Goal: Information Seeking & Learning: Learn about a topic

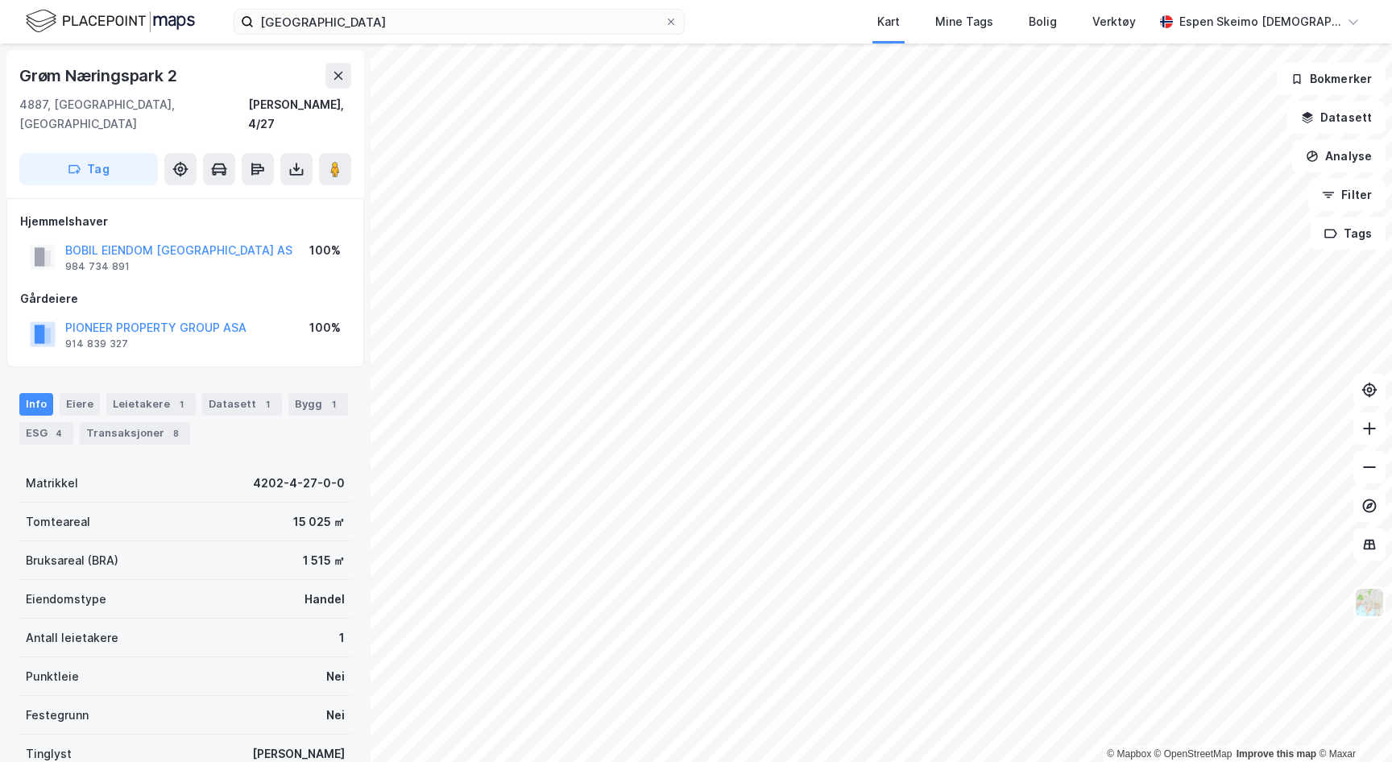
scroll to position [68, 0]
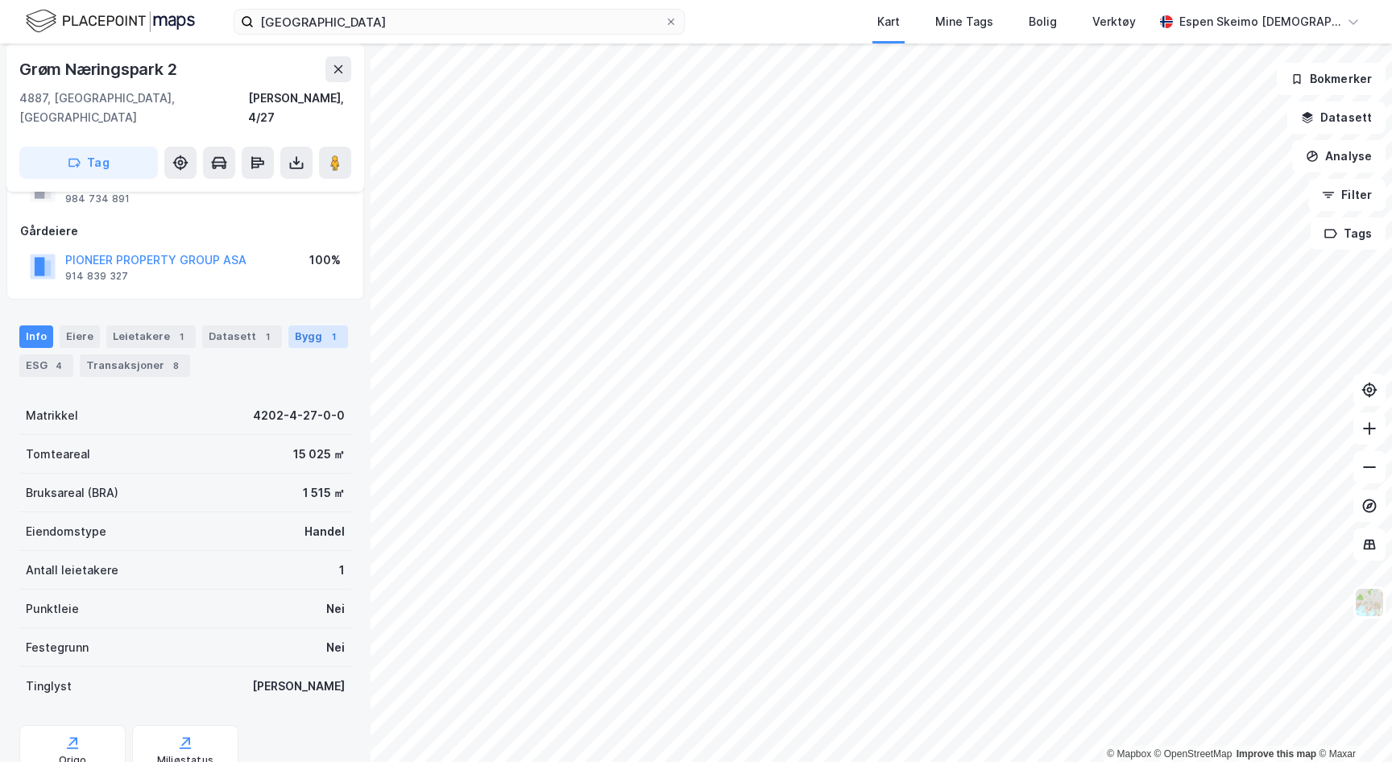
click at [299, 325] on div "Bygg 1" at bounding box center [318, 336] width 60 height 23
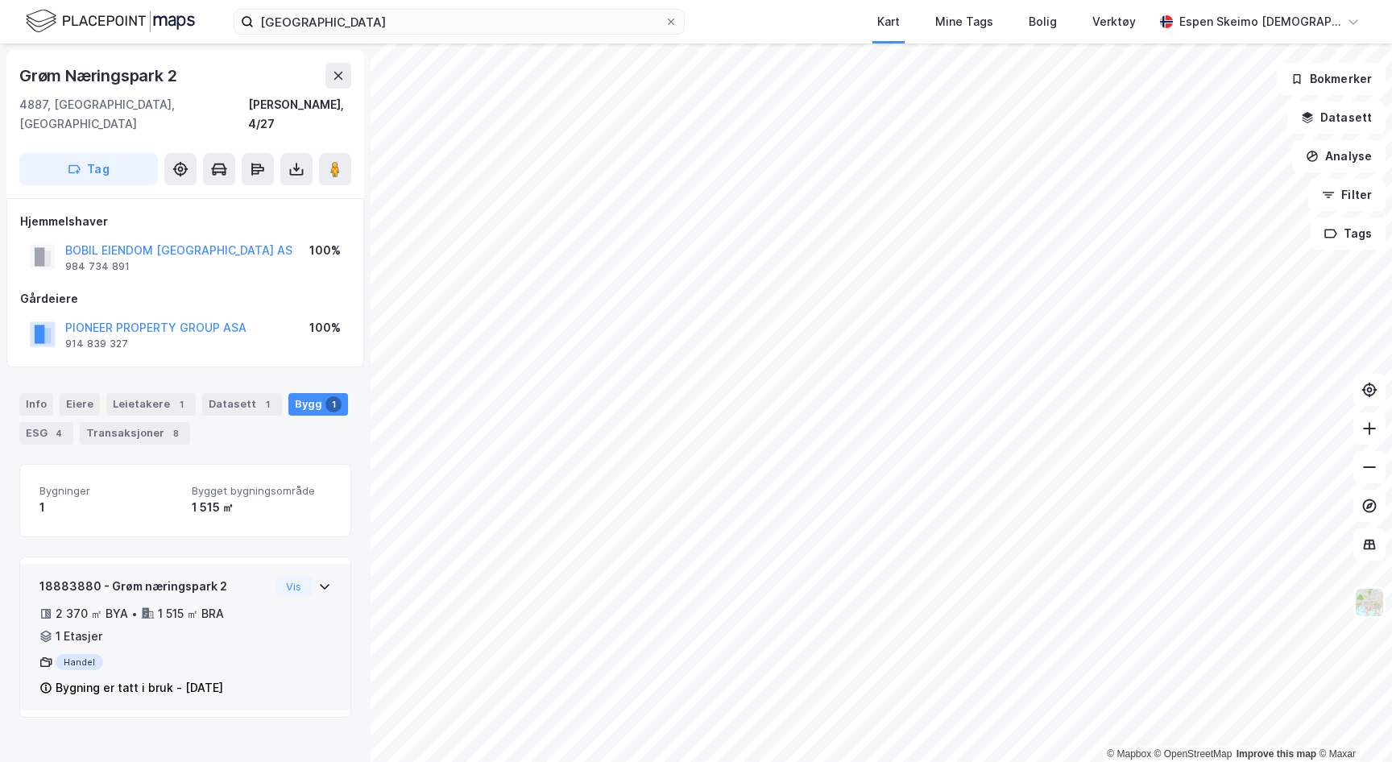
click at [274, 600] on div "18883880 - Grøm næringspark 2 2 370 ㎡ BYA • 1 515 ㎡ BRA • 1 Etasjer Handel Bygn…" at bounding box center [185, 644] width 292 height 134
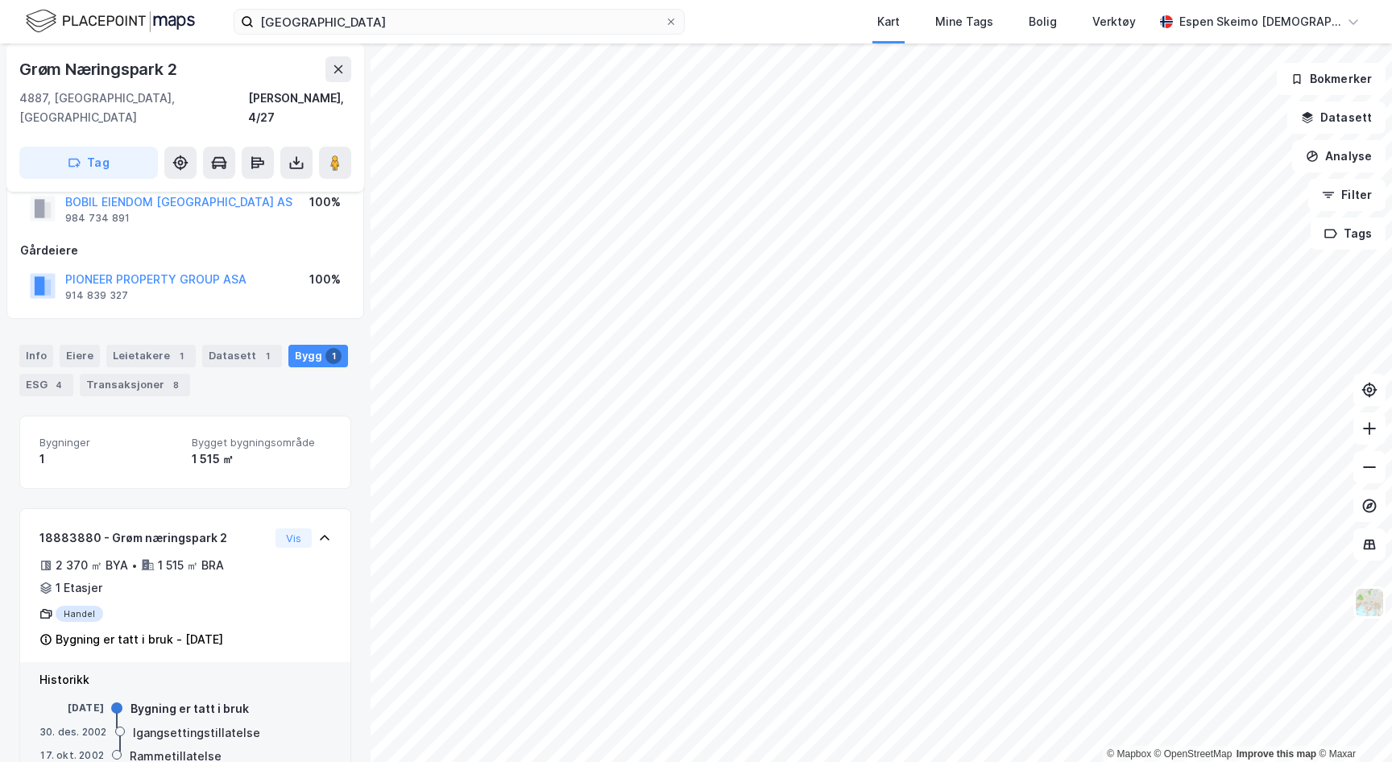
scroll to position [79, 0]
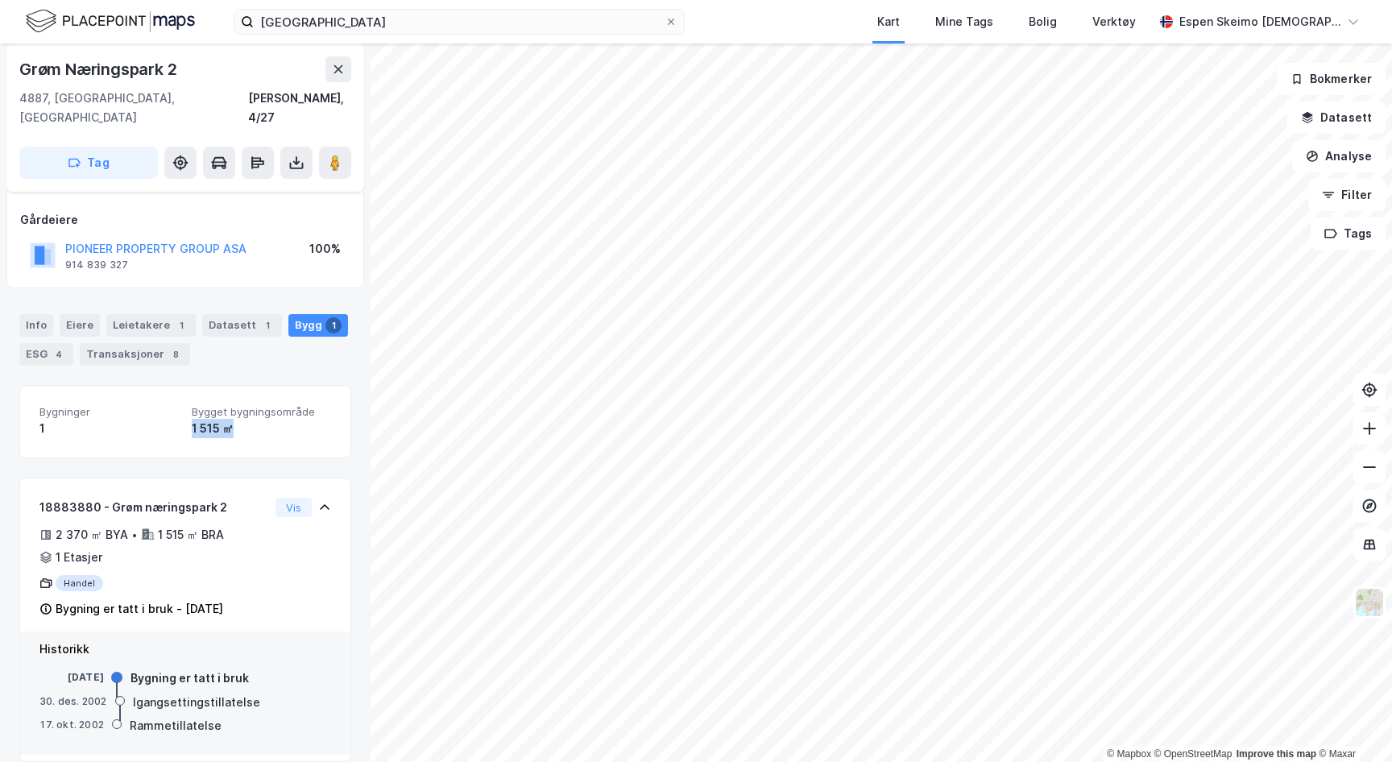
drag, startPoint x: 187, startPoint y: 411, endPoint x: 229, endPoint y: 412, distance: 41.9
click at [229, 412] on div "Bygninger 1 Bygget bygningsområde 1 515 ㎡" at bounding box center [185, 421] width 292 height 33
click at [234, 314] on div "Datasett 1" at bounding box center [242, 325] width 80 height 23
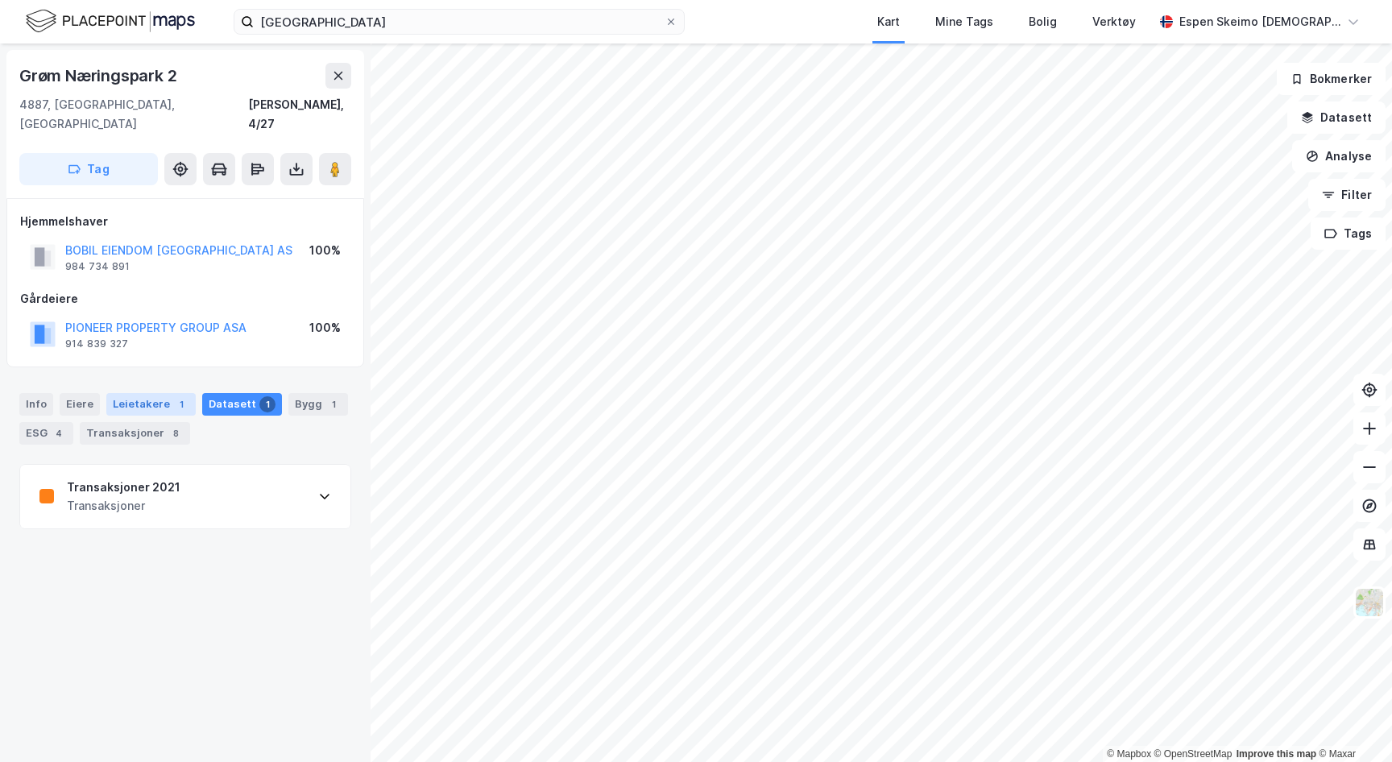
click at [149, 393] on div "Leietakere 1" at bounding box center [150, 404] width 89 height 23
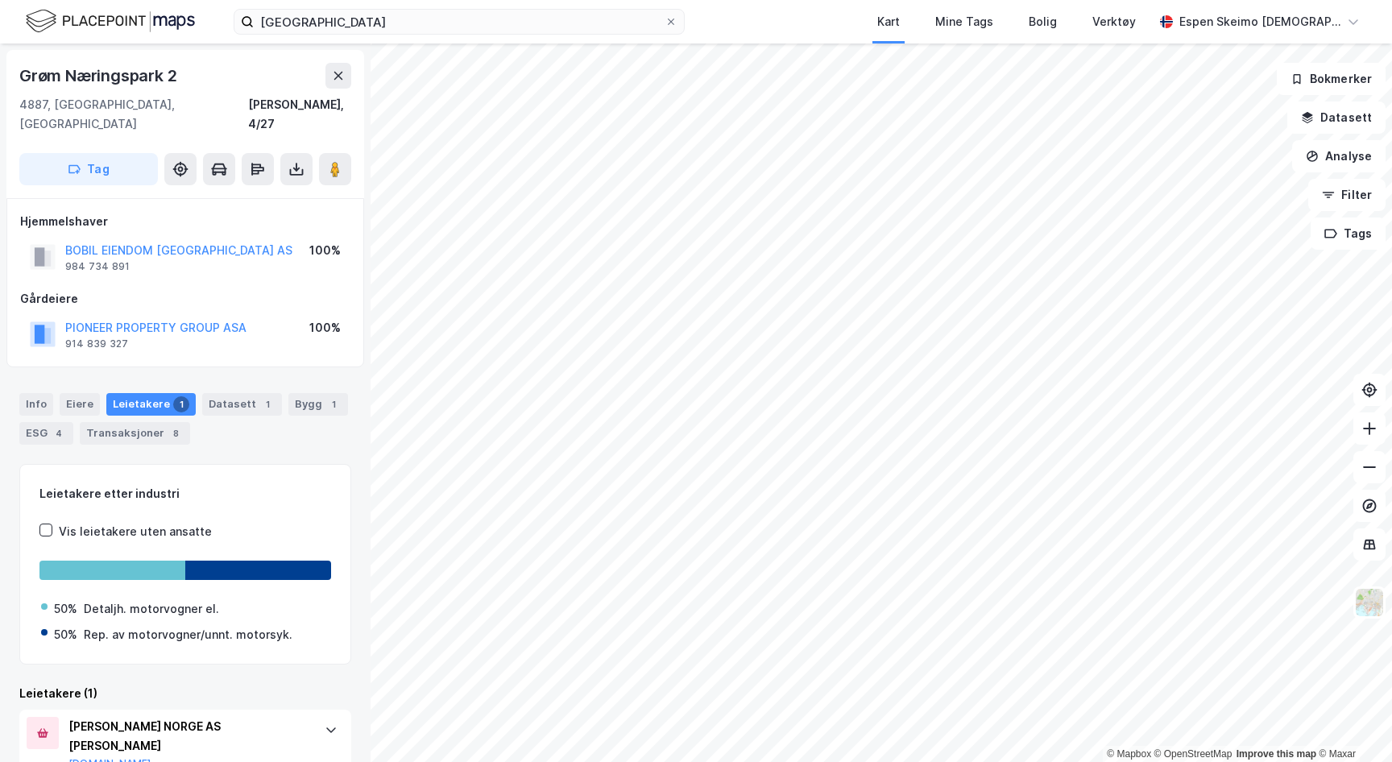
click at [230, 374] on div "Info [PERSON_NAME] 1 Datasett 1 Bygg 1 ESG 4 Transaksjoner 8" at bounding box center [185, 412] width 370 height 77
click at [230, 393] on div "Datasett 1" at bounding box center [242, 404] width 80 height 23
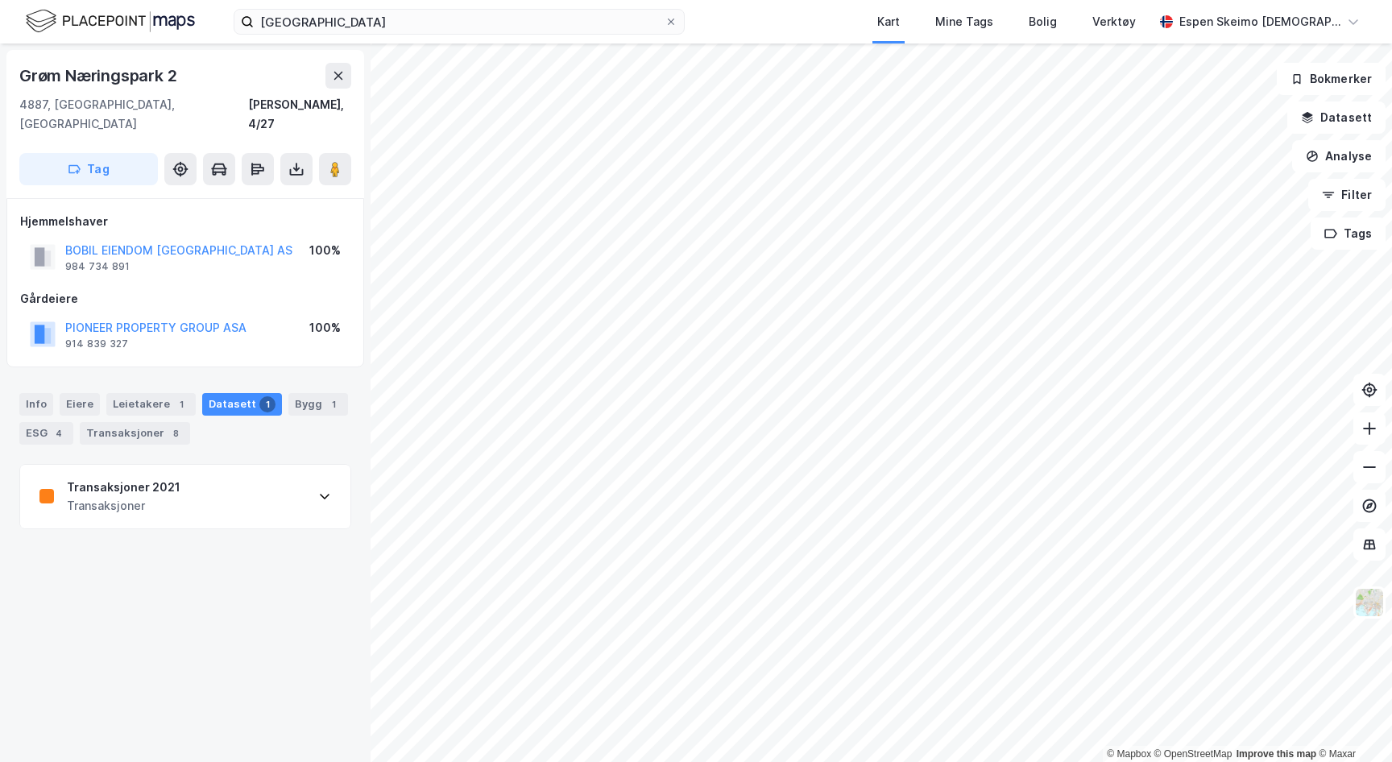
click at [331, 478] on div "Transaksjoner 2021 Transaksjoner" at bounding box center [185, 497] width 330 height 64
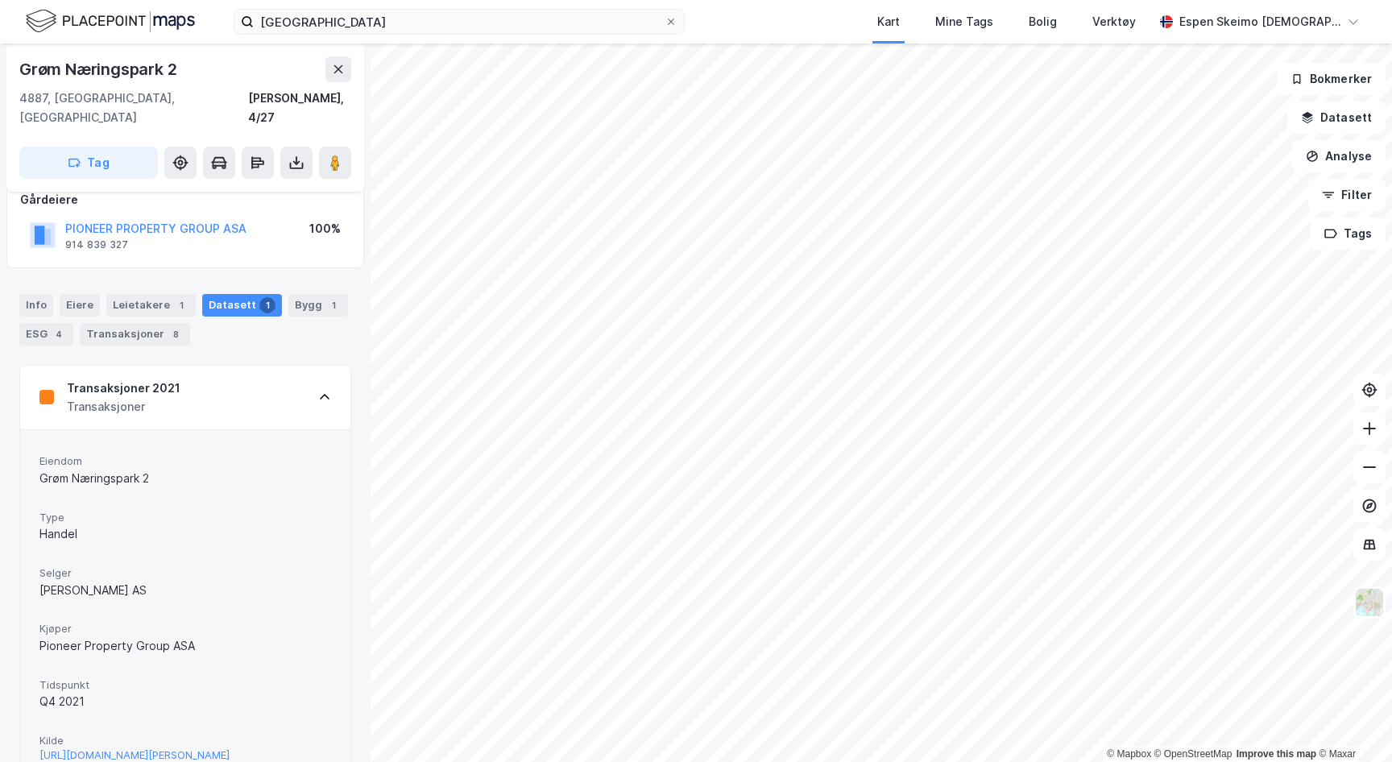
scroll to position [139, 0]
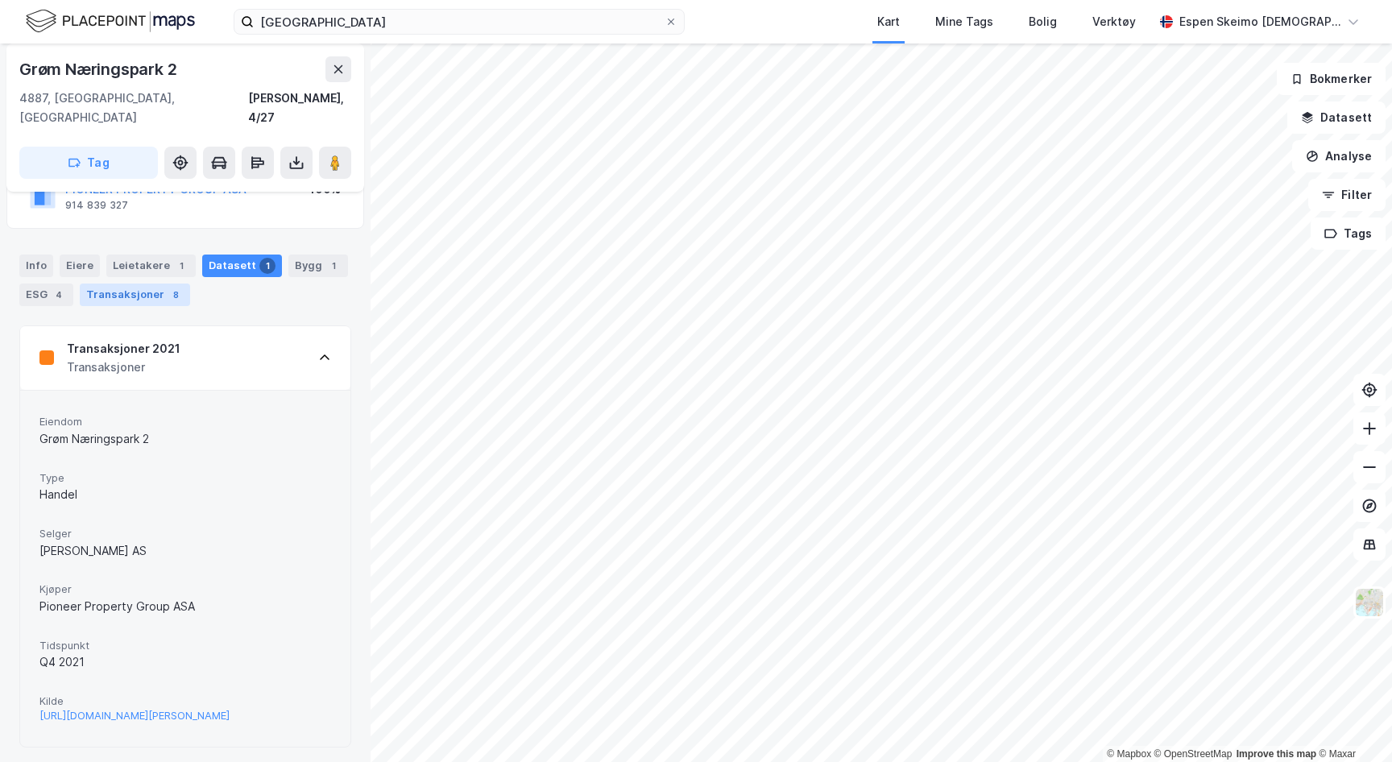
click at [118, 283] on div "Transaksjoner 8" at bounding box center [135, 294] width 110 height 23
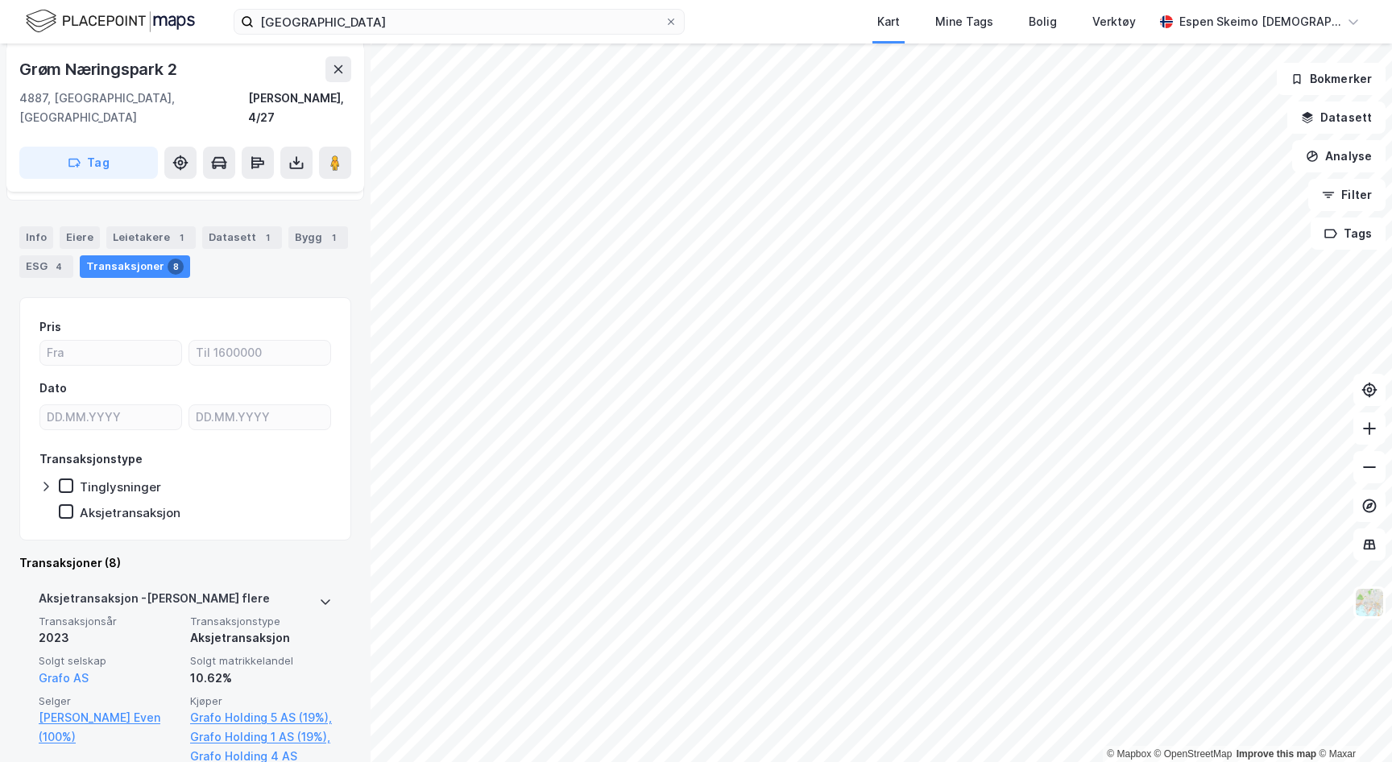
scroll to position [155, 0]
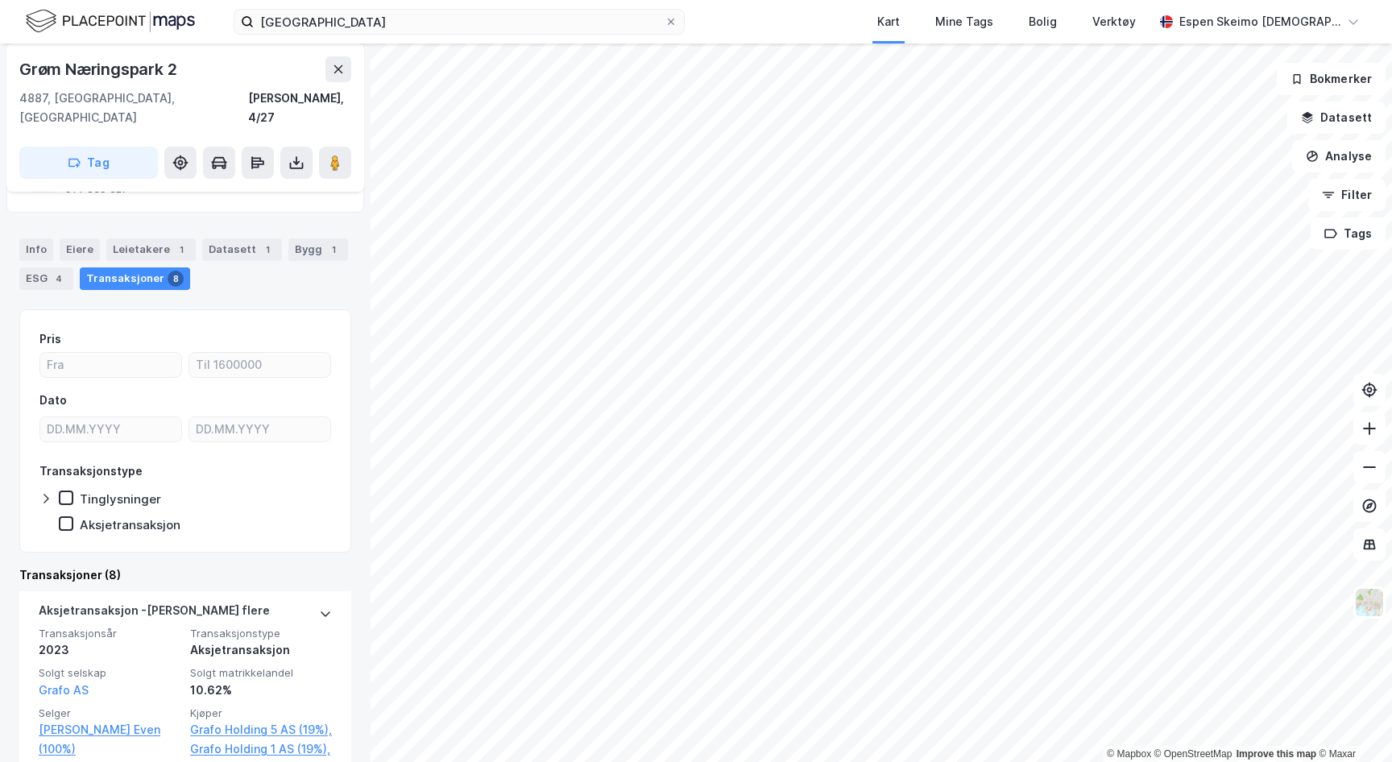
drag, startPoint x: 337, startPoint y: 151, endPoint x: 317, endPoint y: 204, distance: 55.8
click at [336, 209] on div "Grøm Næringspark 2 4887, [GEOGRAPHIC_DATA], [GEOGRAPHIC_DATA][PERSON_NAME], 4/2…" at bounding box center [185, 402] width 370 height 718
click at [350, 147] on button at bounding box center [335, 163] width 32 height 32
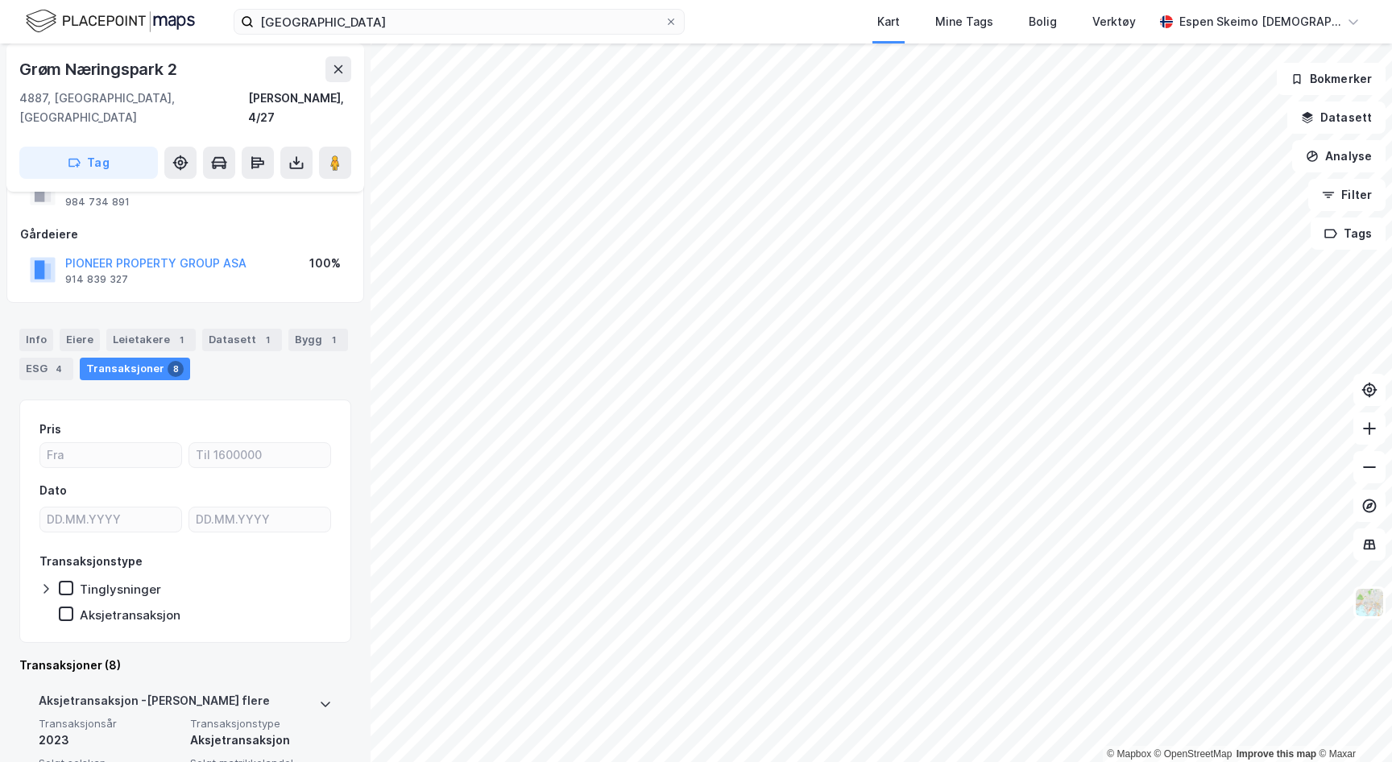
scroll to position [2, 0]
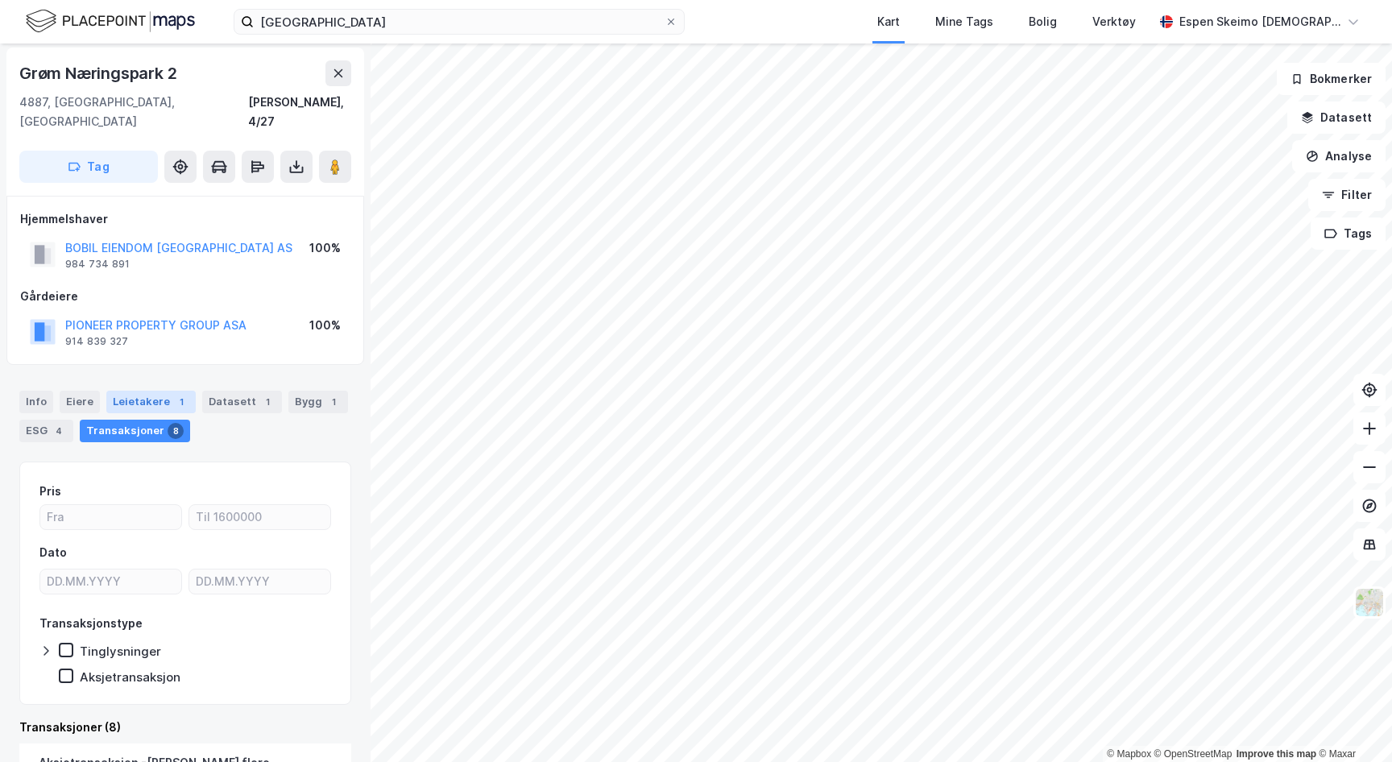
click at [144, 391] on div "Leietakere 1" at bounding box center [150, 402] width 89 height 23
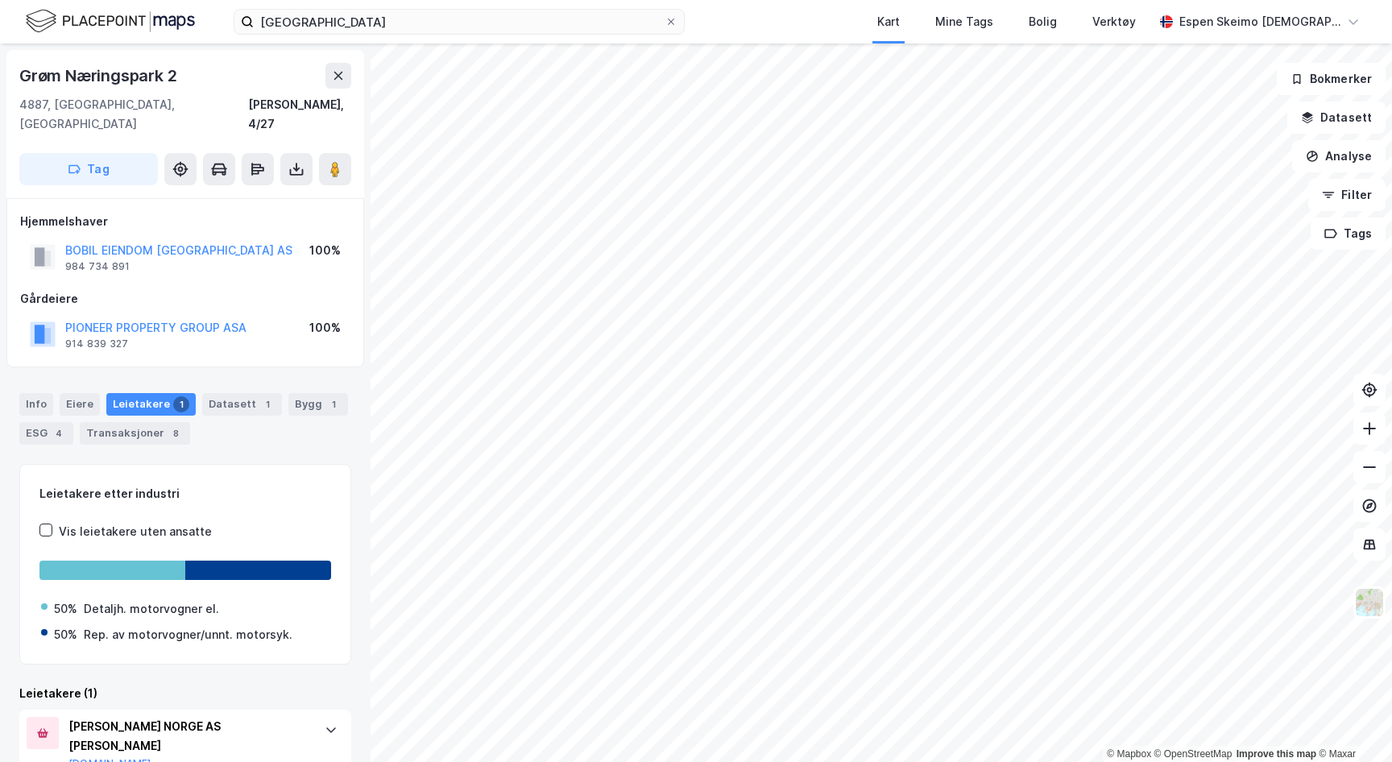
scroll to position [48, 0]
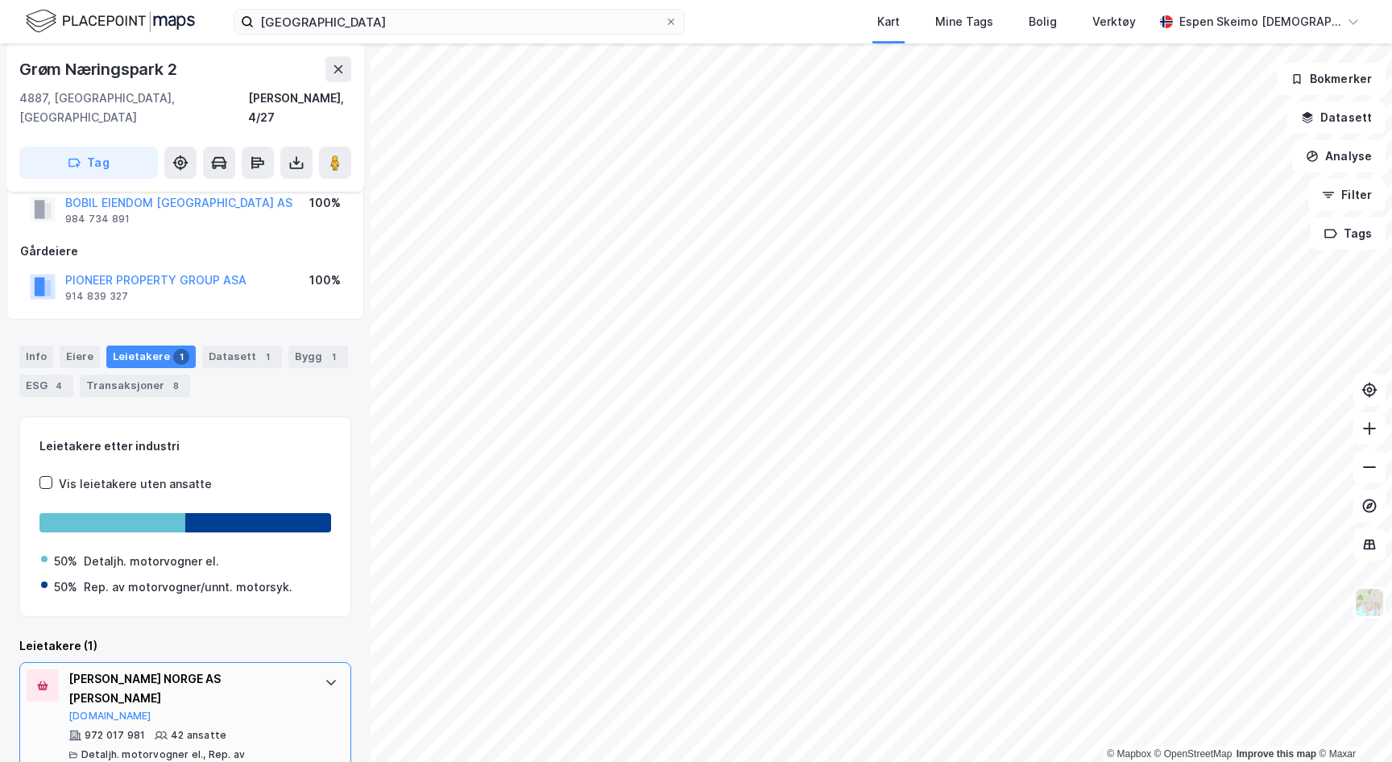
click at [301, 685] on div "[PERSON_NAME] NORGE AS AVD [PERSON_NAME][DOMAIN_NAME] 972 017 981 42 ansatte De…" at bounding box center [188, 721] width 240 height 105
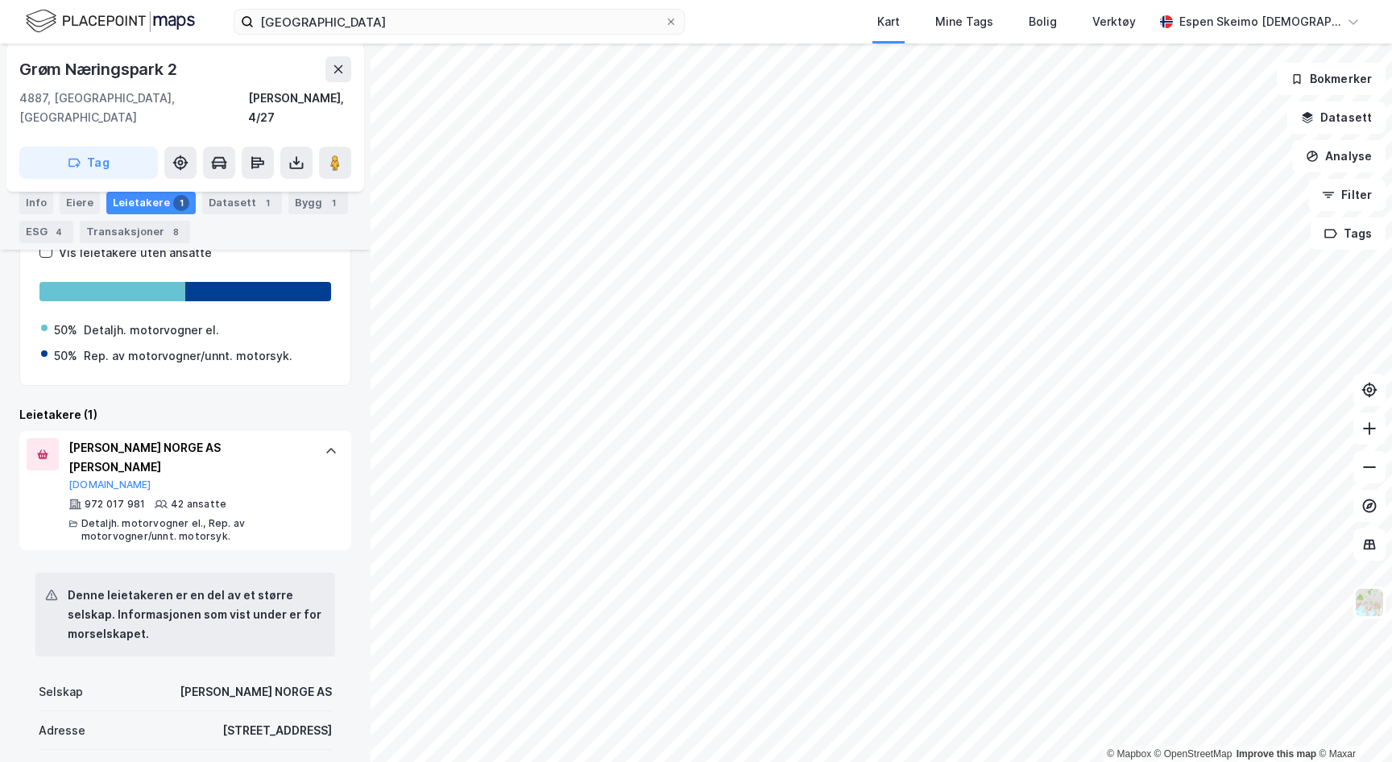
scroll to position [275, 0]
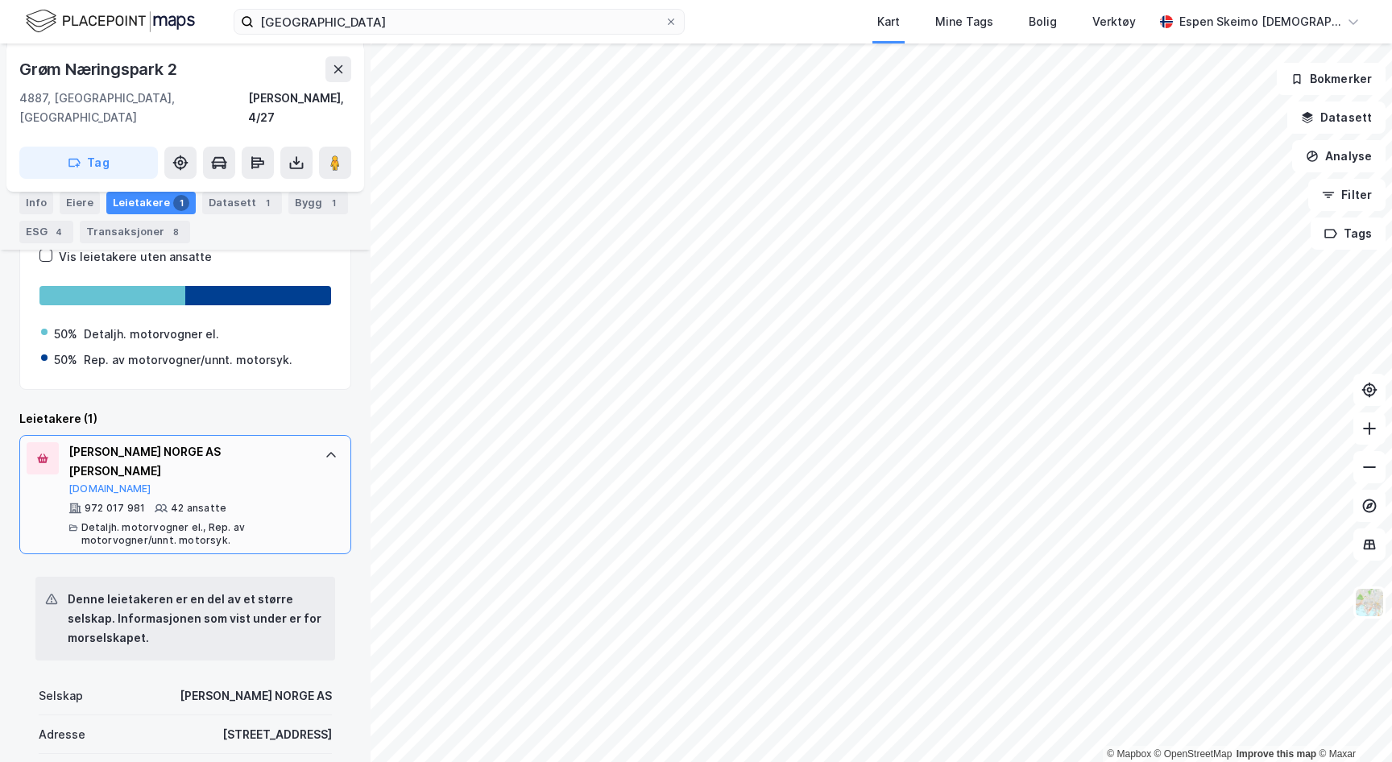
click at [153, 442] on div "[PERSON_NAME] NORGE AS [PERSON_NAME]" at bounding box center [188, 461] width 240 height 39
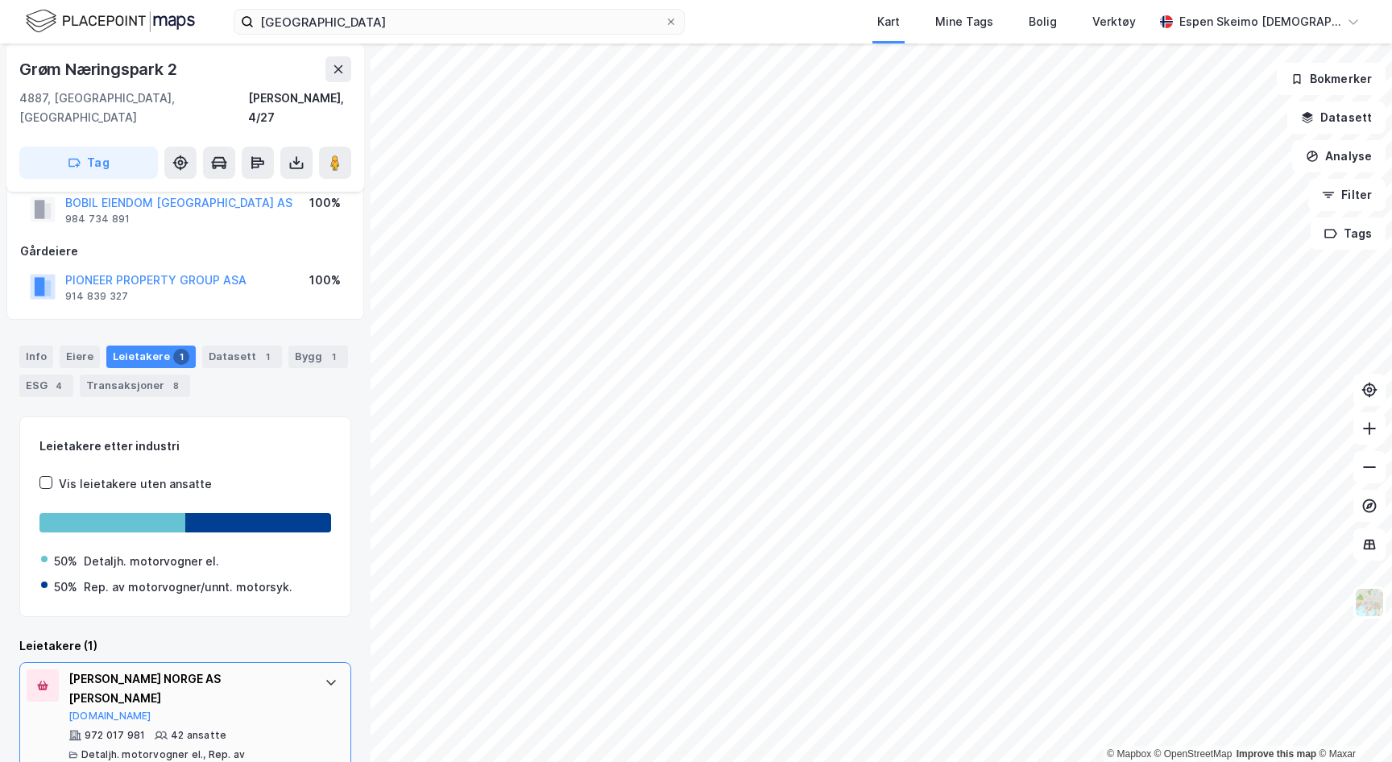
click at [163, 689] on div "[PERSON_NAME] NORGE AS AVD [PERSON_NAME][DOMAIN_NAME] 972 017 981 42 ansatte De…" at bounding box center [188, 721] width 240 height 105
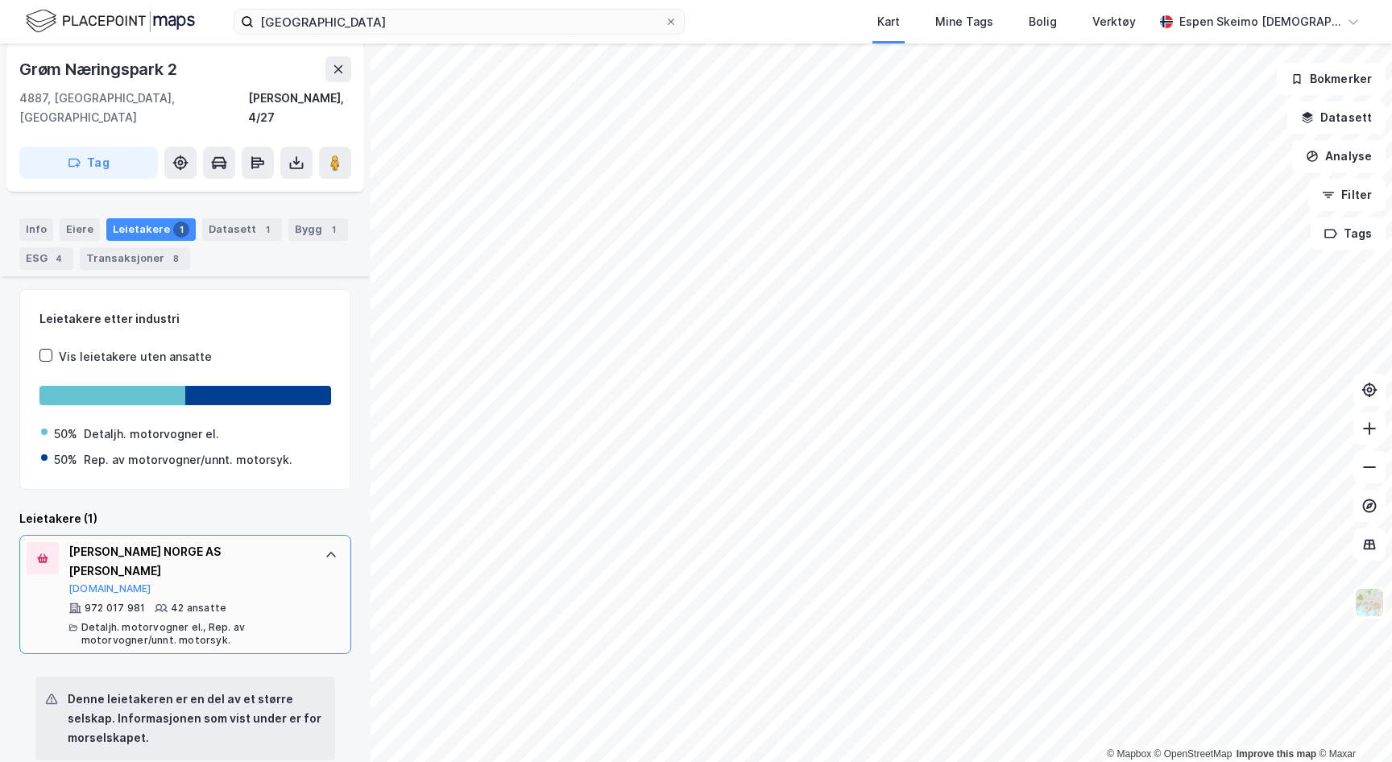
scroll to position [168, 0]
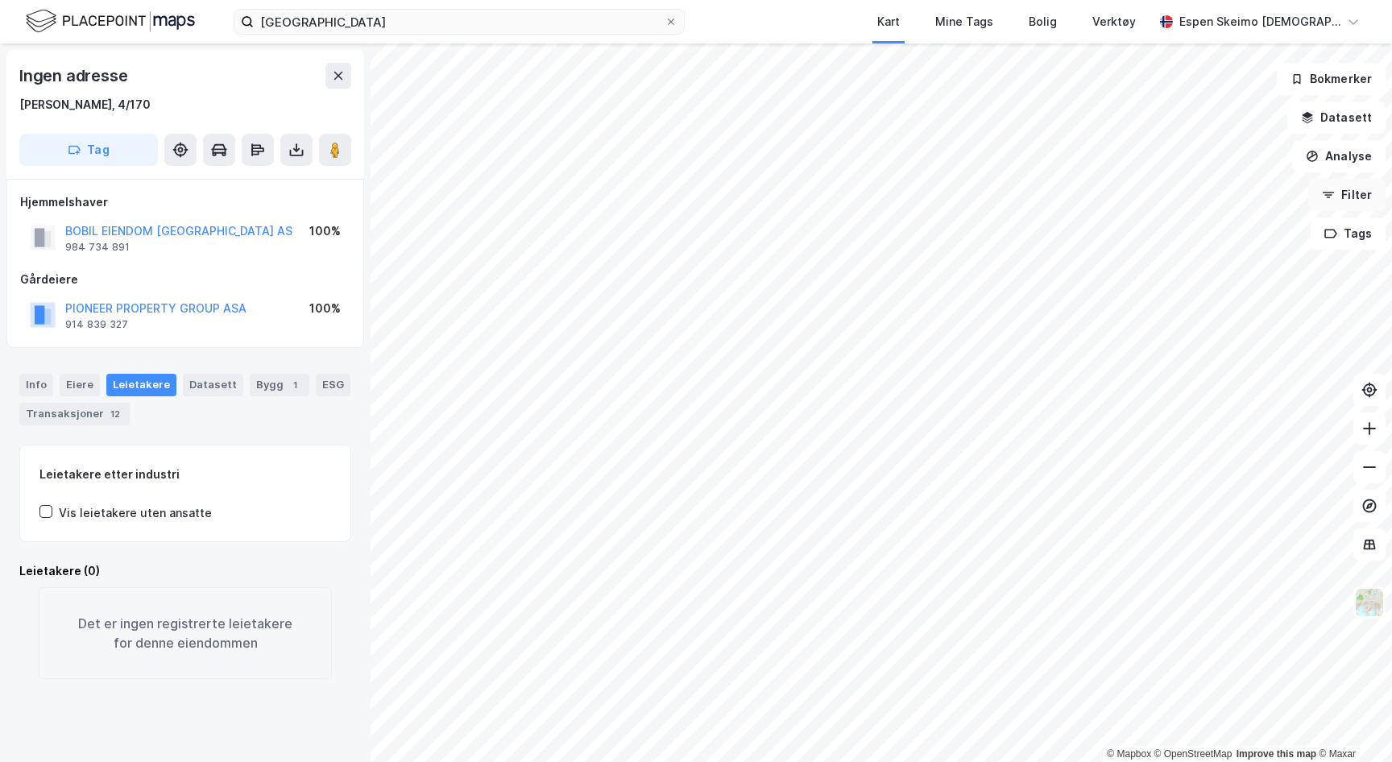
click at [1337, 197] on button "Filter" at bounding box center [1346, 195] width 77 height 32
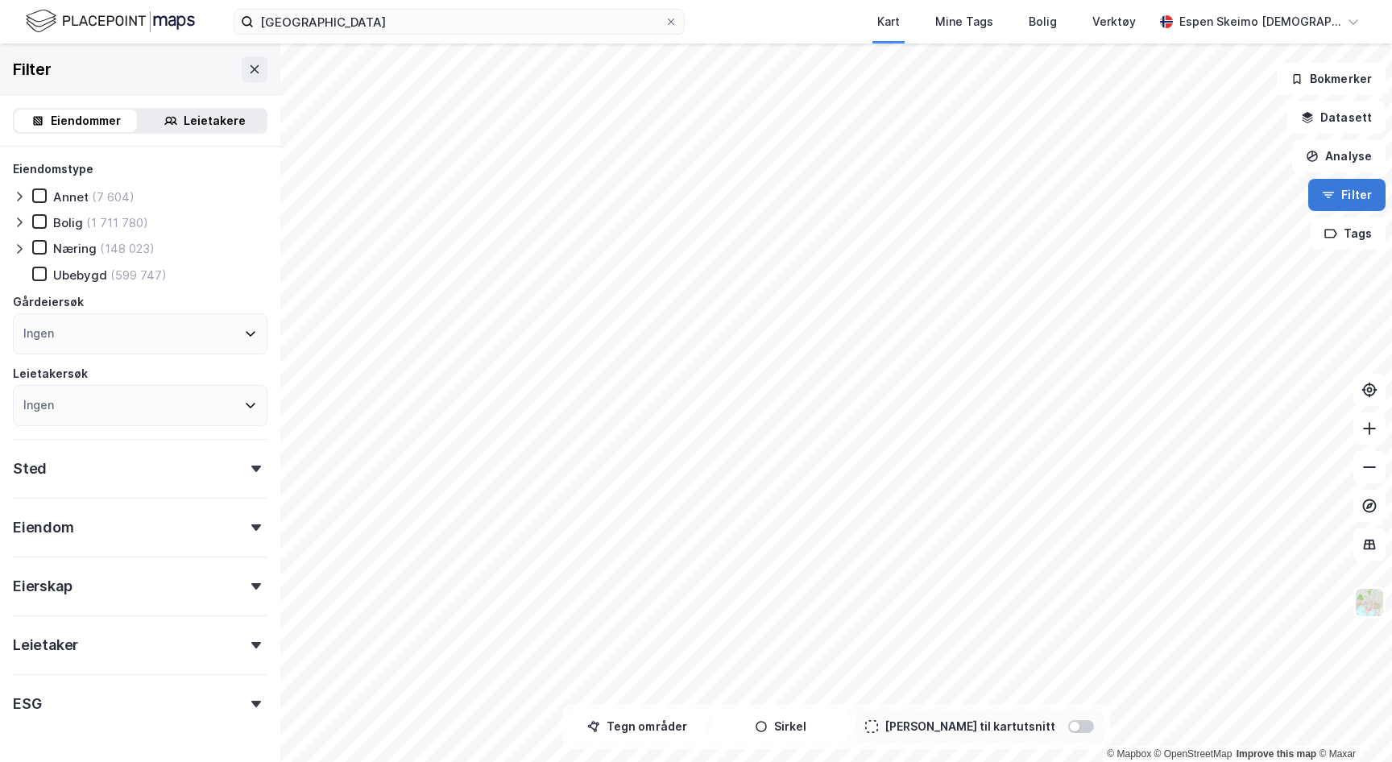
click at [1337, 197] on button "Filter" at bounding box center [1346, 195] width 77 height 32
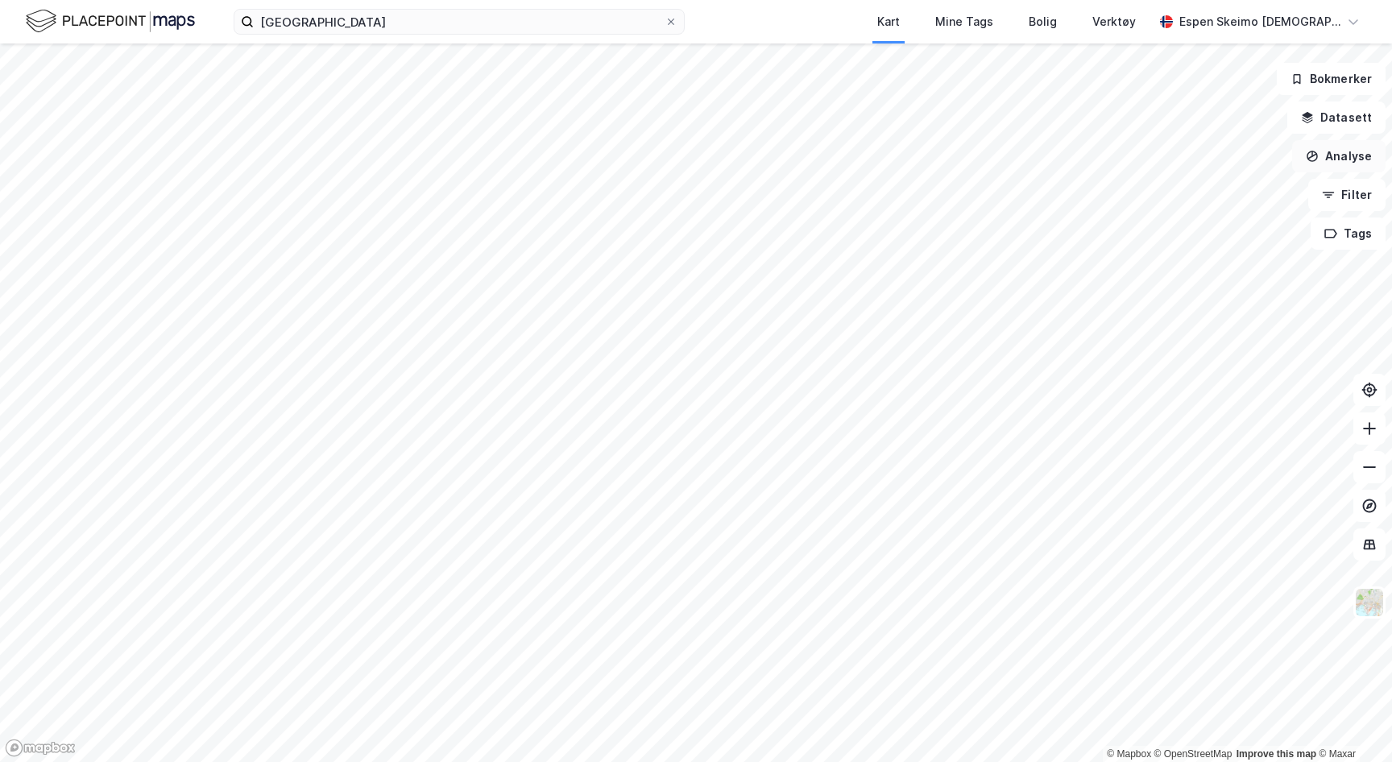
click at [1328, 154] on button "Analyse" at bounding box center [1338, 156] width 93 height 32
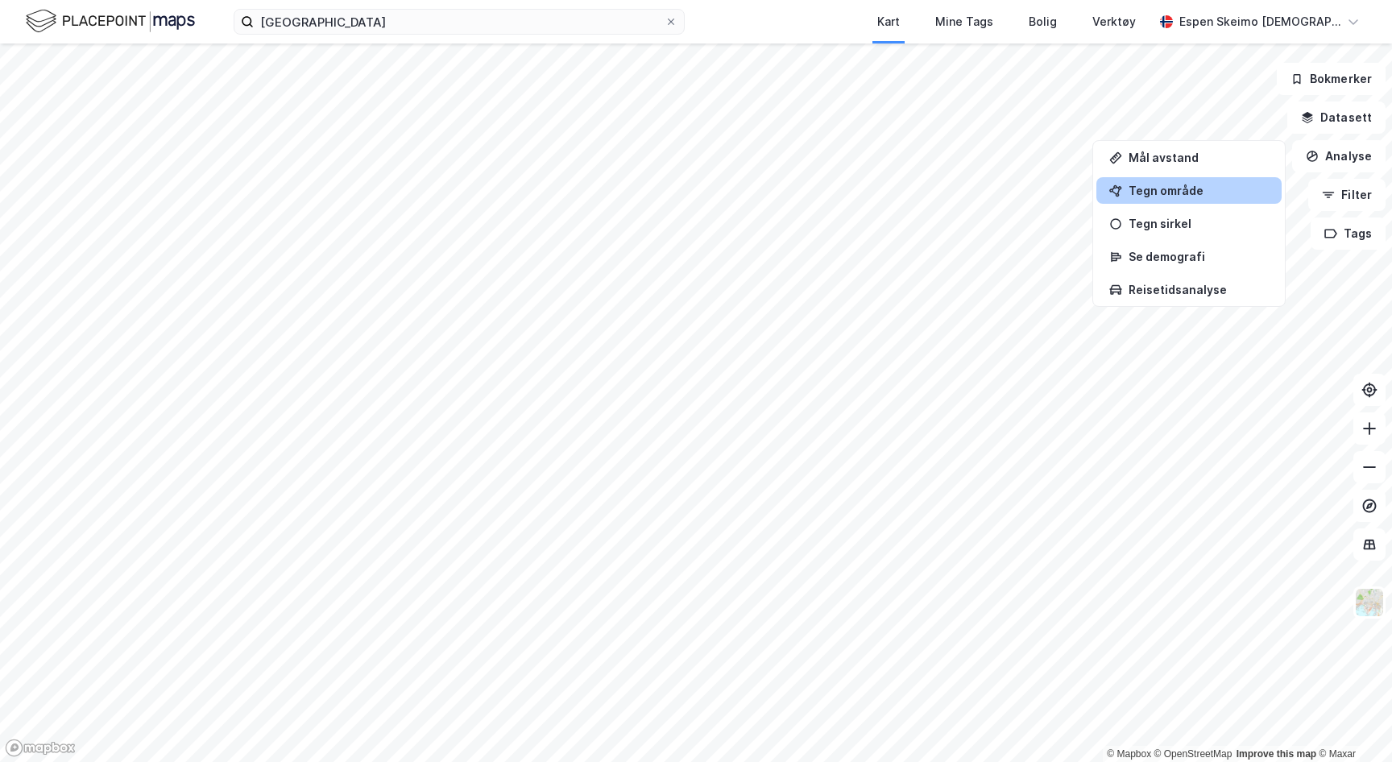
click at [1160, 194] on div "Tegn område" at bounding box center [1198, 191] width 140 height 14
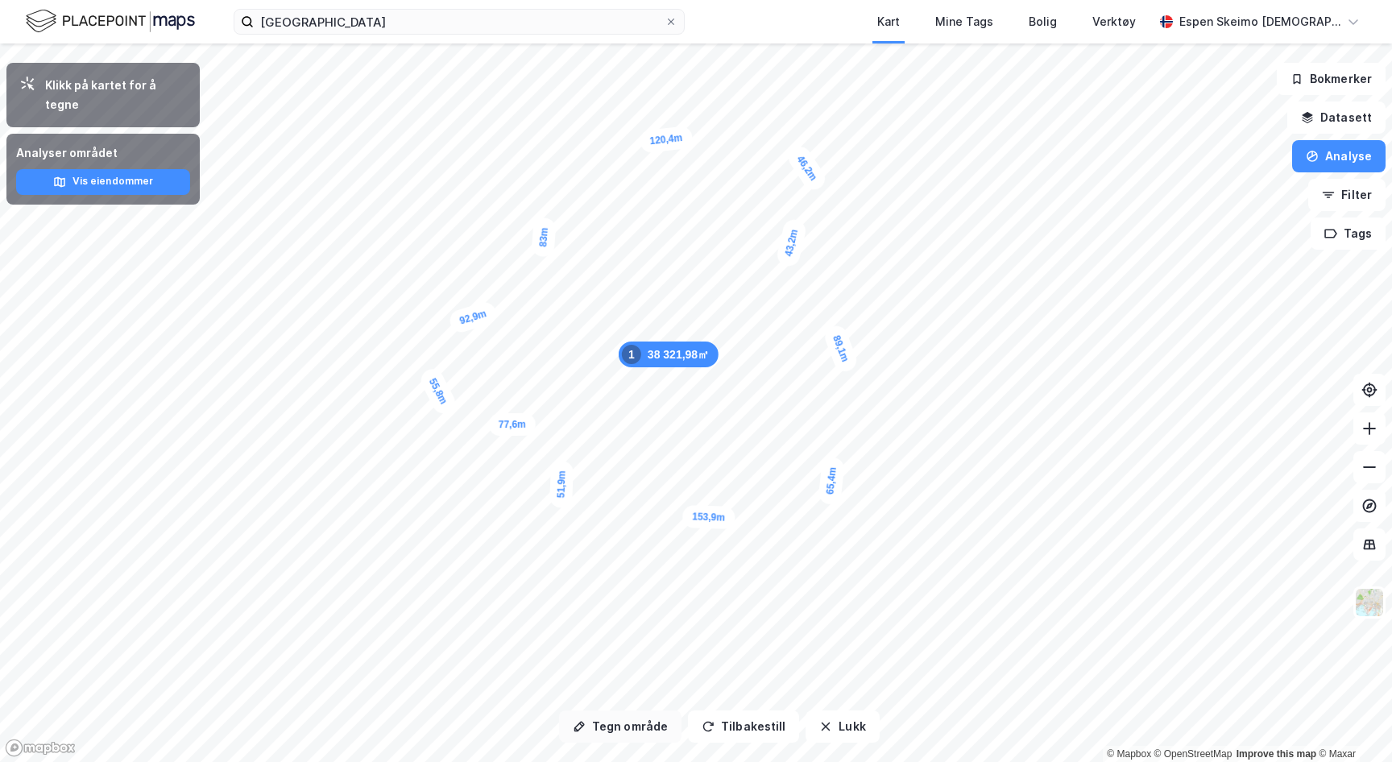
click at [661, 728] on button "Tegn område" at bounding box center [620, 726] width 122 height 32
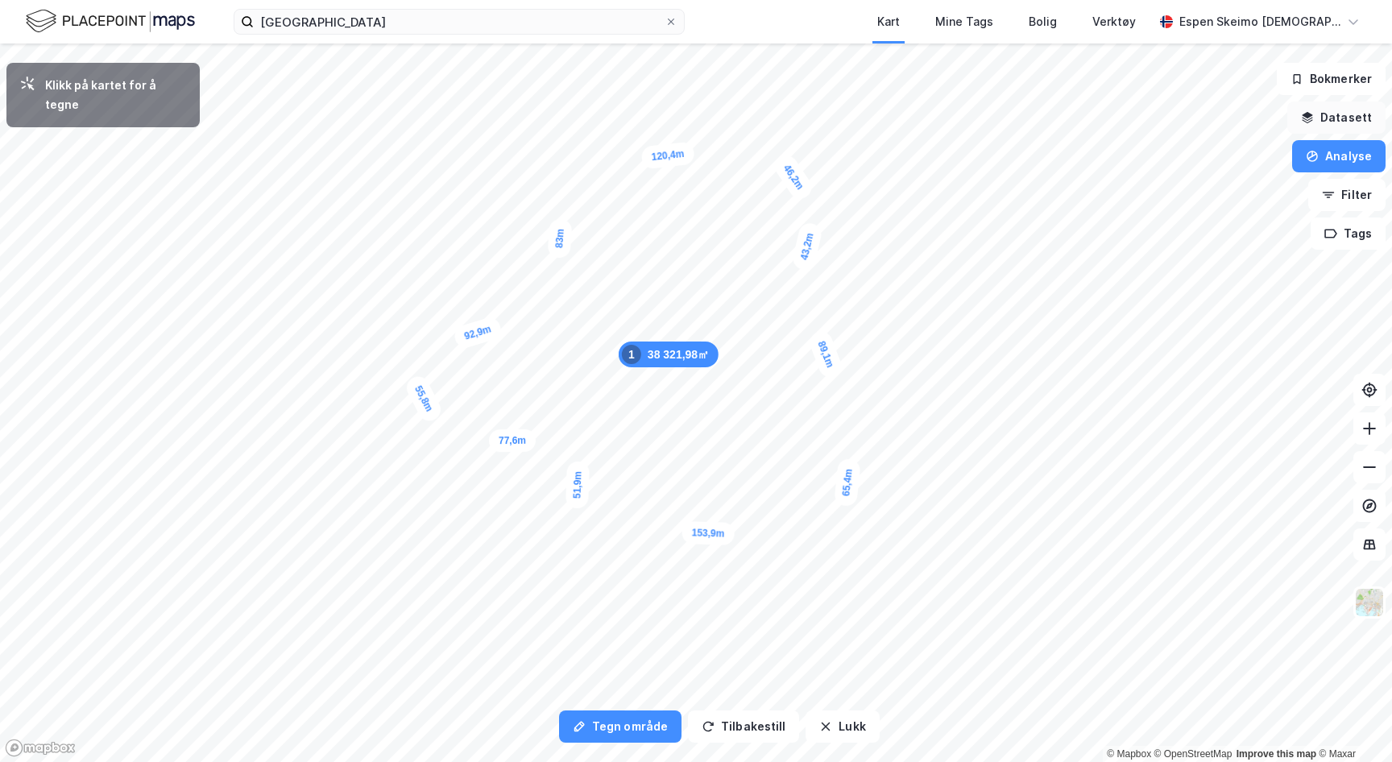
click at [1343, 113] on button "Datasett" at bounding box center [1336, 117] width 98 height 32
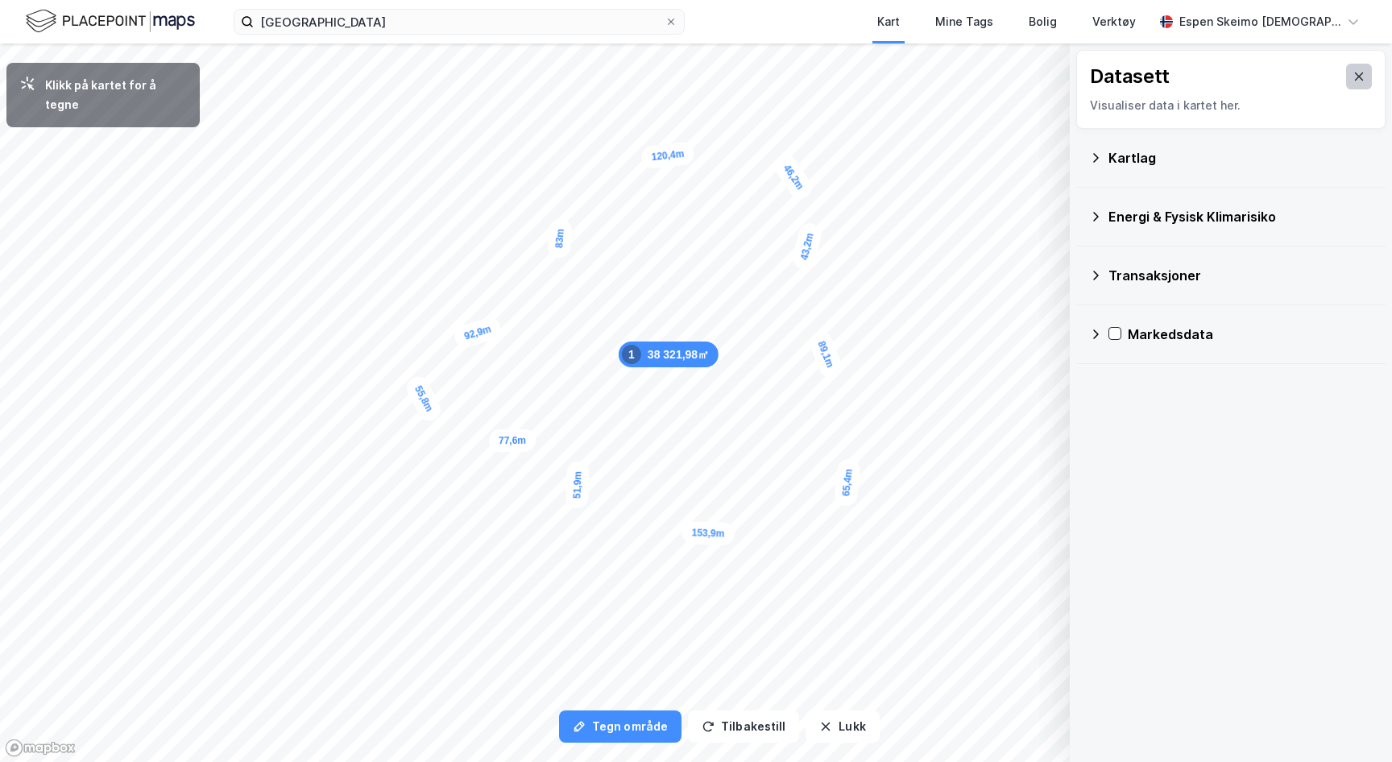
click at [1356, 78] on icon at bounding box center [1359, 76] width 9 height 8
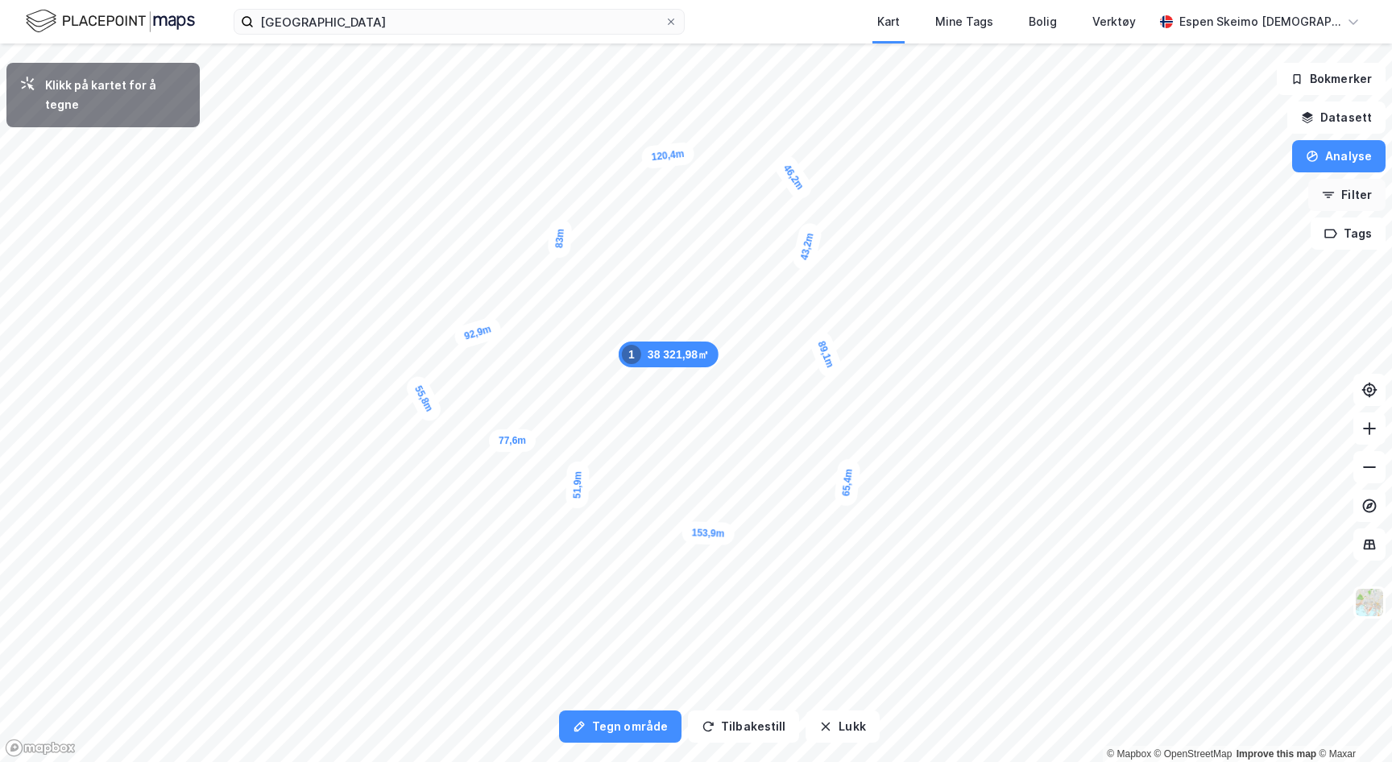
click at [1338, 203] on button "Filter" at bounding box center [1346, 195] width 77 height 32
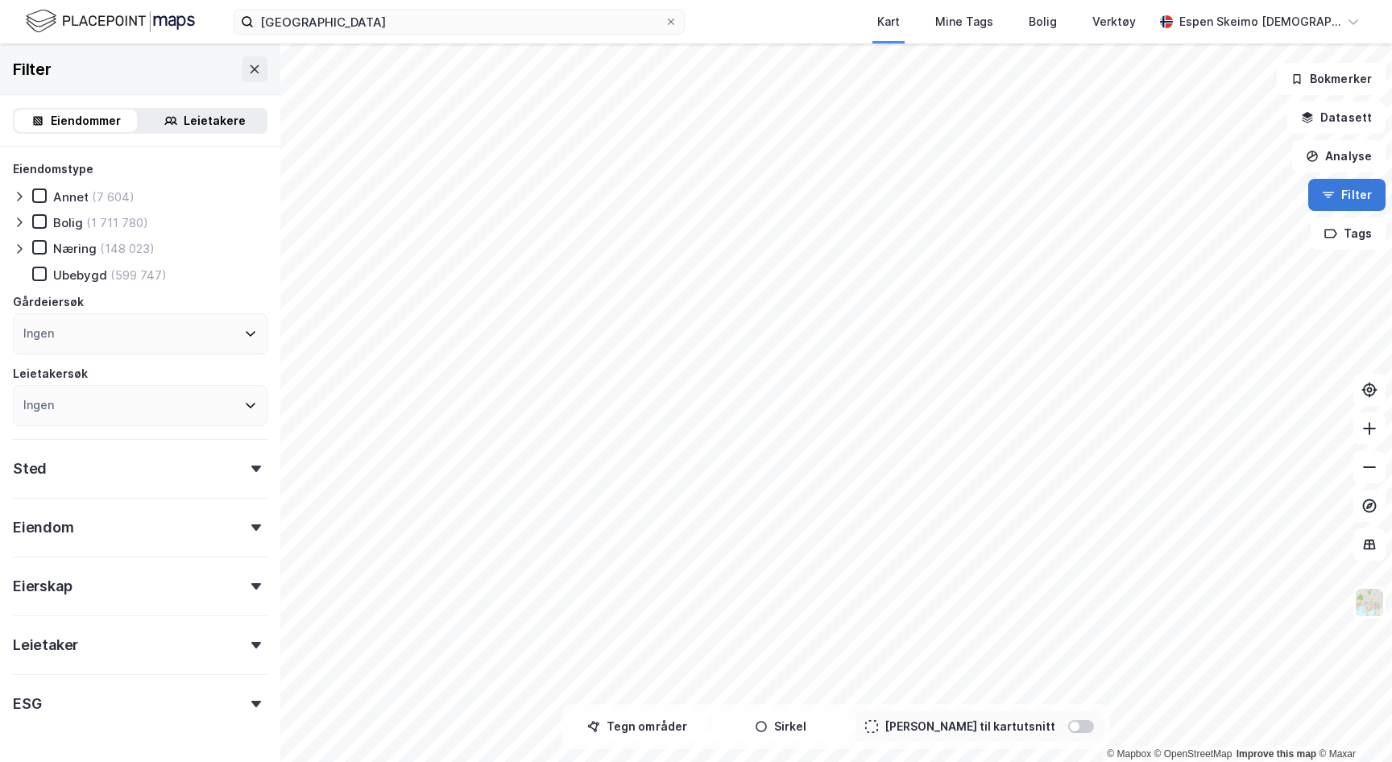
click at [1352, 201] on button "Filter" at bounding box center [1346, 195] width 77 height 32
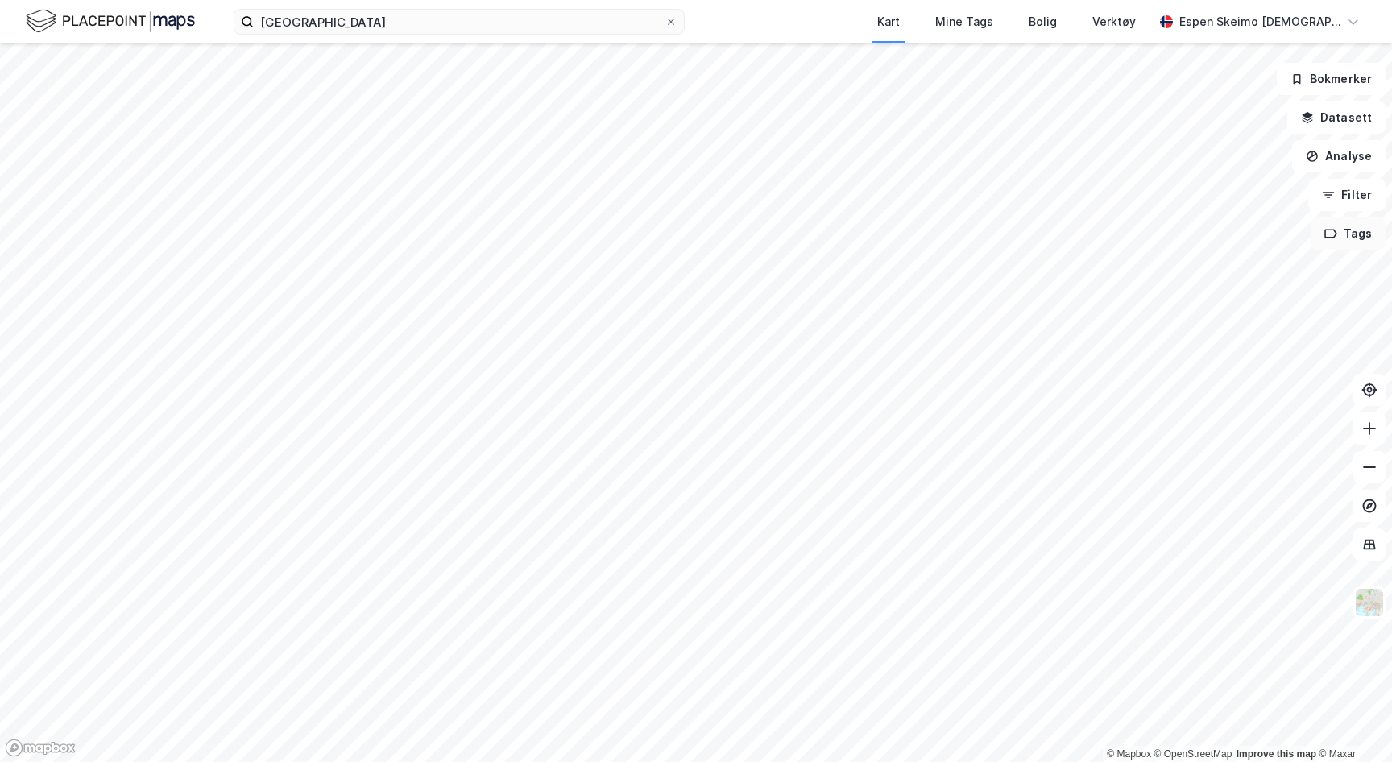
click at [1347, 236] on button "Tags" at bounding box center [1347, 233] width 75 height 32
click at [1357, 232] on button "Tags" at bounding box center [1347, 233] width 75 height 32
click at [1370, 556] on button at bounding box center [1369, 544] width 32 height 32
click at [1358, 195] on button "Filter" at bounding box center [1346, 195] width 77 height 32
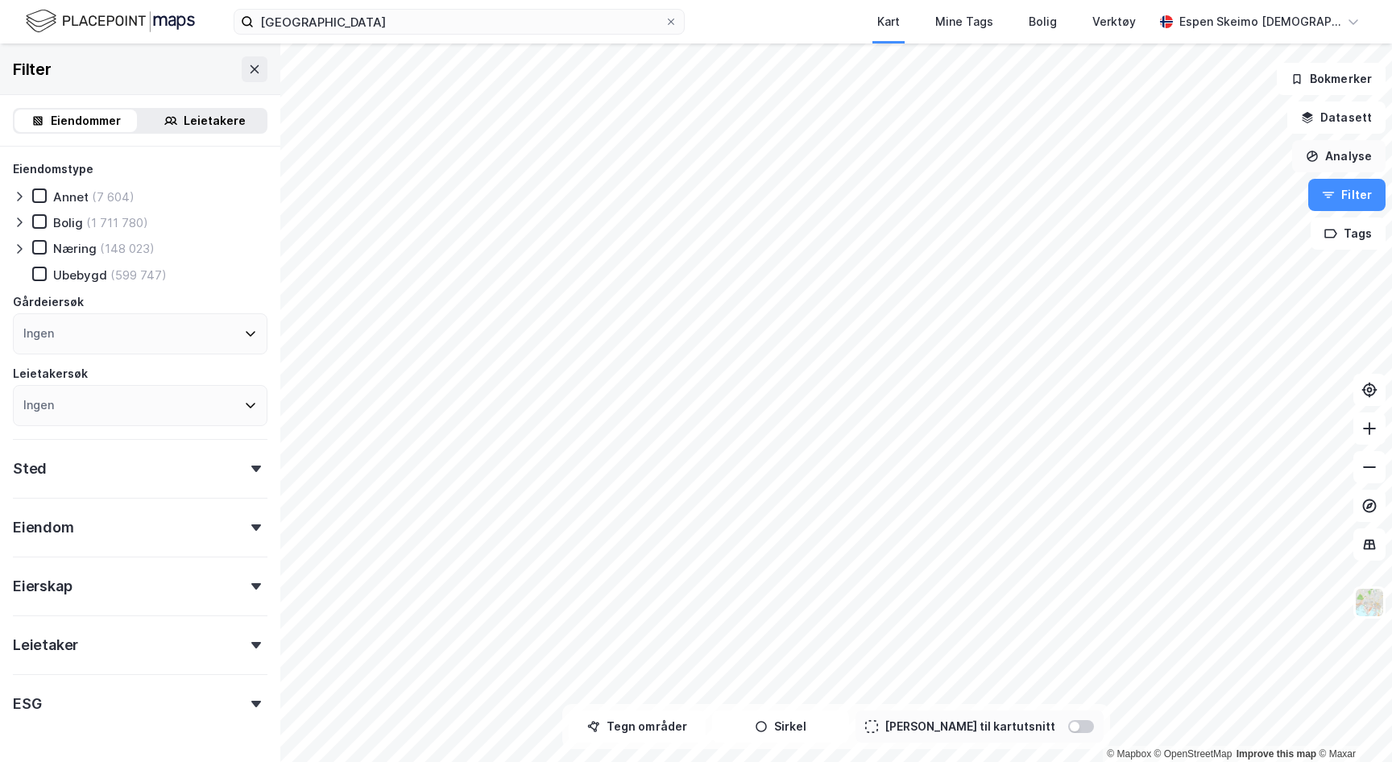
click at [1350, 168] on button "Analyse" at bounding box center [1338, 156] width 93 height 32
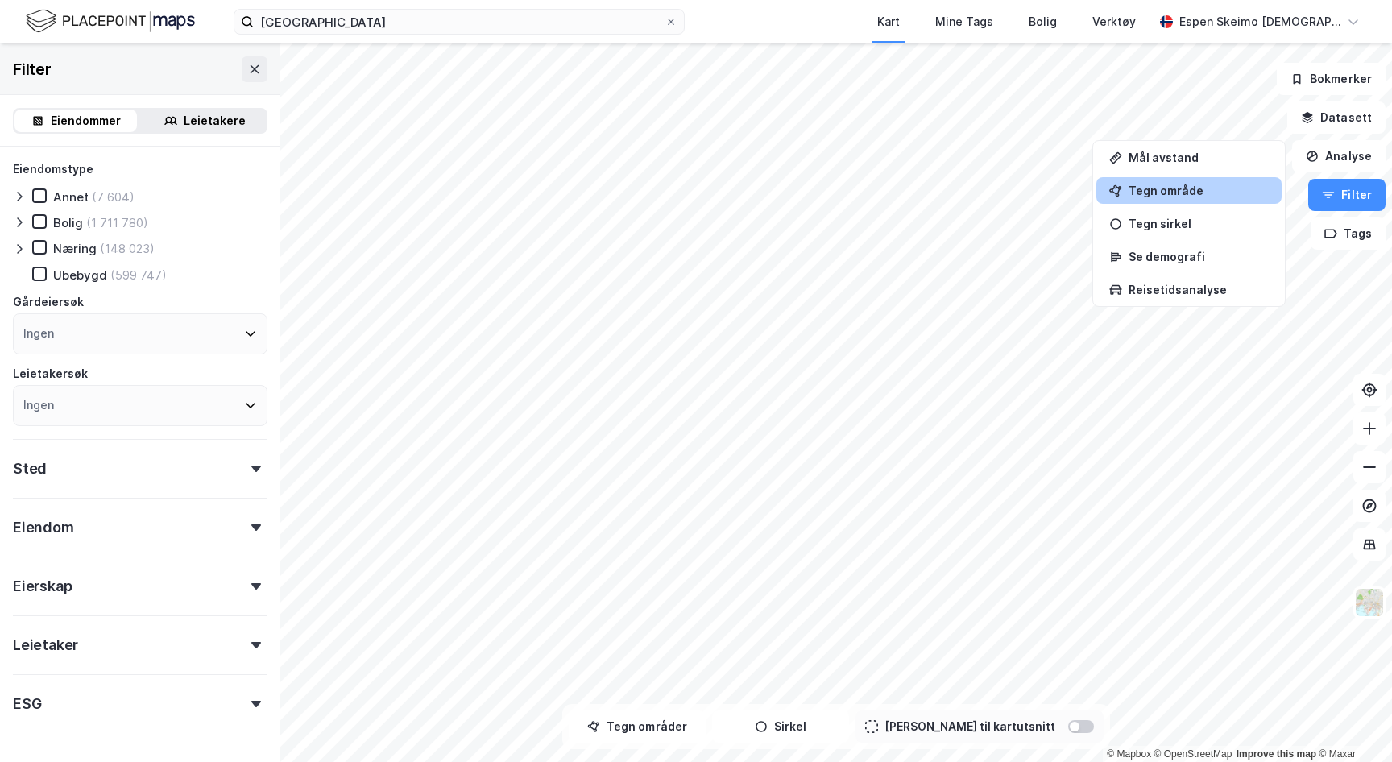
click at [1162, 197] on div "Tegn område" at bounding box center [1188, 190] width 185 height 27
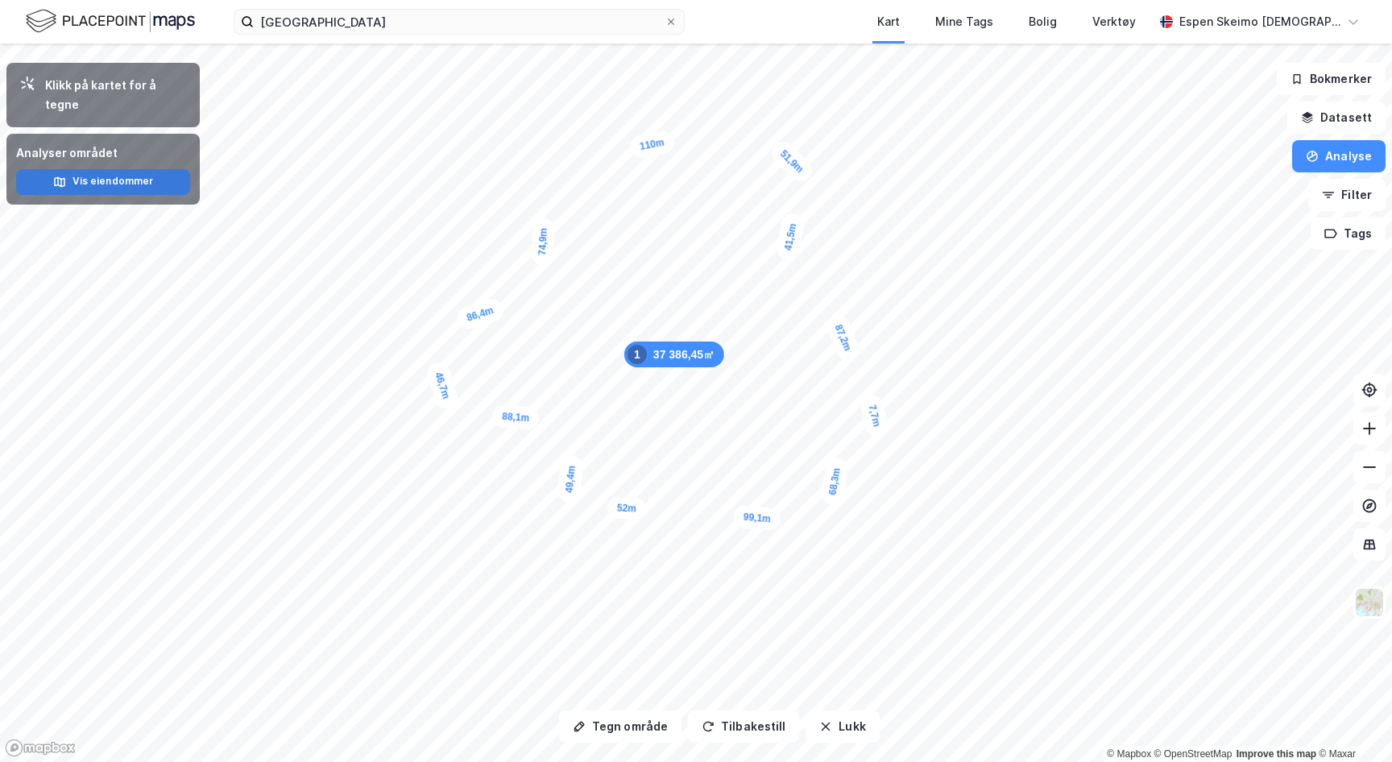
click at [149, 169] on button "Vis eiendommer" at bounding box center [103, 182] width 174 height 26
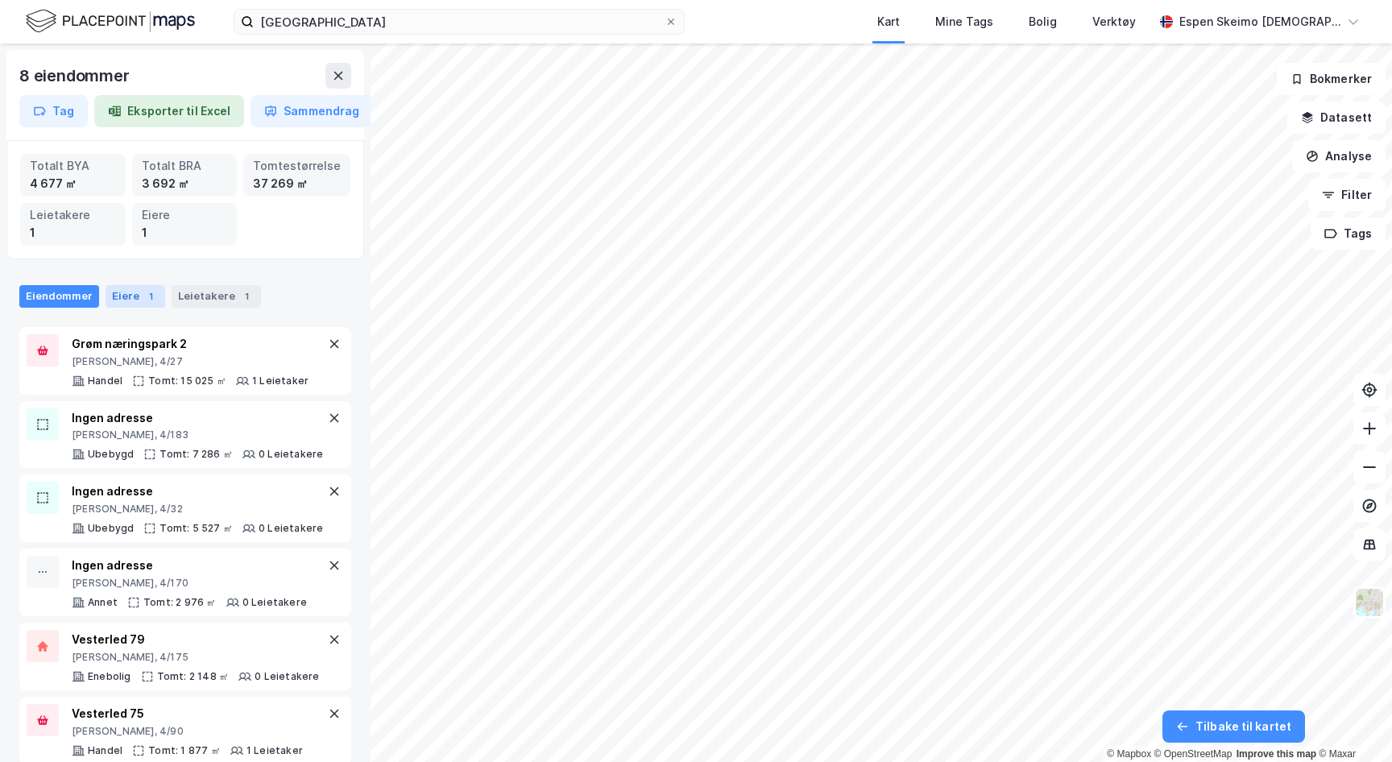
click at [134, 303] on div "Eiere 1" at bounding box center [136, 296] width 60 height 23
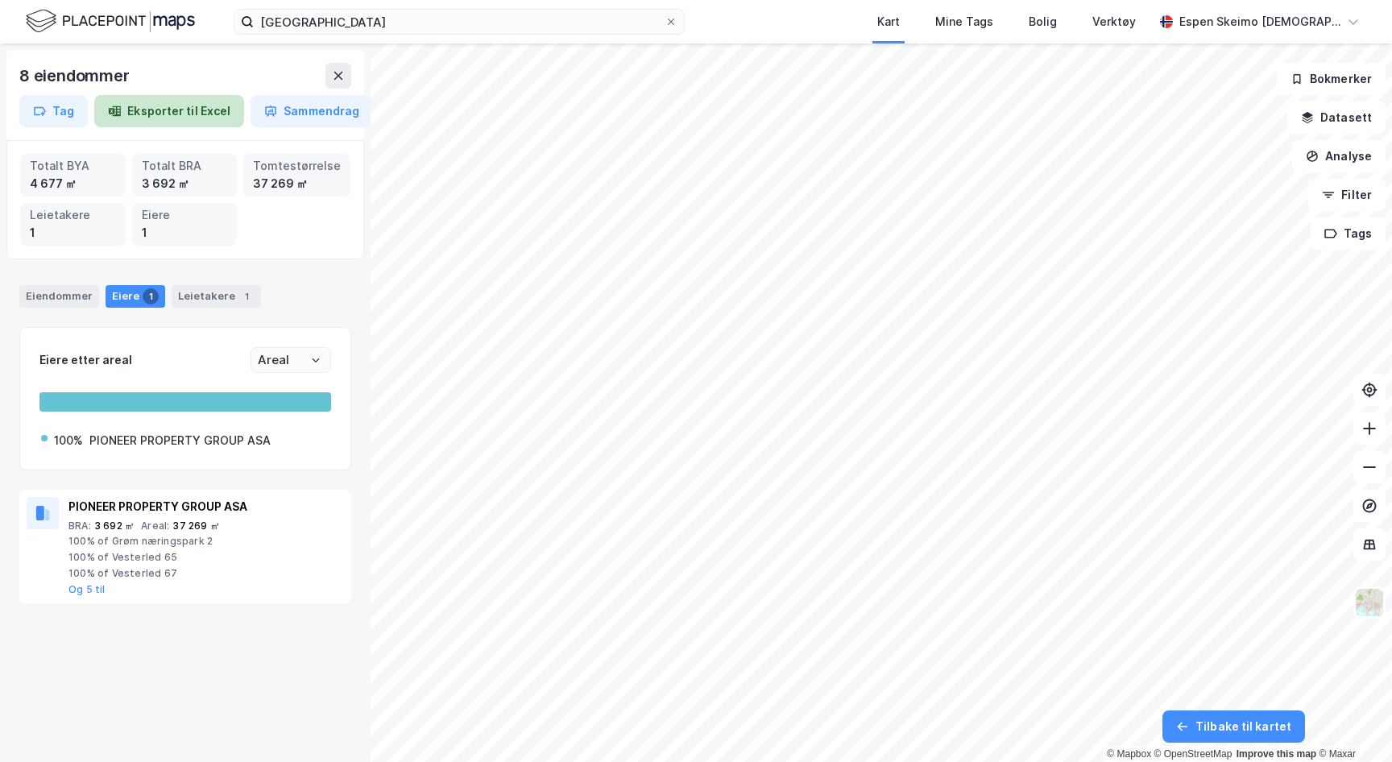
click at [155, 117] on button "Eksporter til Excel" at bounding box center [169, 111] width 150 height 32
click at [354, 75] on div "8 eiendommer Tag Eksporter til Excel Sammendrag" at bounding box center [185, 95] width 358 height 90
click at [337, 75] on icon at bounding box center [338, 75] width 13 height 13
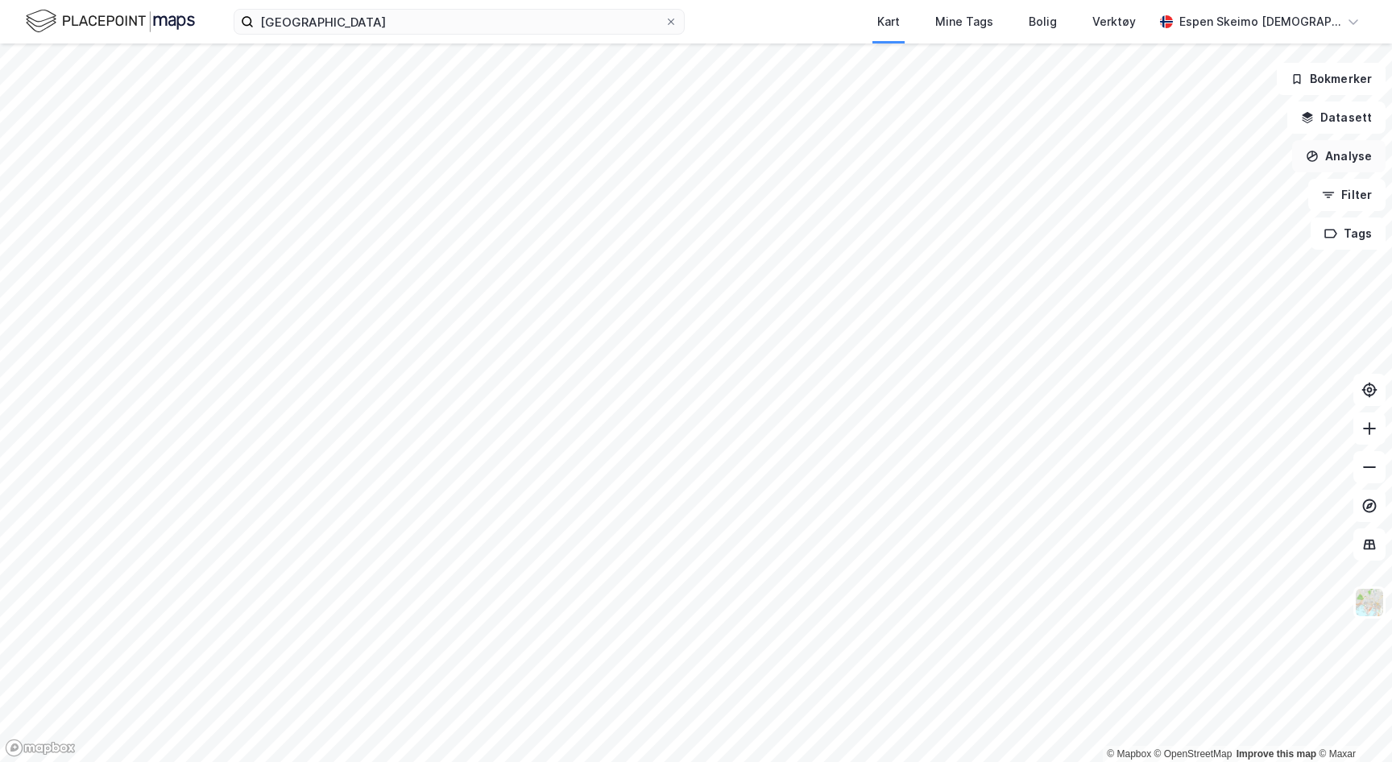
click at [1338, 166] on button "Analyse" at bounding box center [1338, 156] width 93 height 32
click at [1156, 154] on div "Mål avstand" at bounding box center [1198, 158] width 140 height 14
click at [674, 23] on icon at bounding box center [671, 22] width 6 height 6
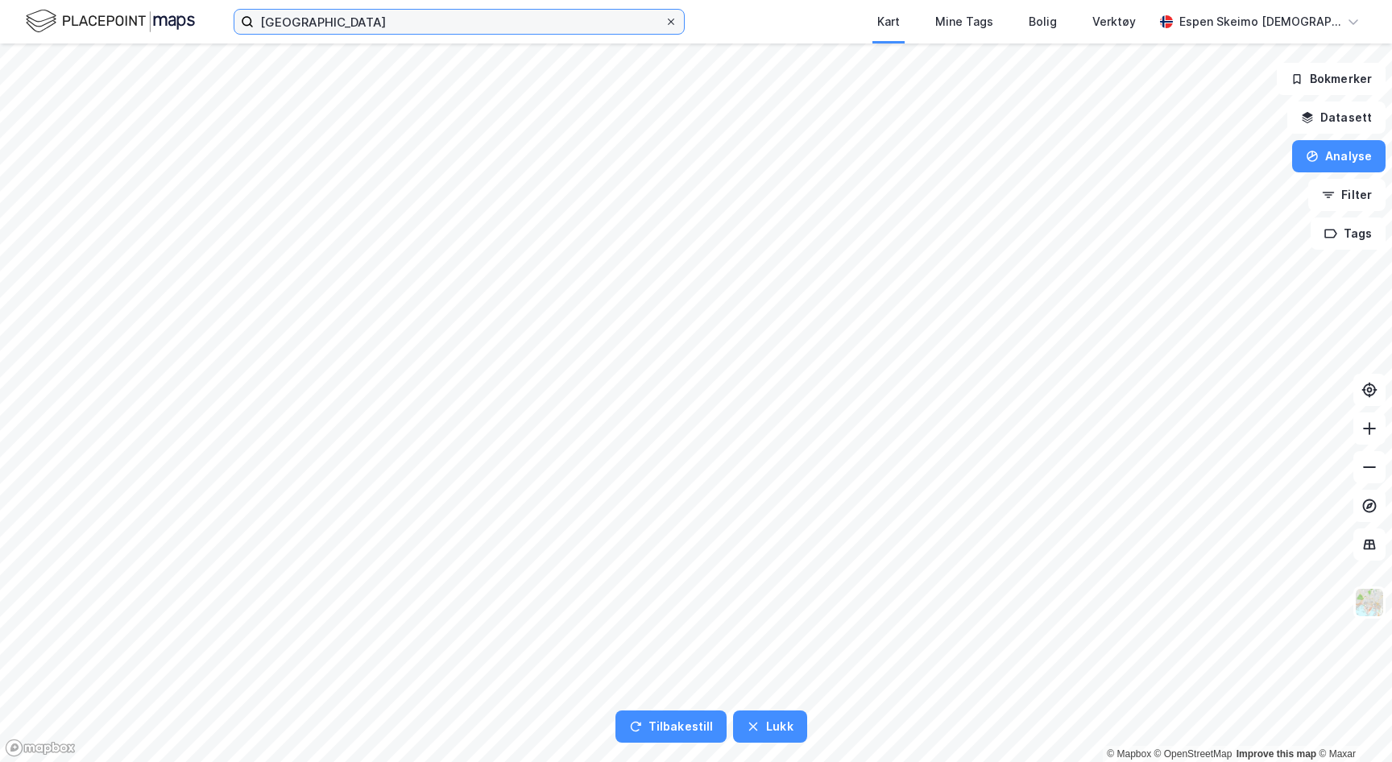
click at [664, 23] on input "[GEOGRAPHIC_DATA]" at bounding box center [459, 22] width 411 height 24
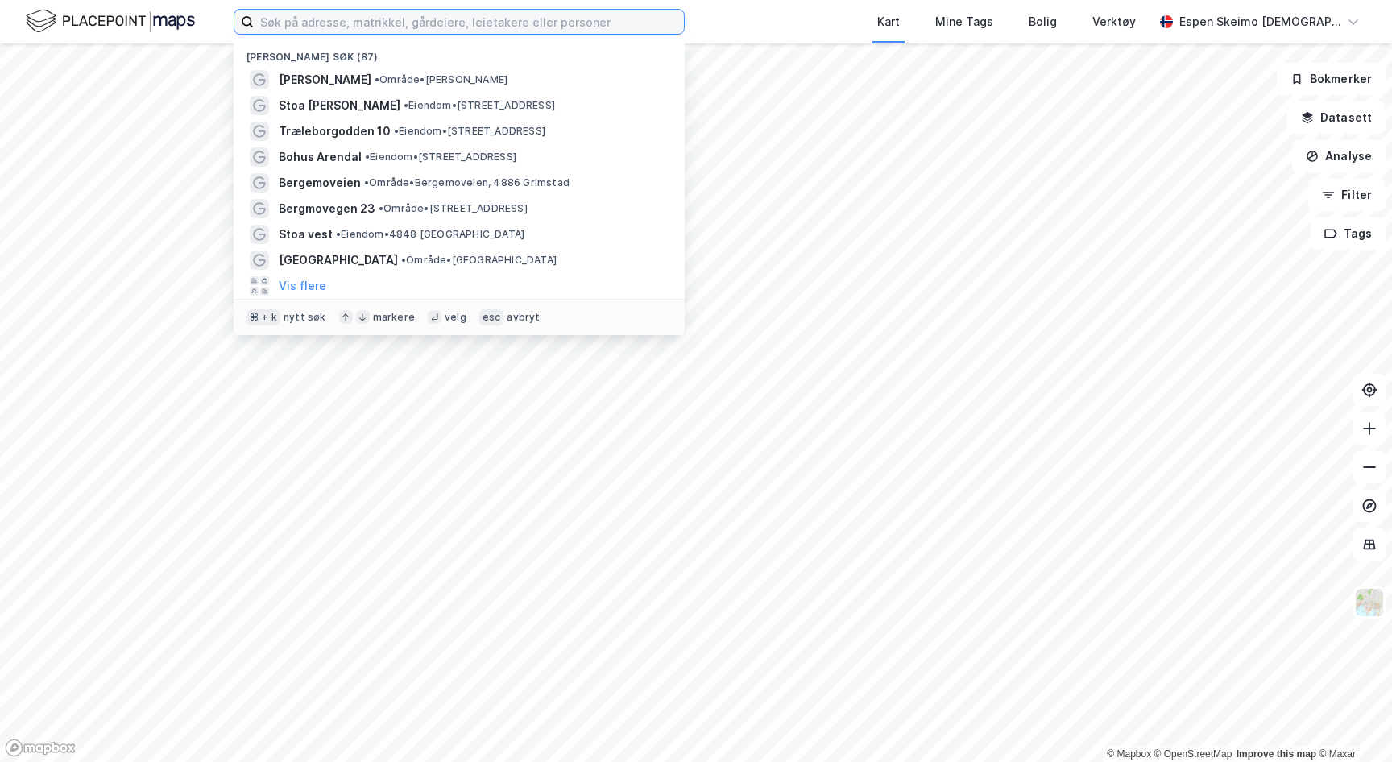
click at [584, 27] on input at bounding box center [469, 22] width 430 height 24
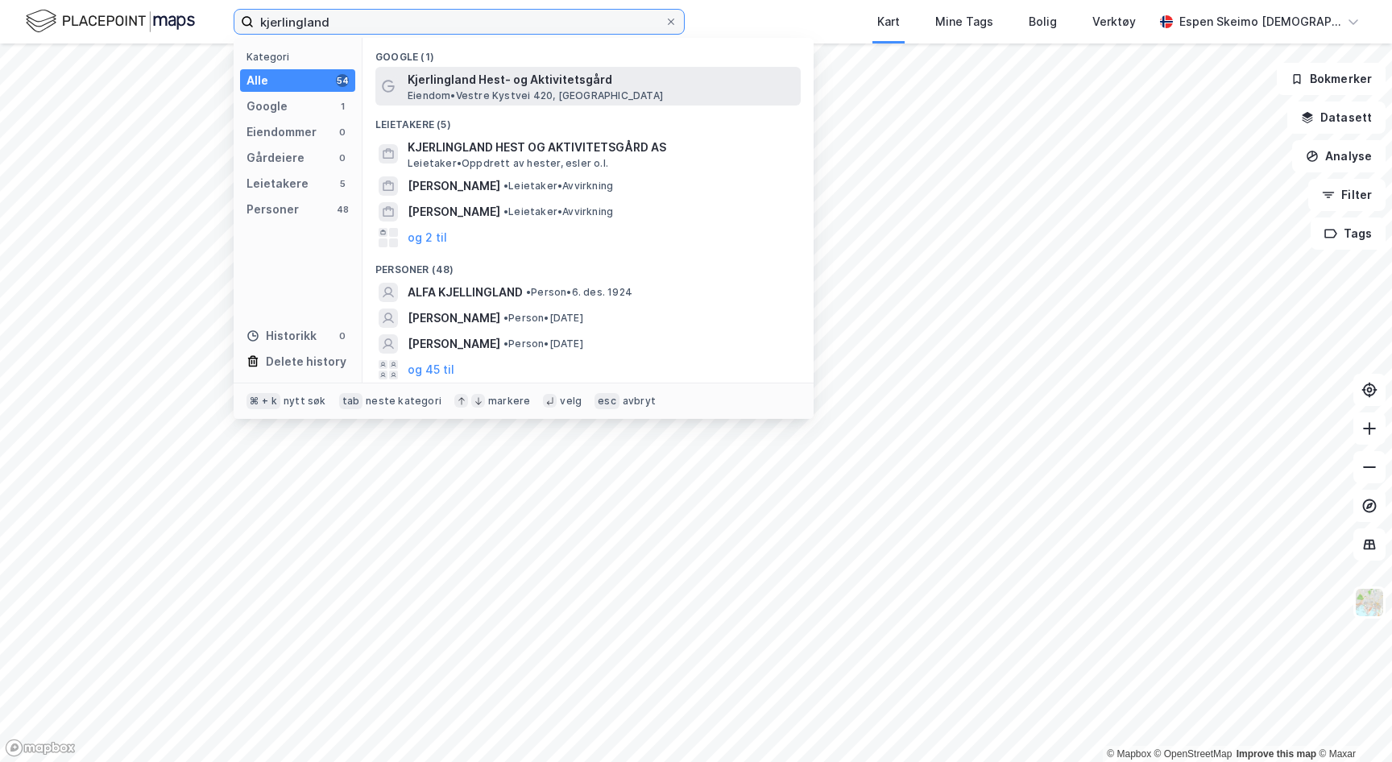
type input "kjerlingland"
click at [533, 97] on span "Eiendom • Vestre Kystvei 420, [GEOGRAPHIC_DATA]" at bounding box center [535, 95] width 255 height 13
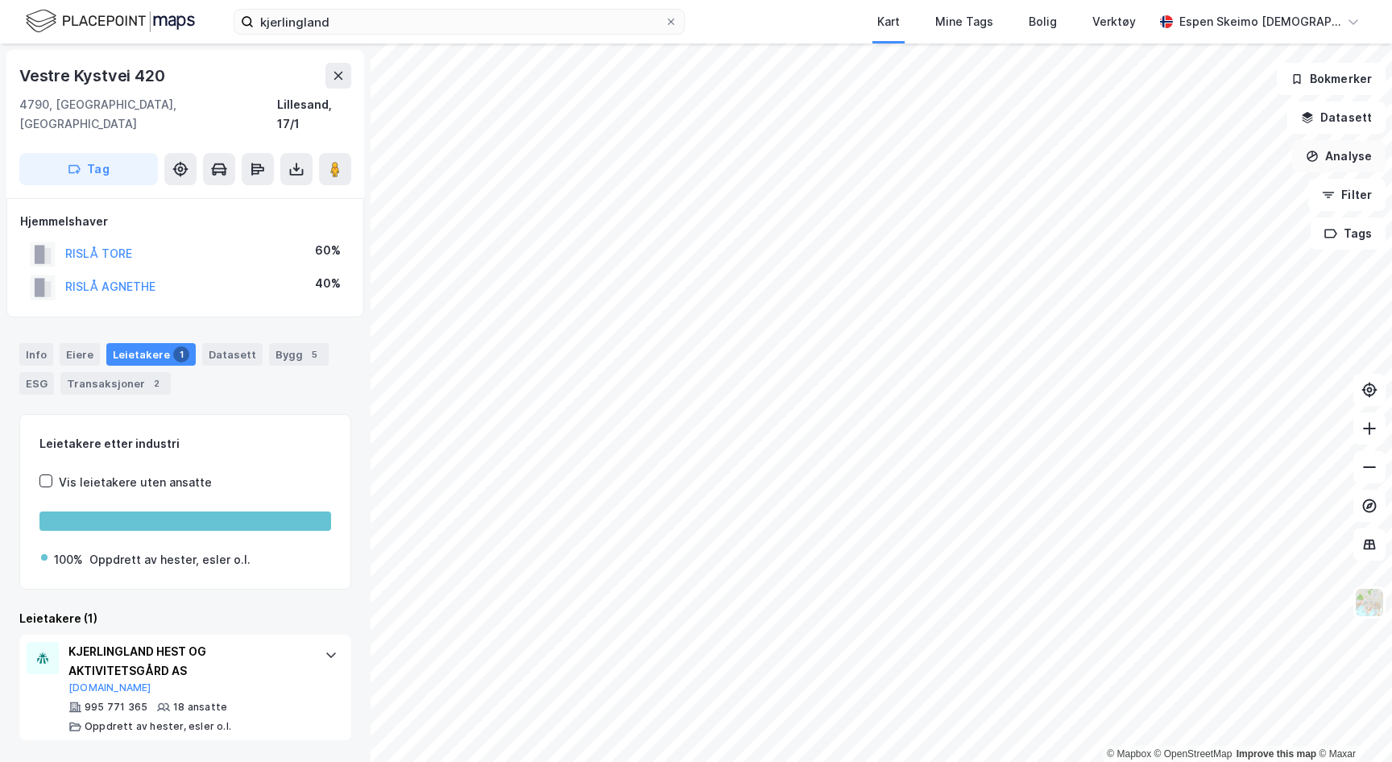
click at [1329, 161] on button "Analyse" at bounding box center [1338, 156] width 93 height 32
click at [1164, 160] on div "Mål avstand" at bounding box center [1198, 158] width 140 height 14
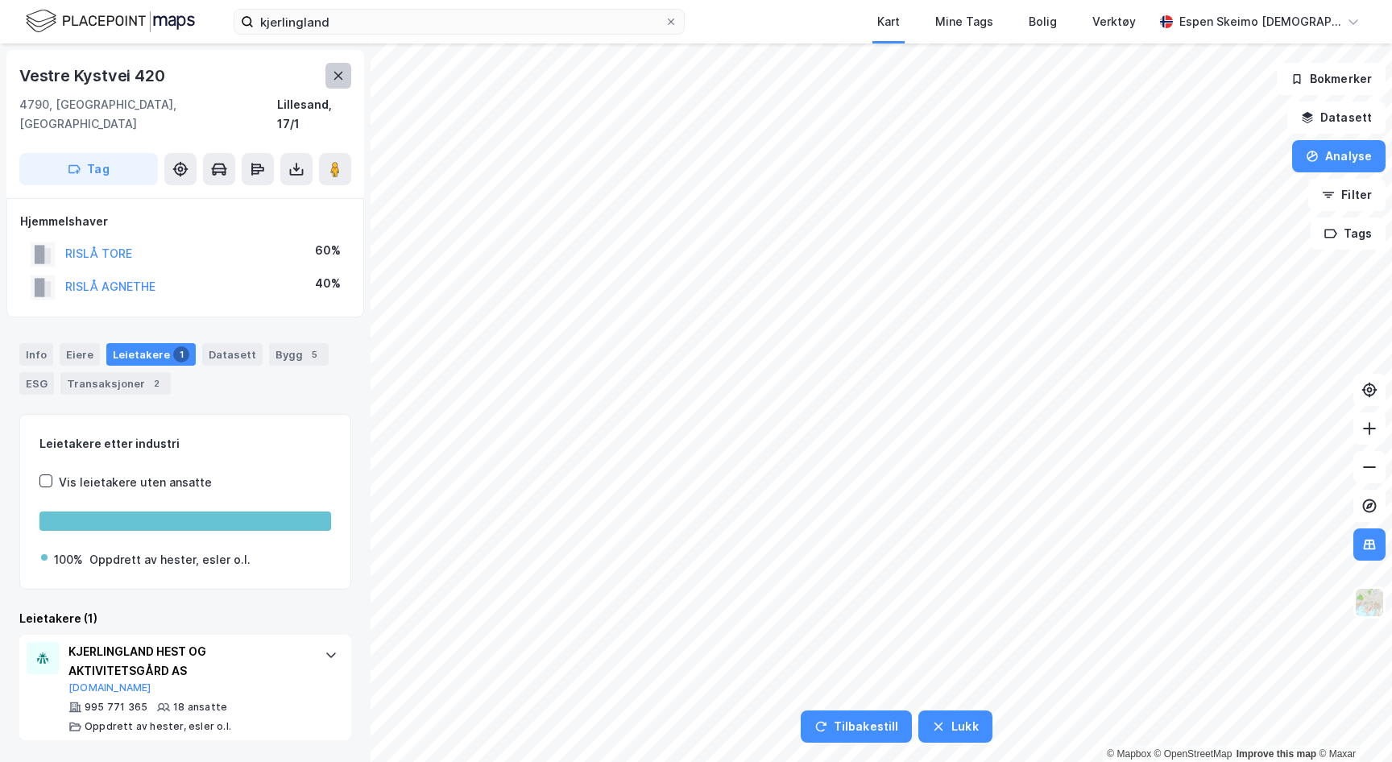
click at [343, 77] on icon at bounding box center [338, 75] width 13 height 13
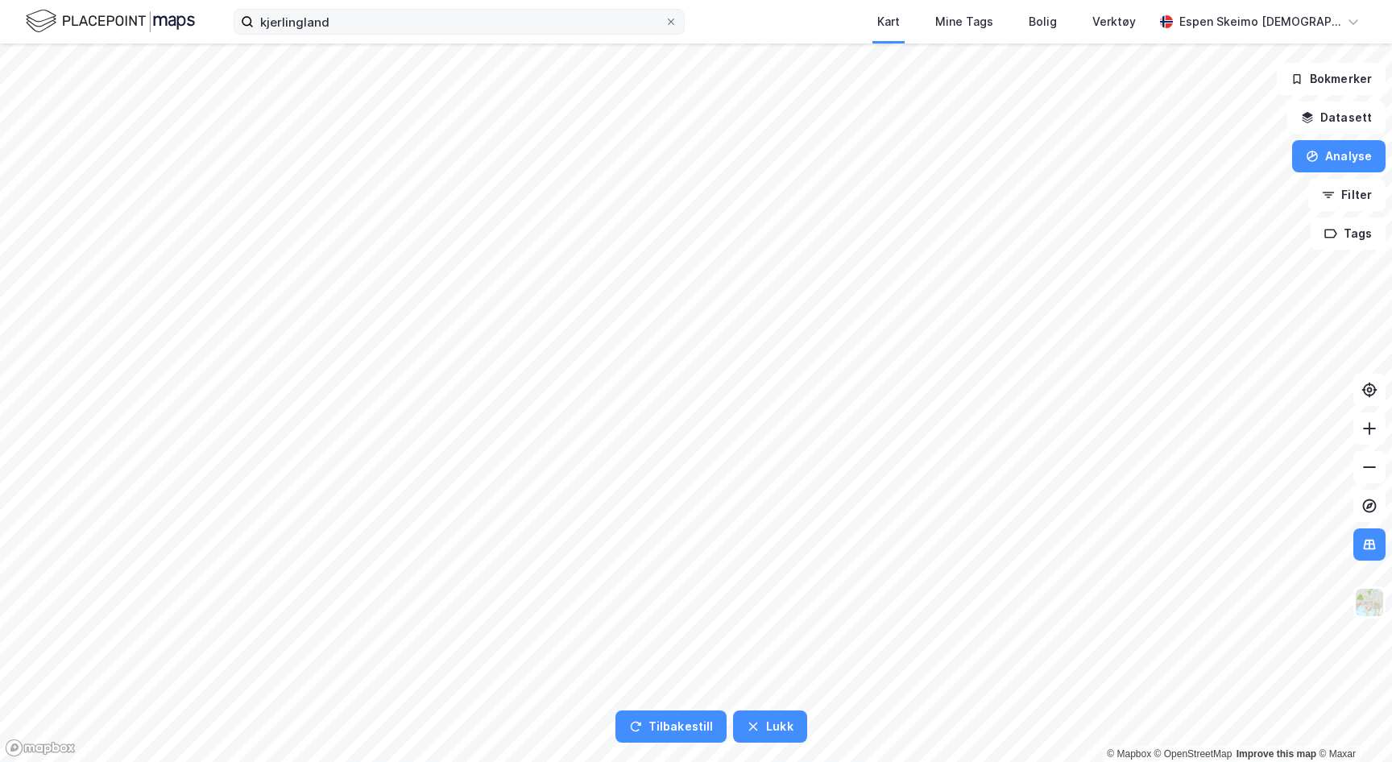
click at [672, 28] on label "kjerlingland" at bounding box center [459, 22] width 451 height 26
click at [664, 28] on input "kjerlingland" at bounding box center [459, 22] width 411 height 24
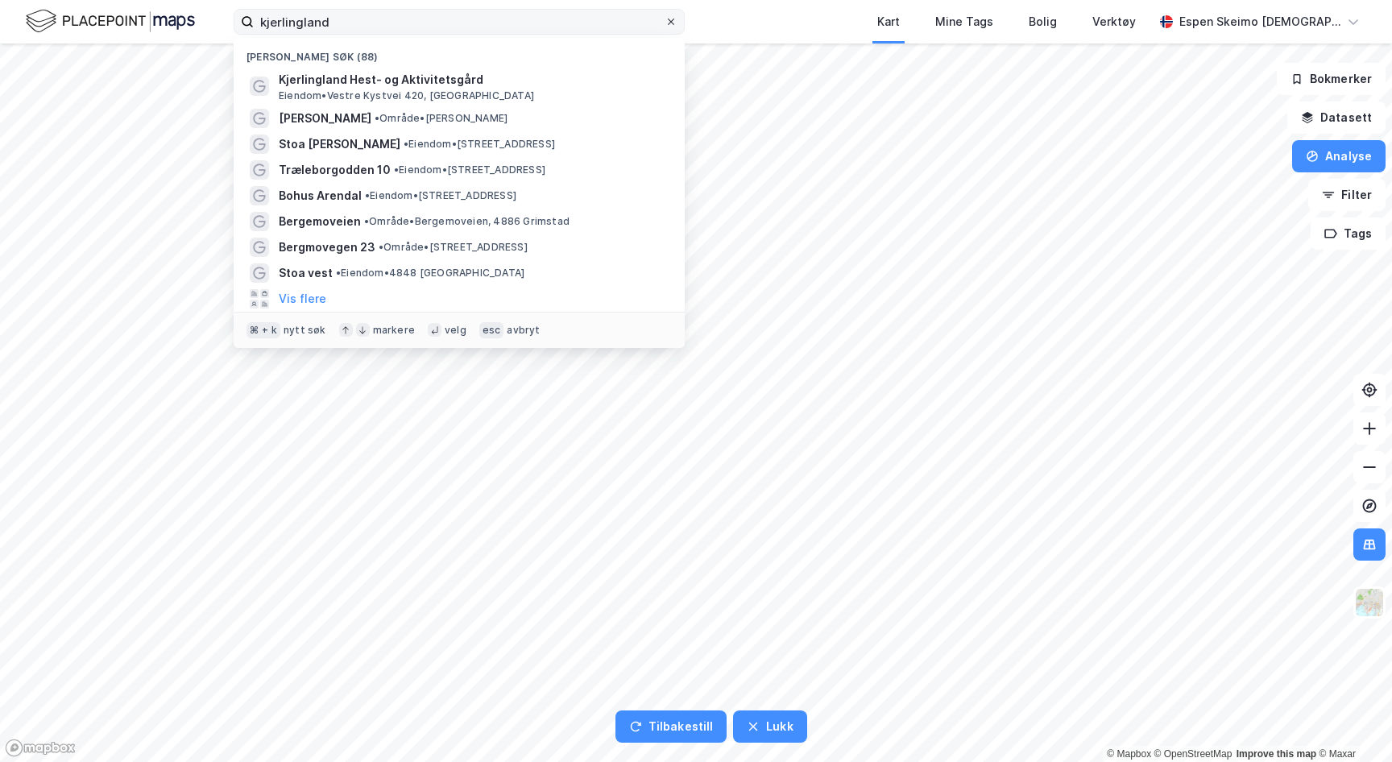
click at [672, 17] on icon at bounding box center [671, 22] width 10 height 10
click at [664, 16] on input "kjerlingland" at bounding box center [459, 22] width 411 height 24
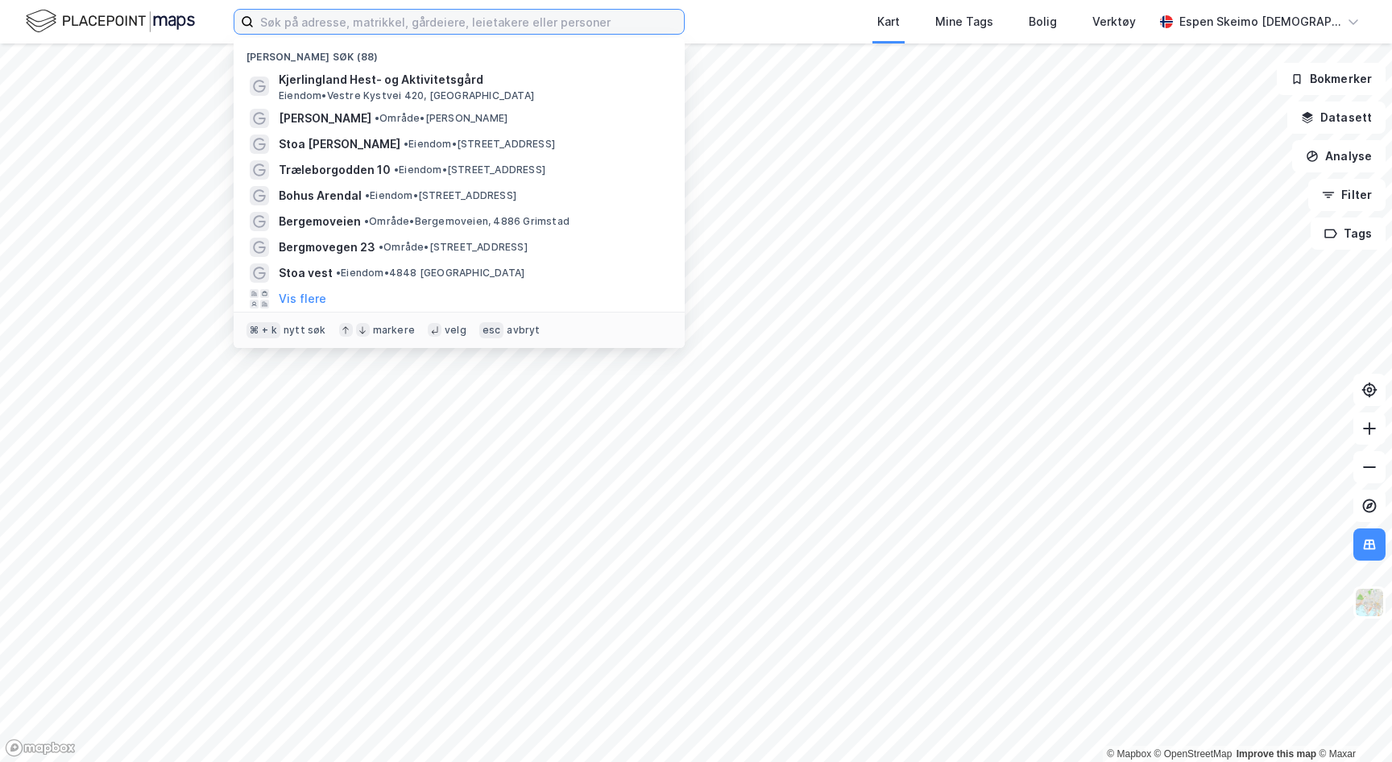
click at [583, 29] on input at bounding box center [469, 22] width 430 height 24
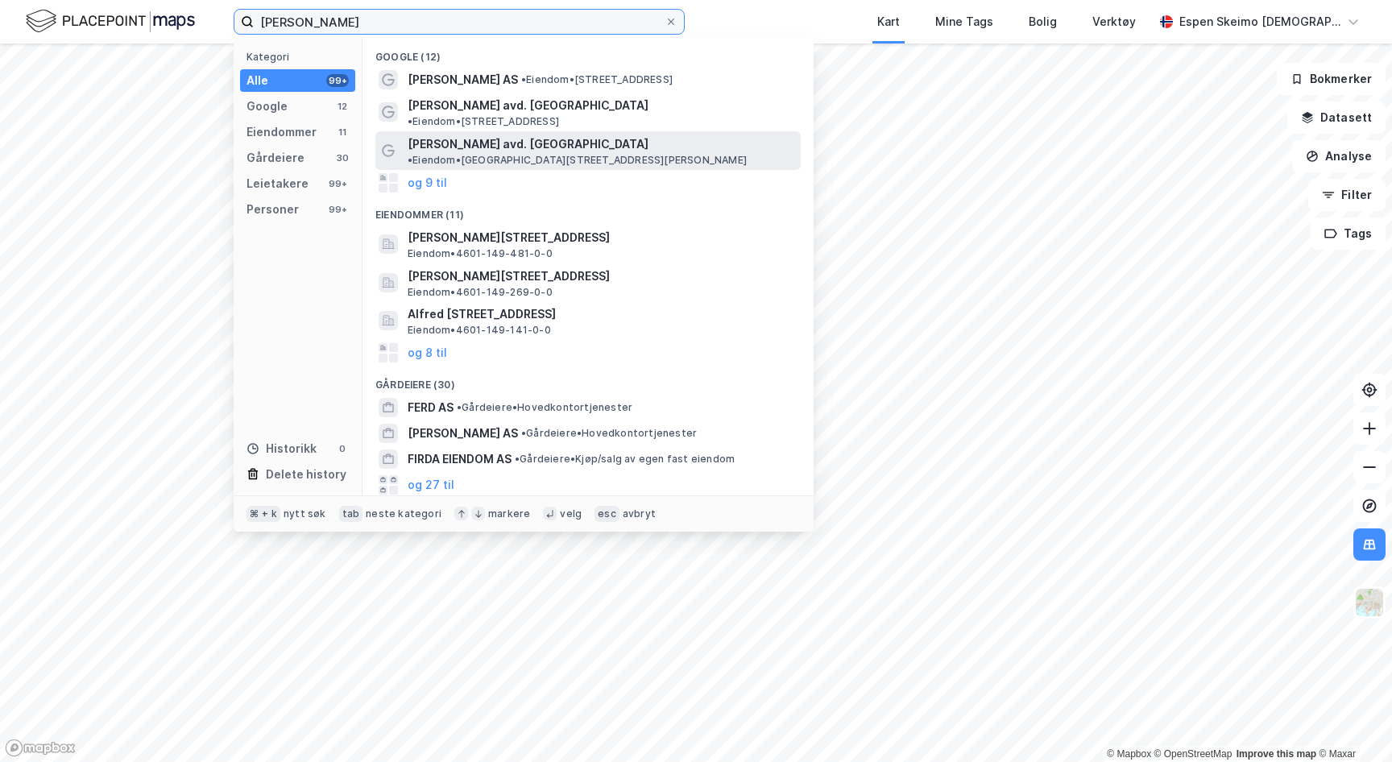
type input "[PERSON_NAME]"
click at [509, 134] on span "[PERSON_NAME] avd. [GEOGRAPHIC_DATA]" at bounding box center [528, 143] width 241 height 19
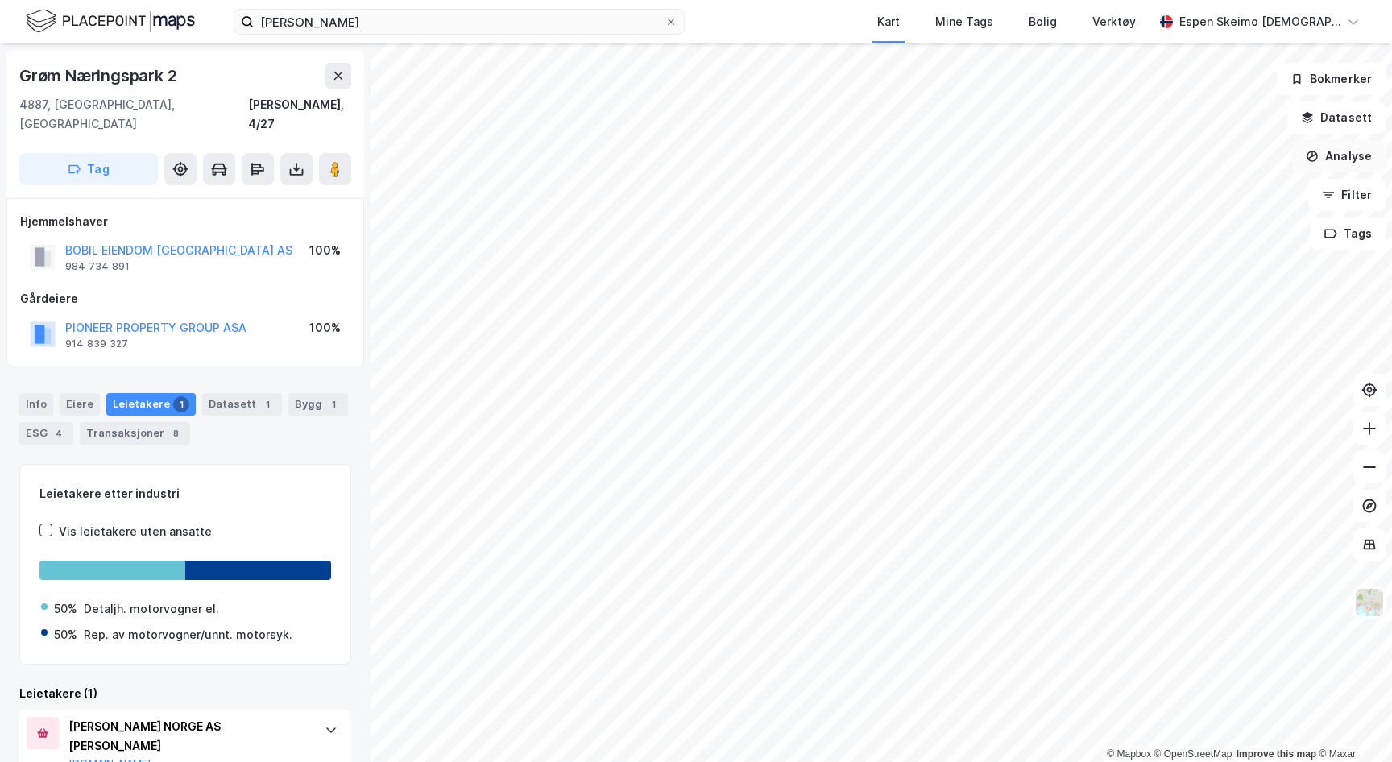
click at [1343, 156] on button "Analyse" at bounding box center [1338, 156] width 93 height 32
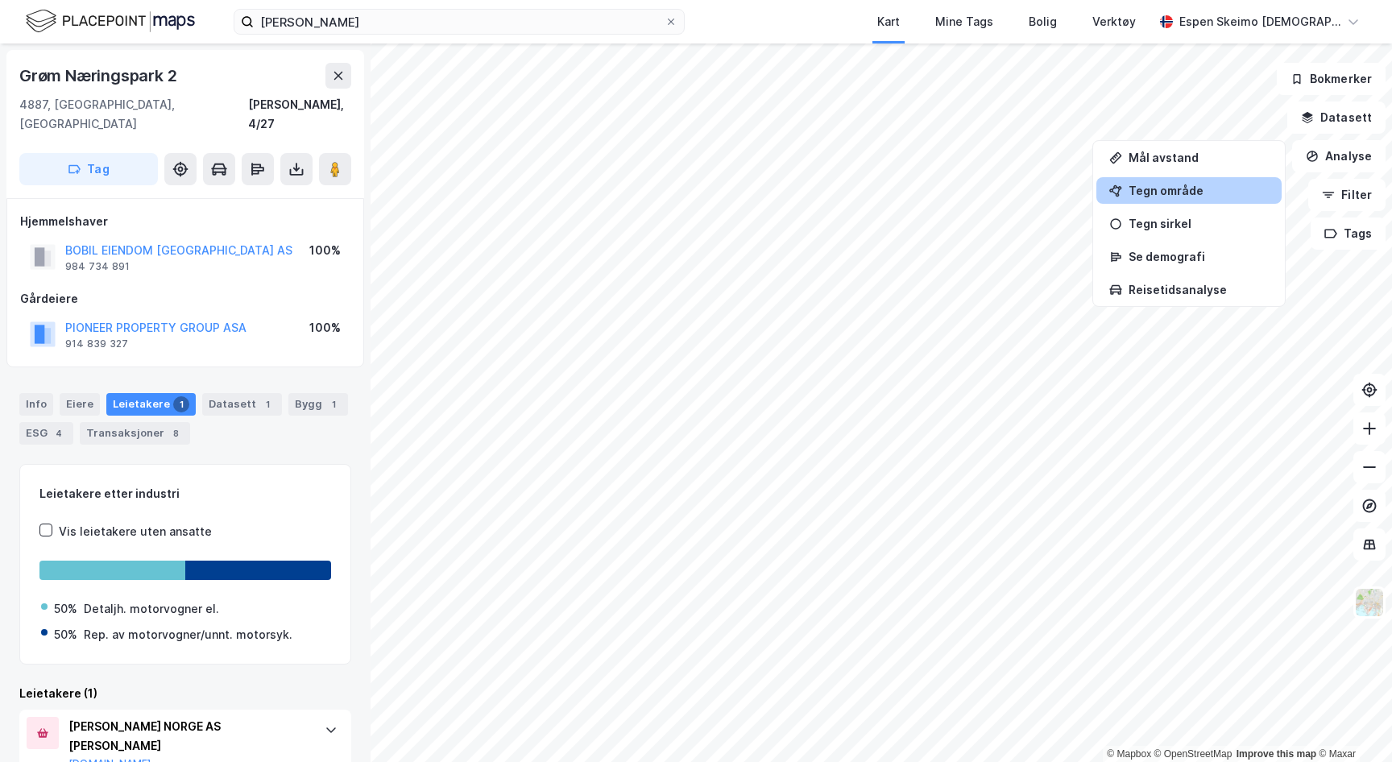
click at [1184, 194] on div "Tegn område" at bounding box center [1198, 191] width 140 height 14
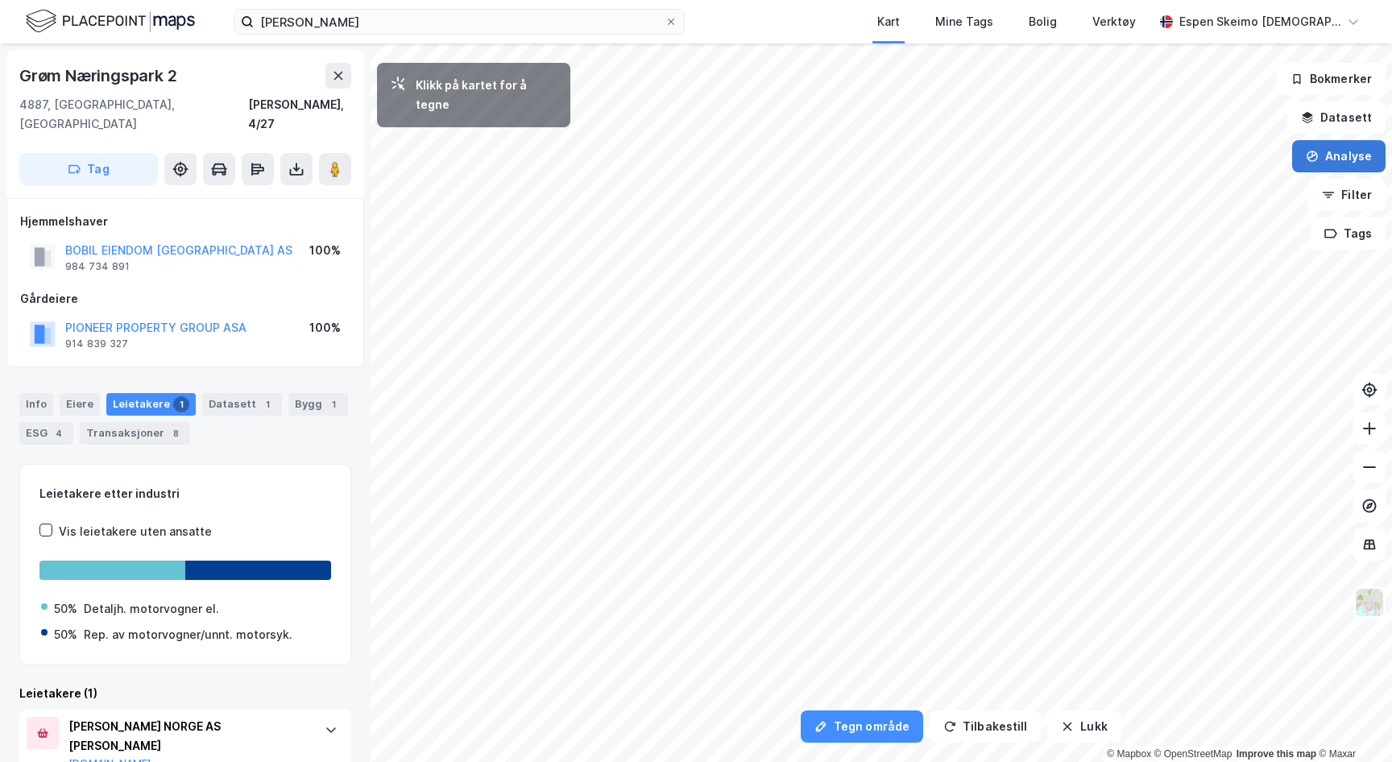
click at [1333, 159] on button "Analyse" at bounding box center [1338, 156] width 93 height 32
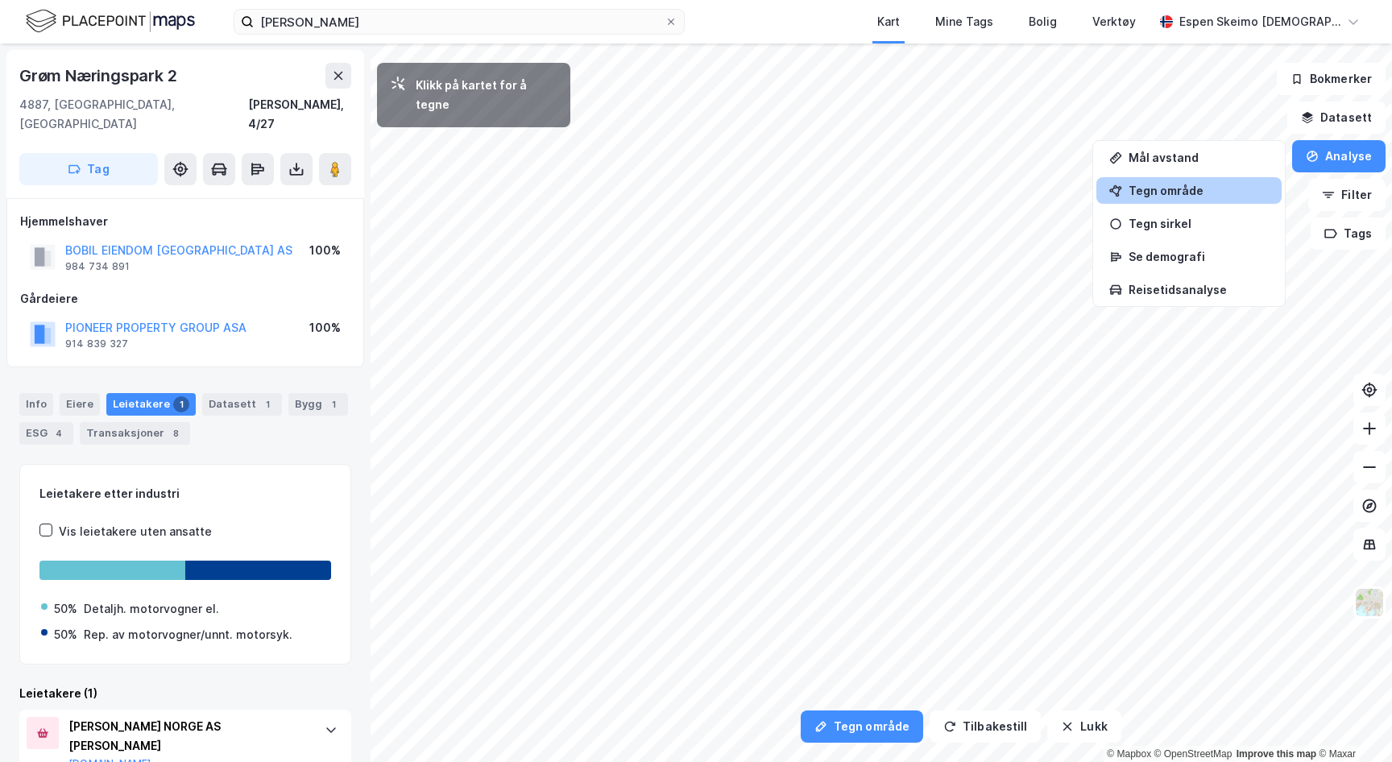
click at [1182, 189] on div "Tegn område" at bounding box center [1198, 191] width 140 height 14
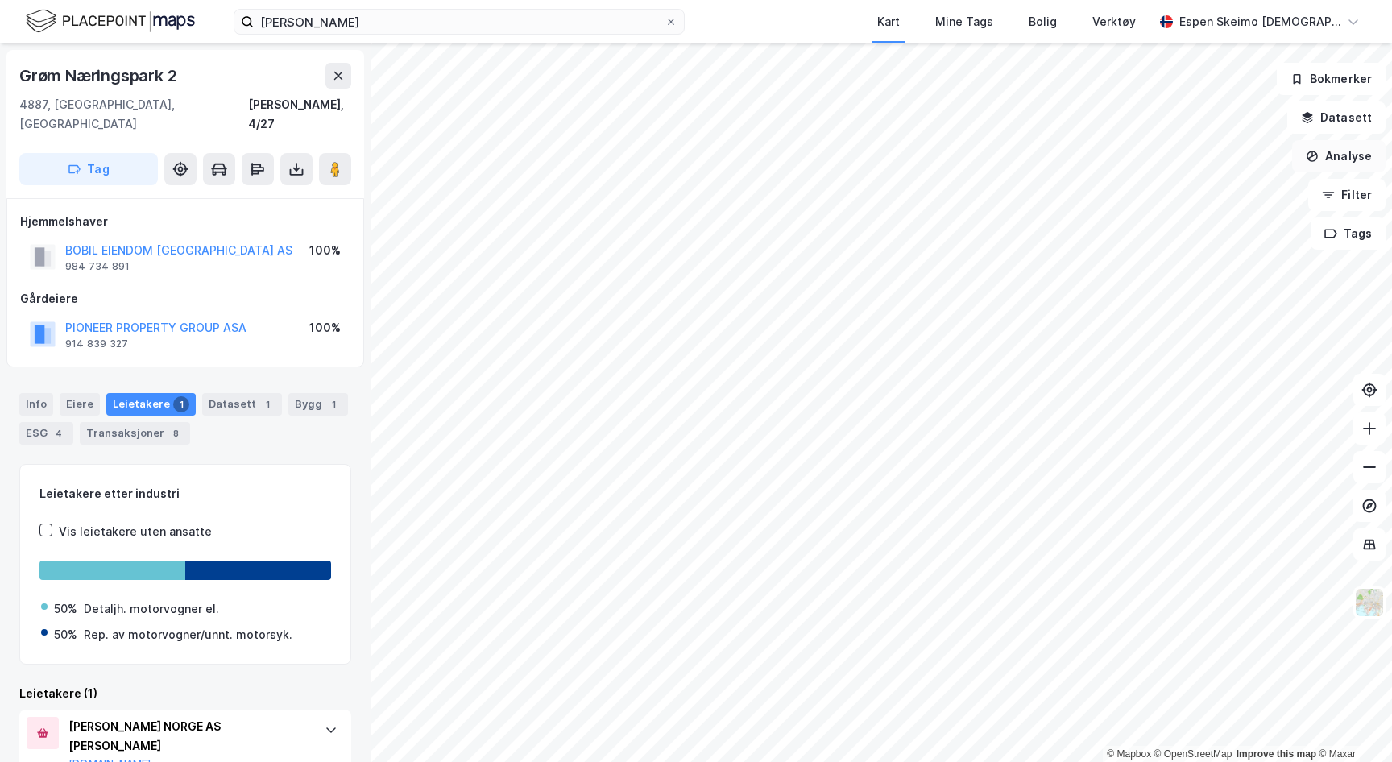
click at [1330, 158] on button "Analyse" at bounding box center [1338, 156] width 93 height 32
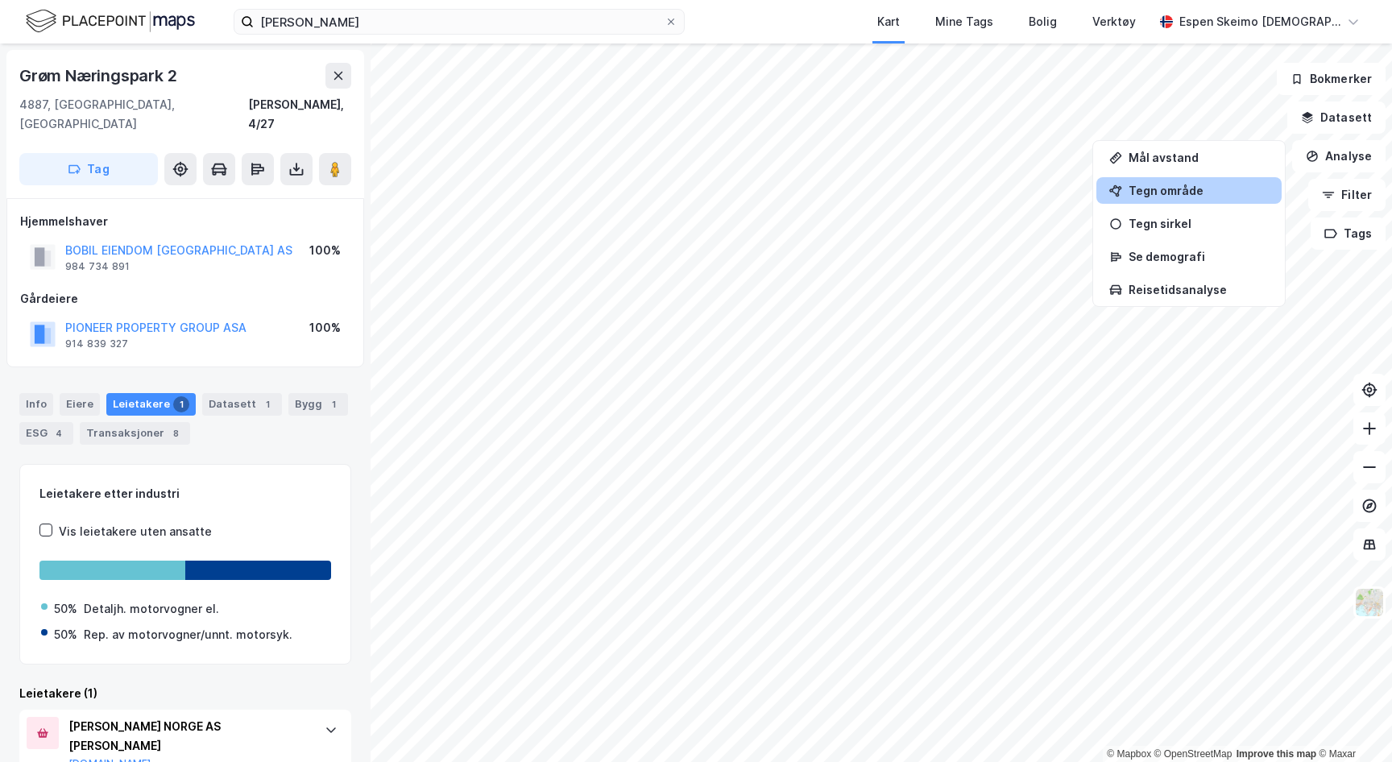
click at [1147, 191] on div "Tegn område" at bounding box center [1198, 191] width 140 height 14
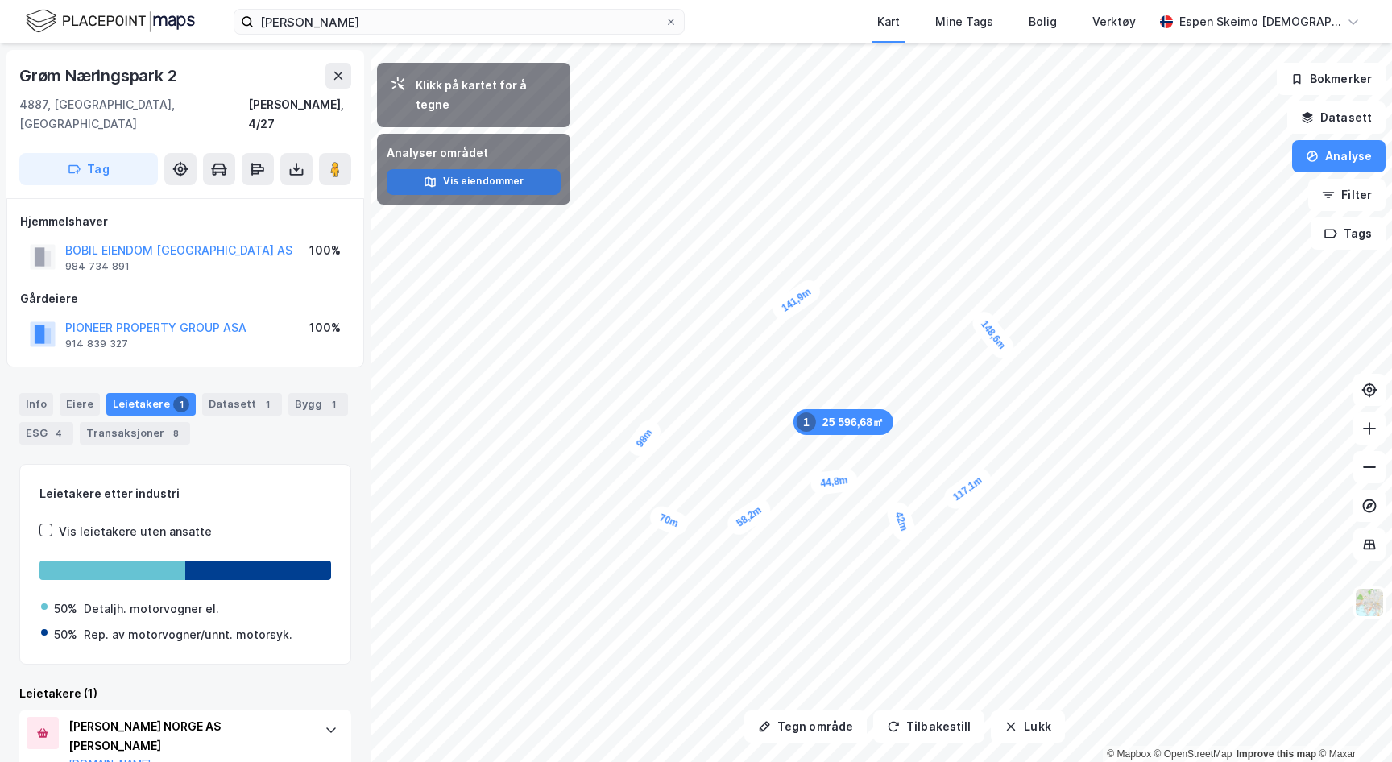
click at [512, 170] on button "Vis eiendommer" at bounding box center [474, 182] width 174 height 26
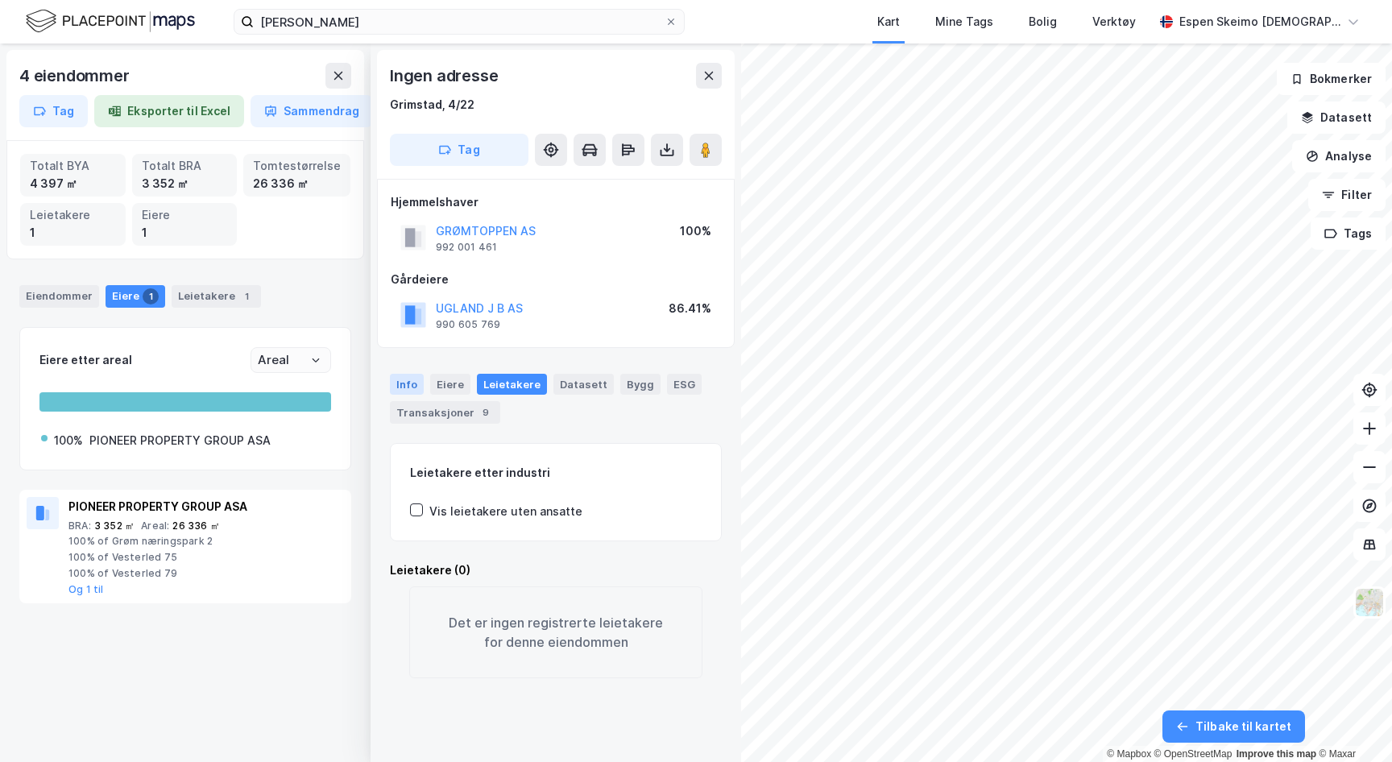
click at [415, 384] on div "Info" at bounding box center [407, 384] width 34 height 21
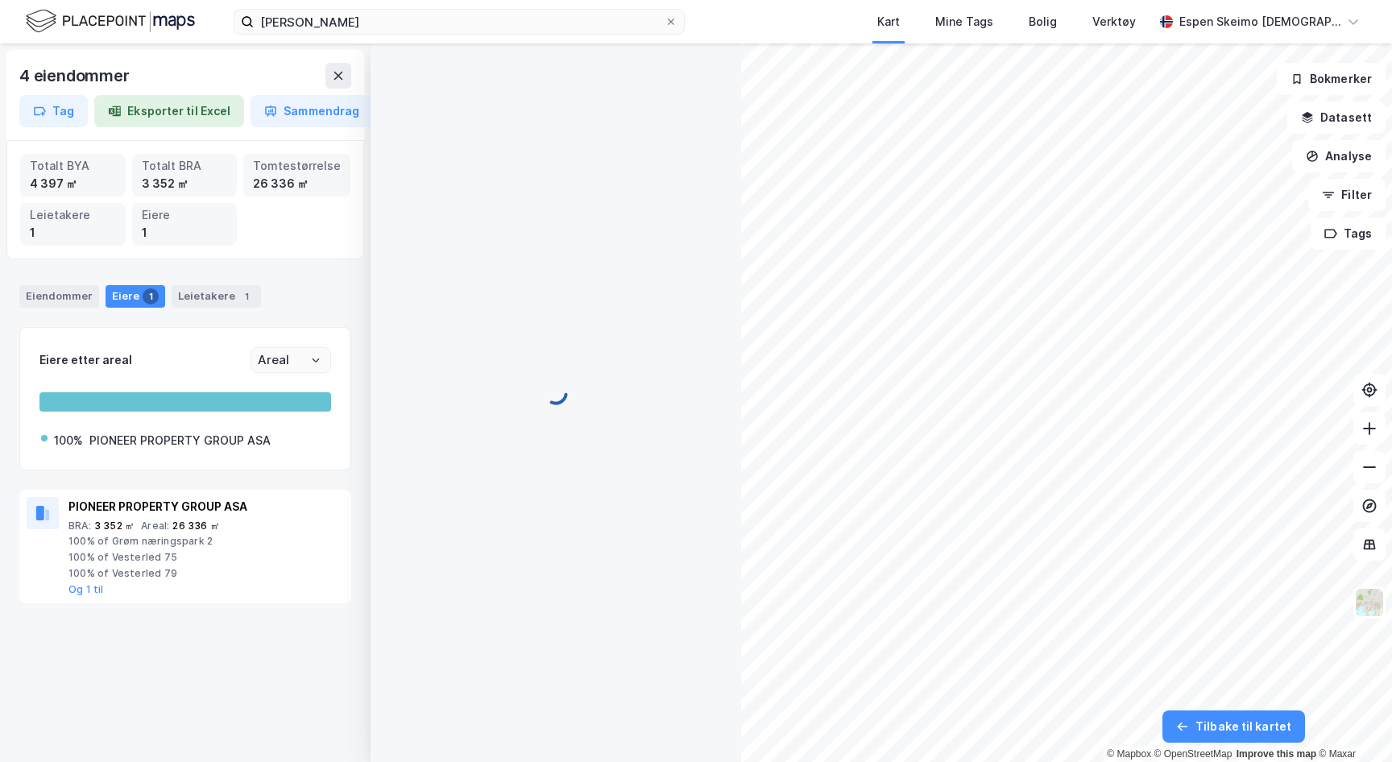
scroll to position [114, 0]
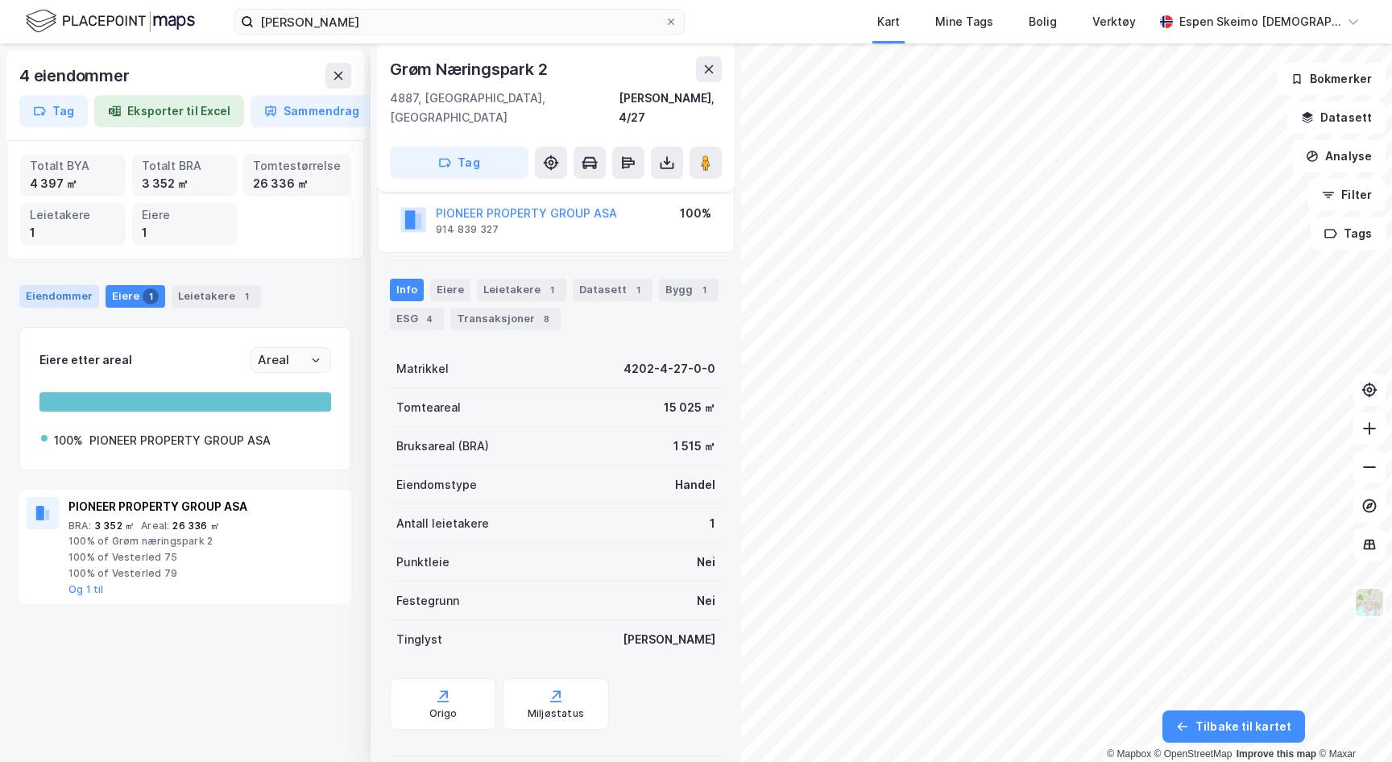
click at [61, 302] on div "Eiendommer" at bounding box center [59, 296] width 80 height 23
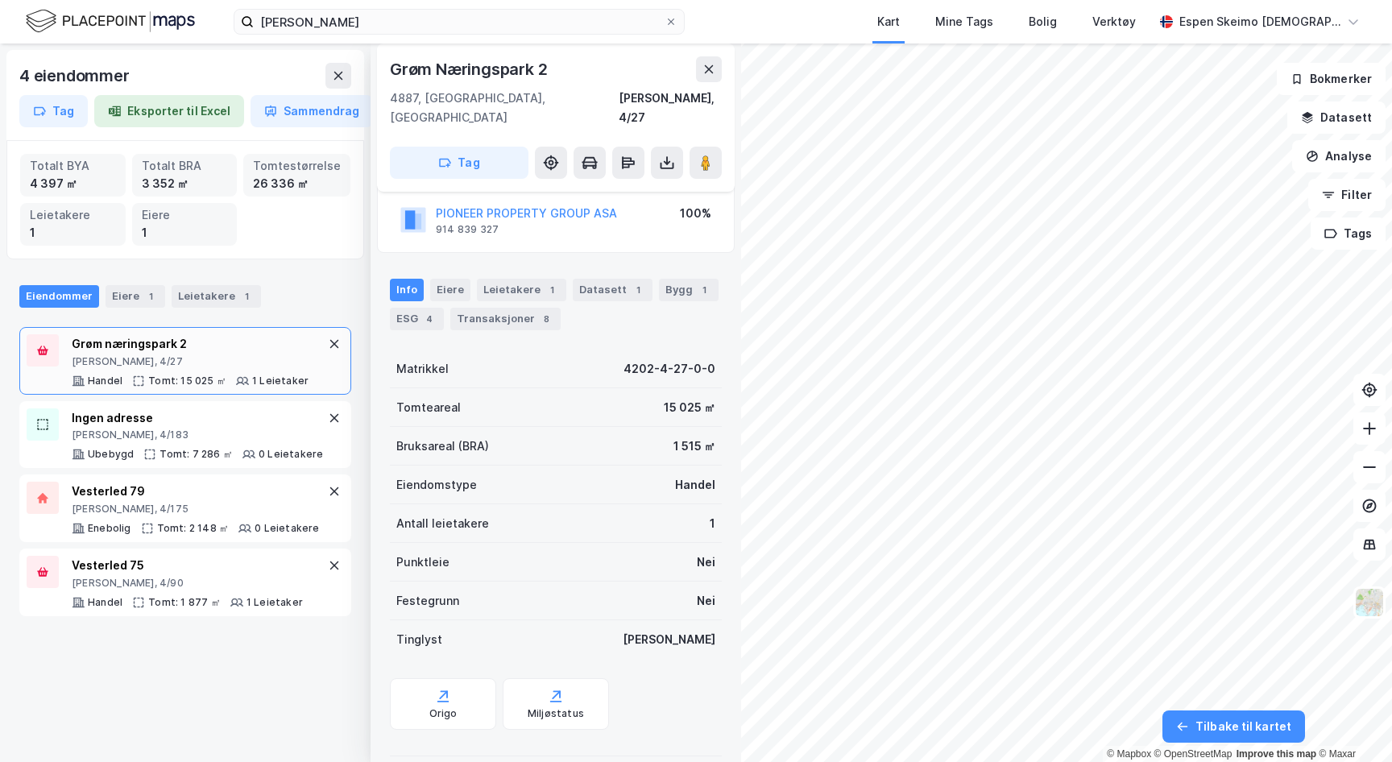
click at [258, 369] on div "Grøm næringspark [GEOGRAPHIC_DATA][PERSON_NAME], 4/27 Handel Tomt: 15 025 ㎡ 1 L…" at bounding box center [190, 360] width 237 height 53
click at [706, 77] on button at bounding box center [709, 69] width 26 height 26
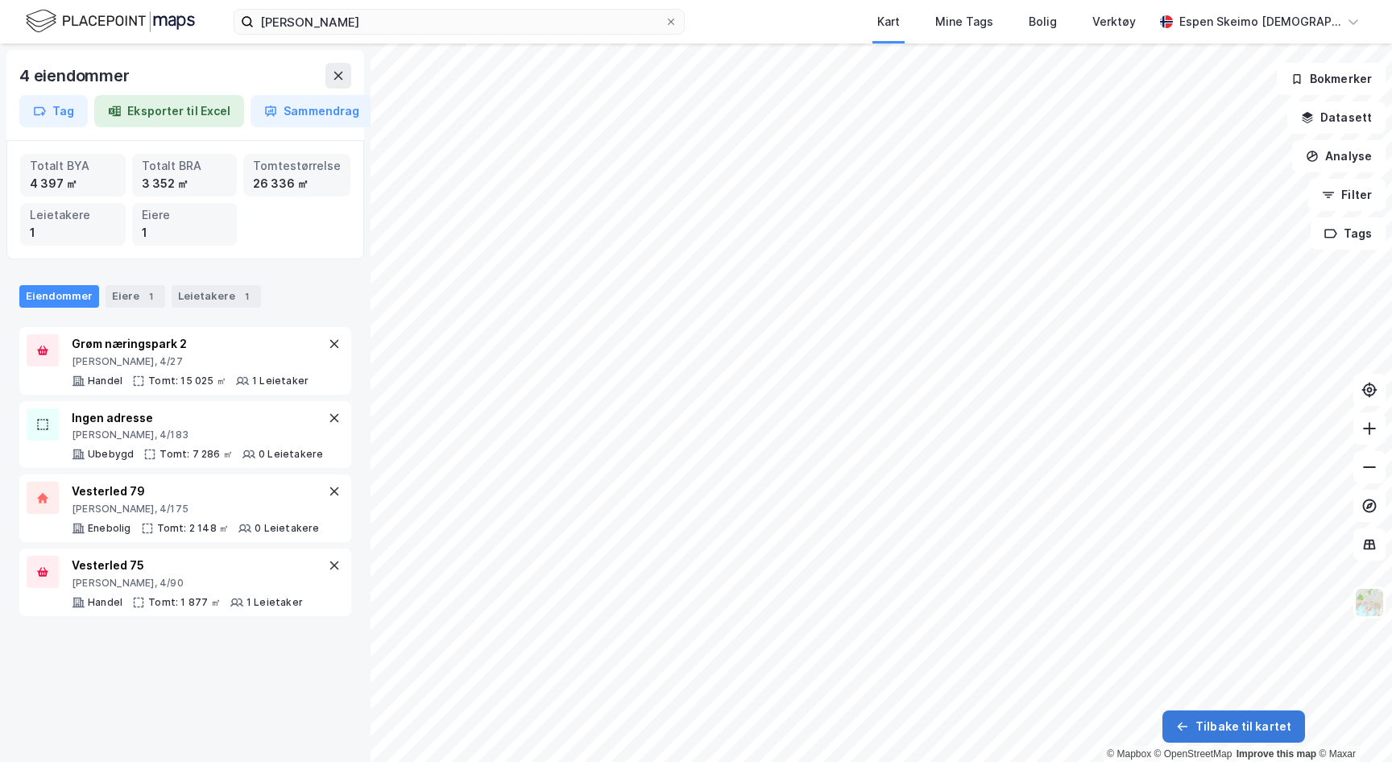
click at [1226, 734] on button "Tilbake til kartet" at bounding box center [1233, 726] width 143 height 32
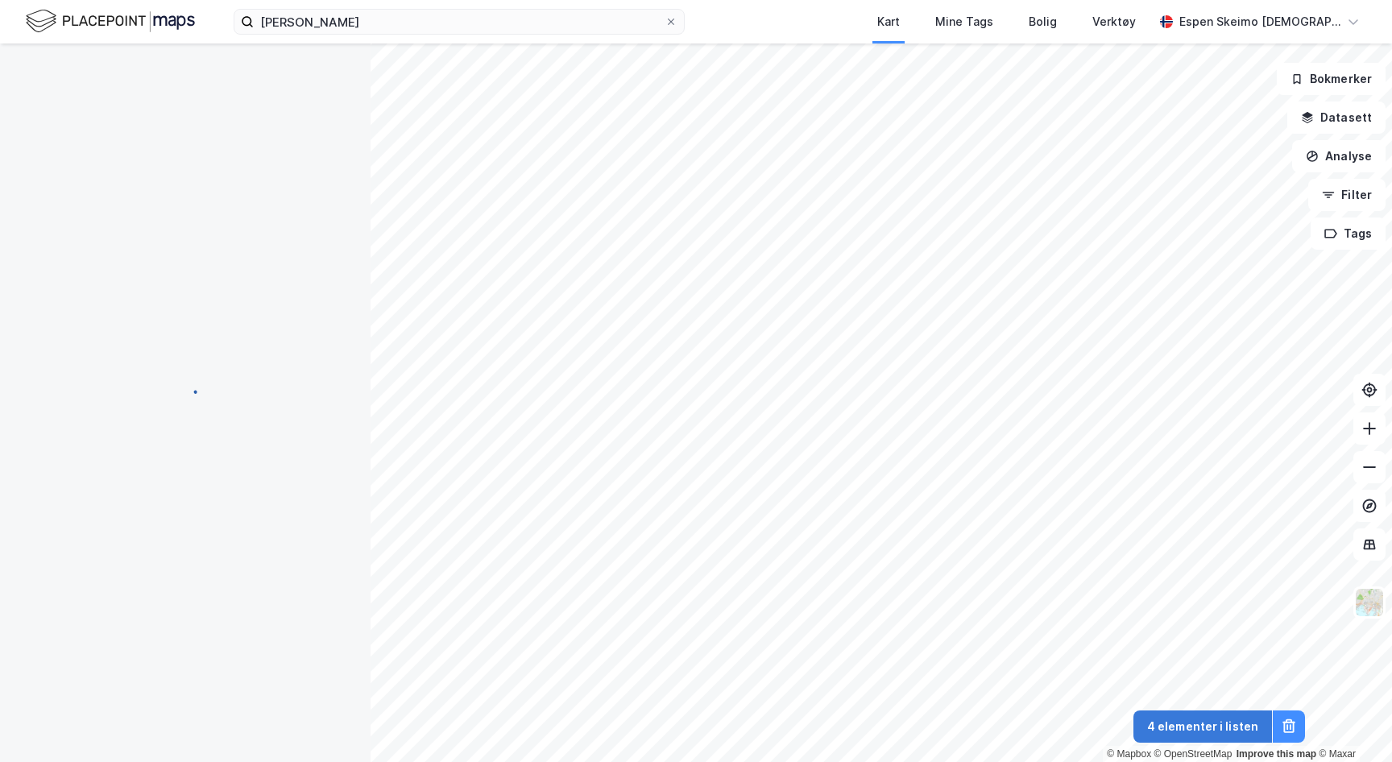
scroll to position [114, 0]
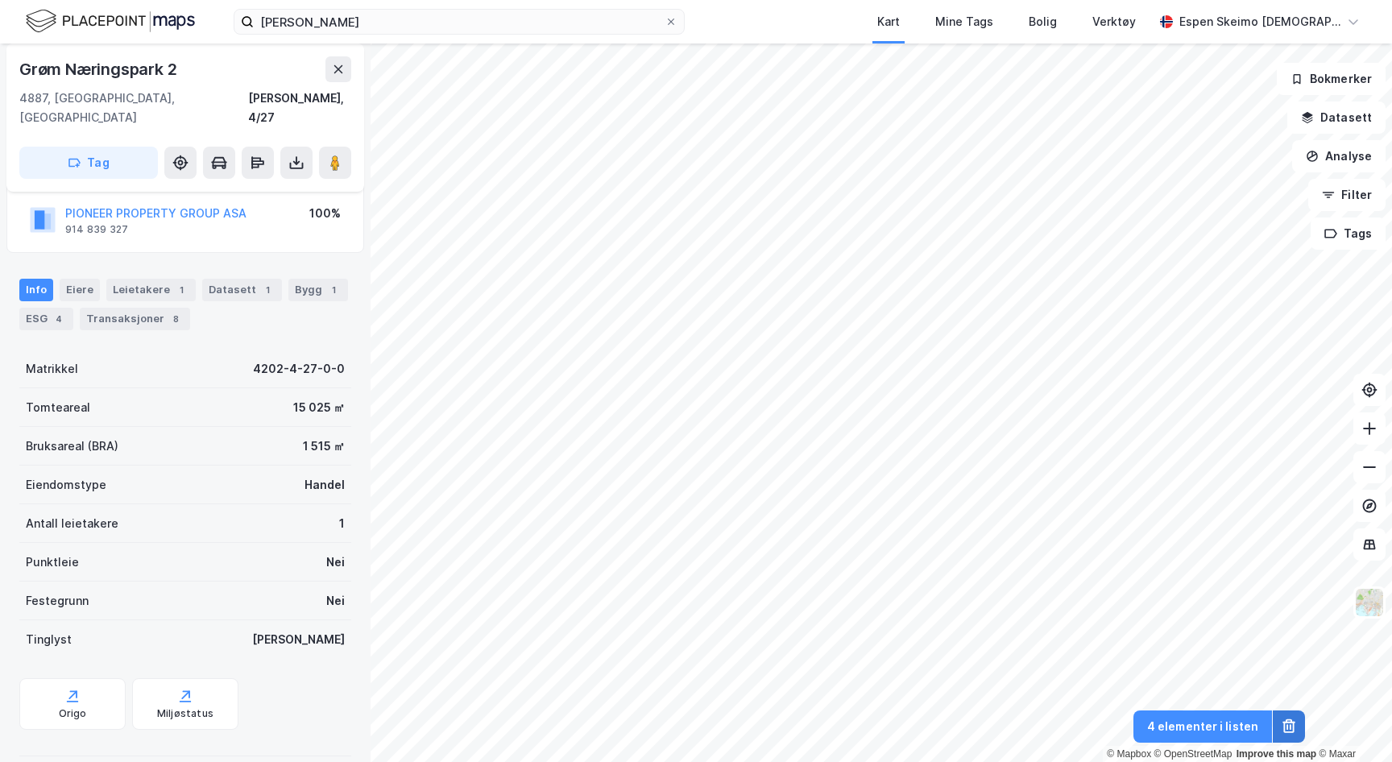
click at [1297, 732] on button at bounding box center [1288, 726] width 32 height 32
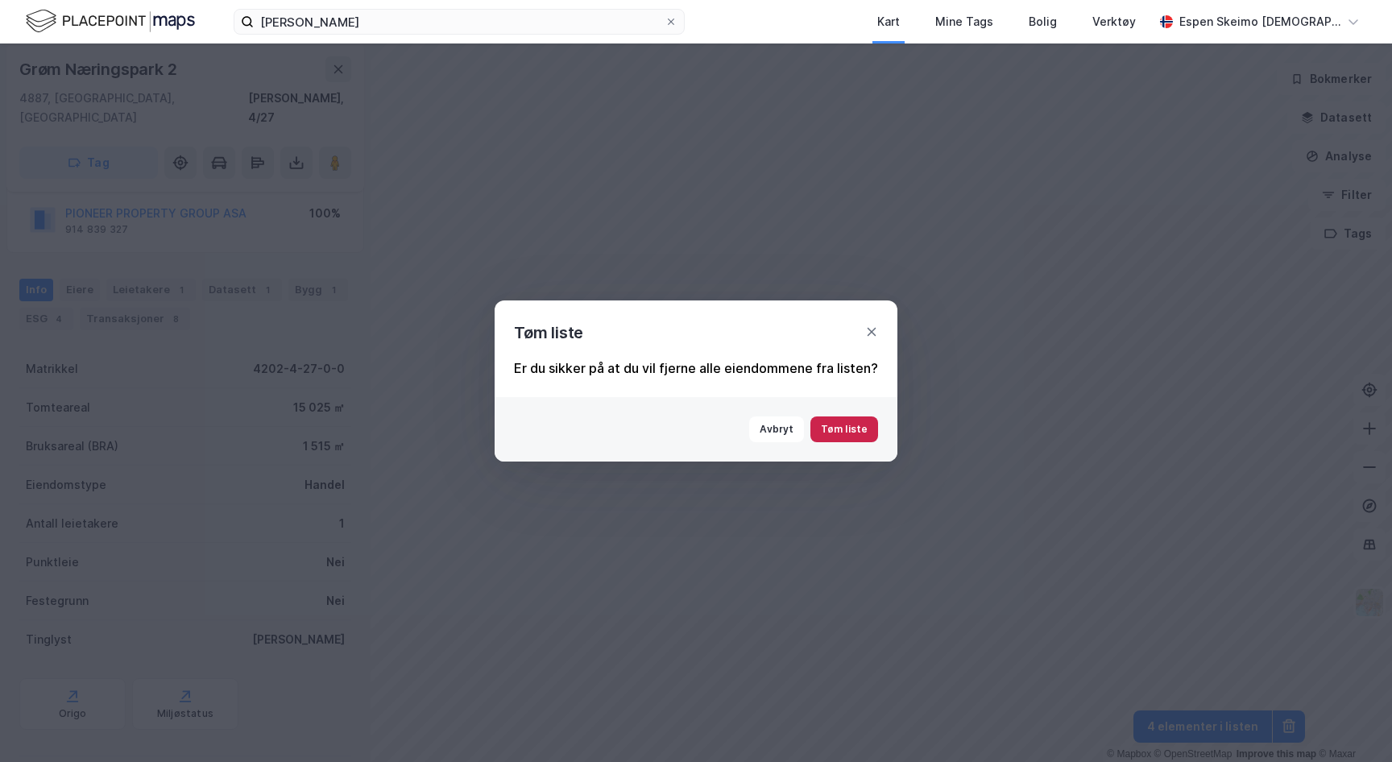
click at [845, 426] on button "Tøm liste" at bounding box center [844, 429] width 68 height 26
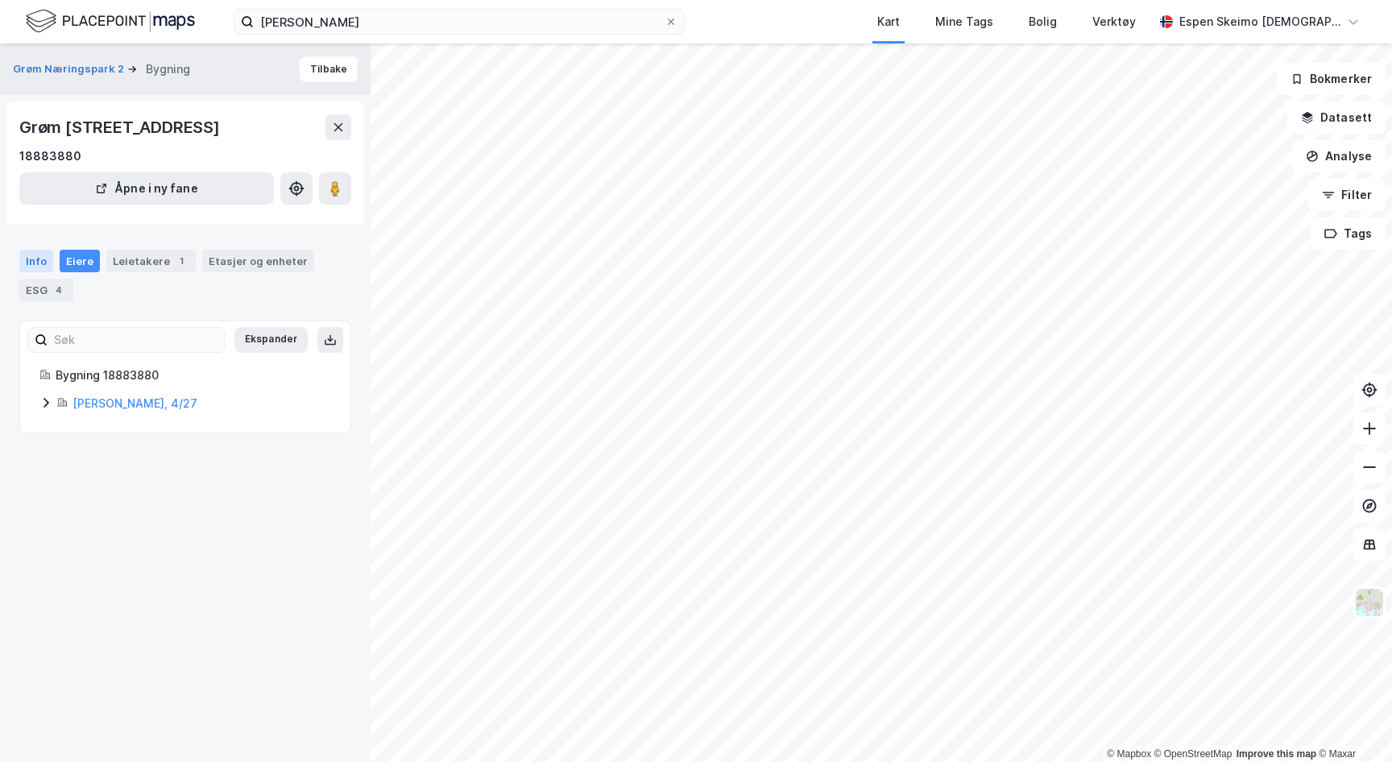
click at [36, 268] on div "Info" at bounding box center [36, 261] width 34 height 23
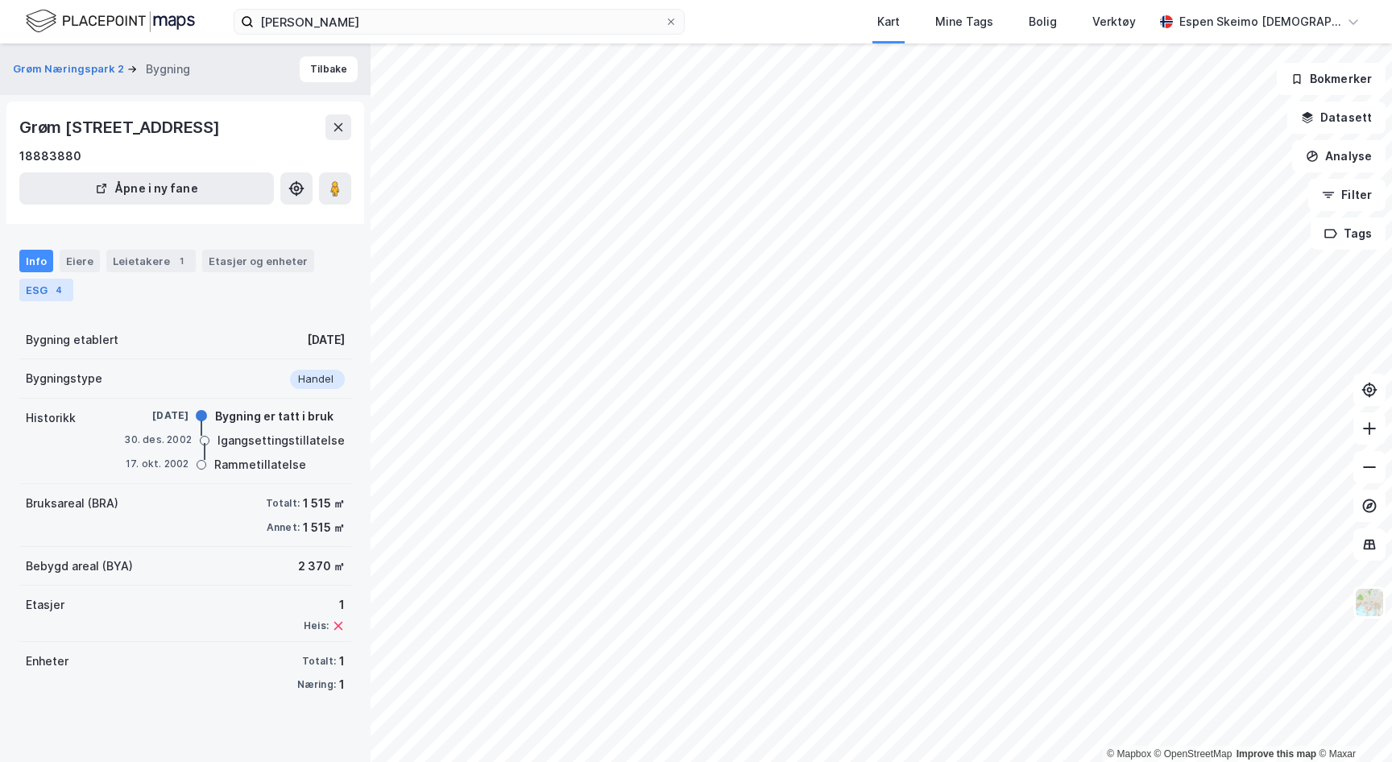
click at [59, 294] on div "4" at bounding box center [59, 290] width 16 height 16
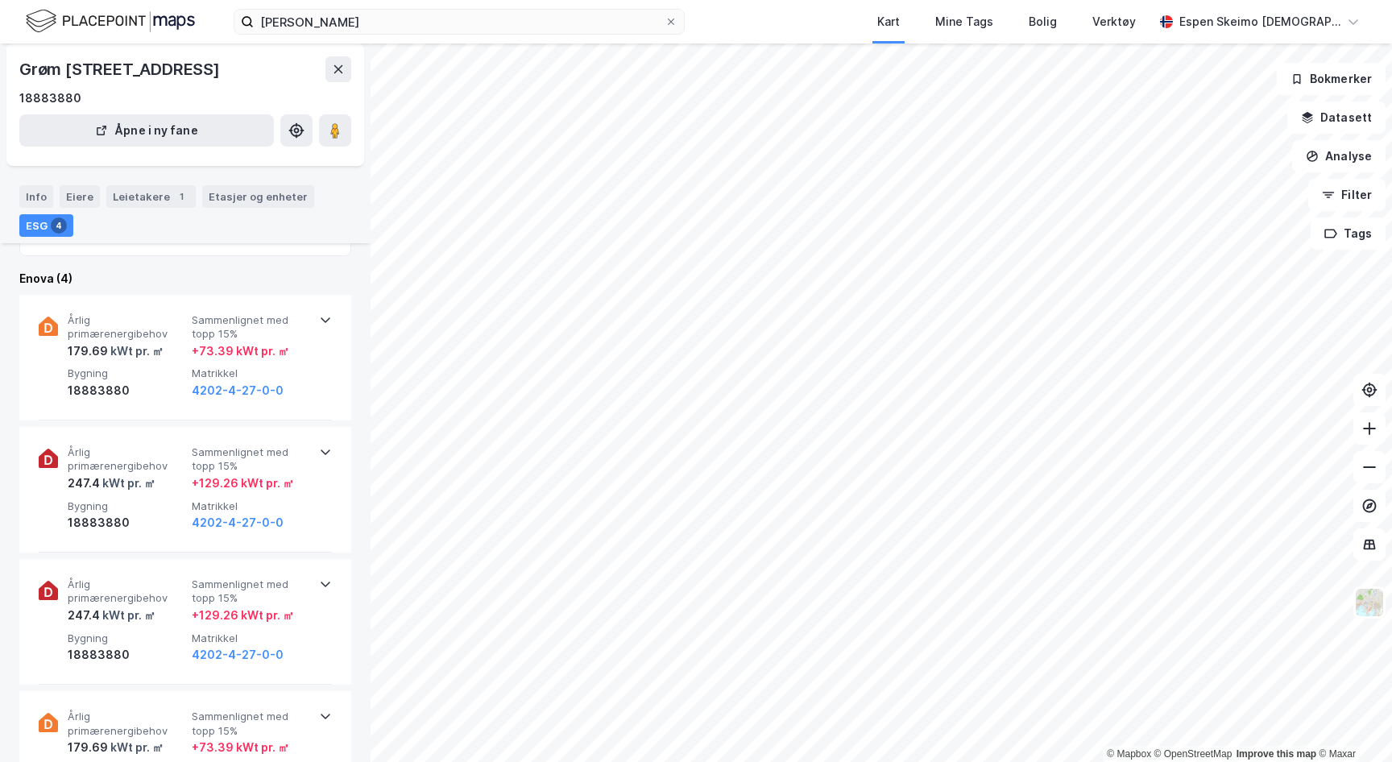
scroll to position [843, 0]
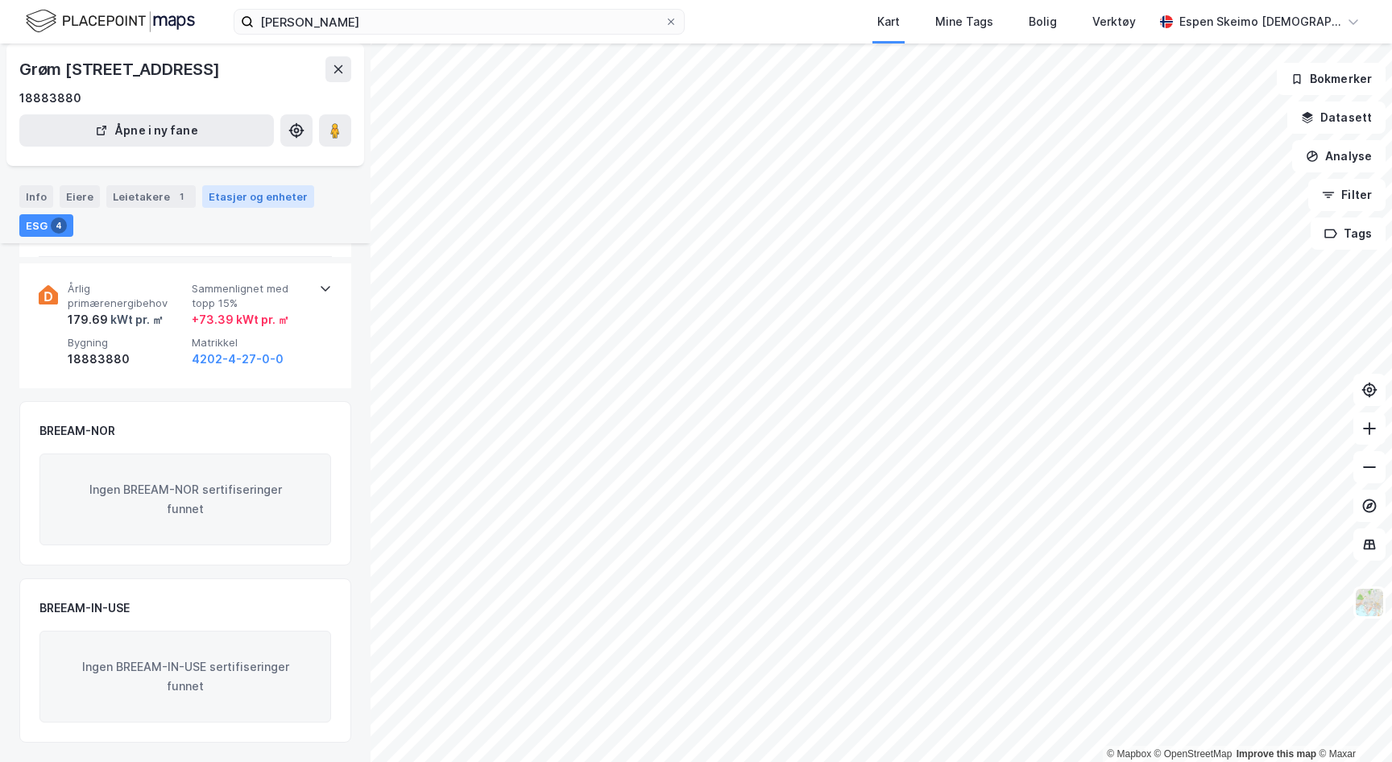
click at [259, 192] on div "Etasjer og enheter" at bounding box center [258, 196] width 99 height 14
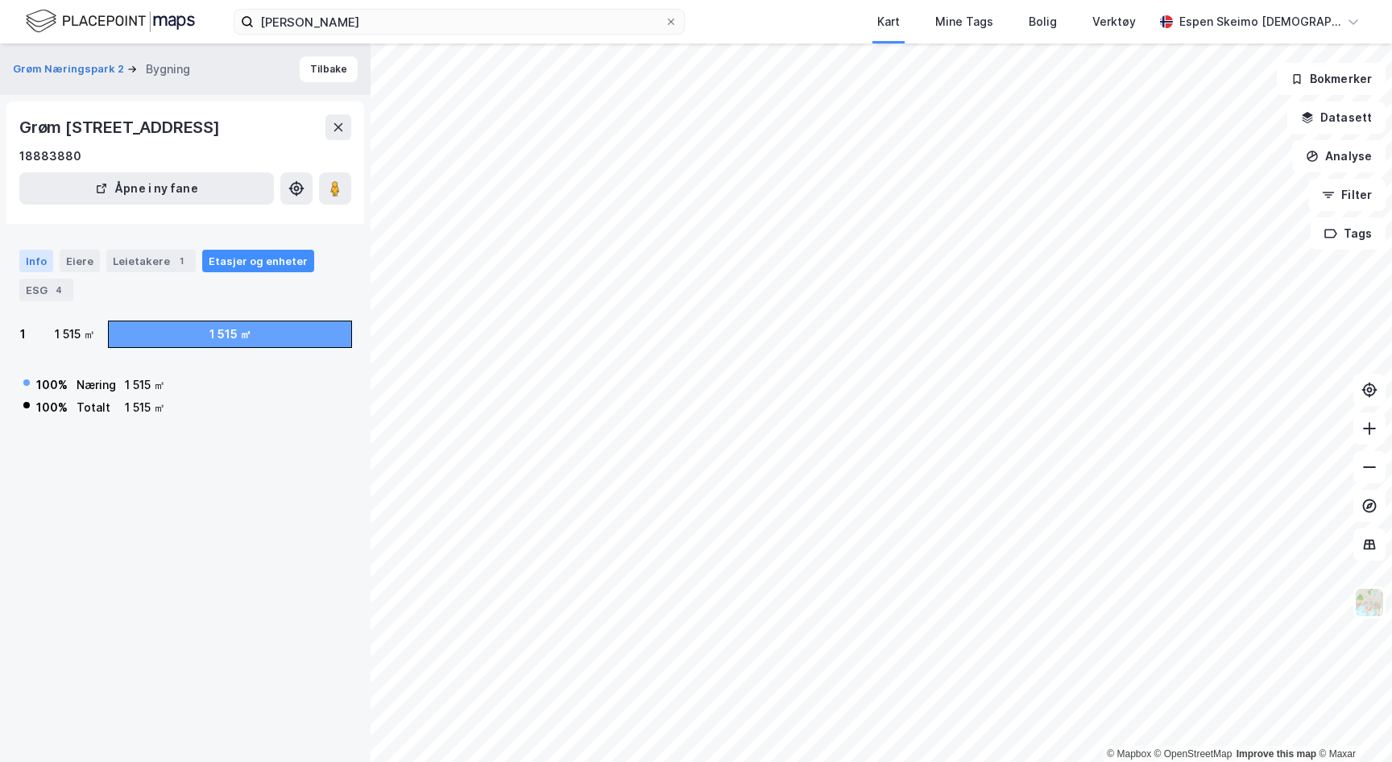
click at [48, 266] on div "Info" at bounding box center [36, 261] width 34 height 23
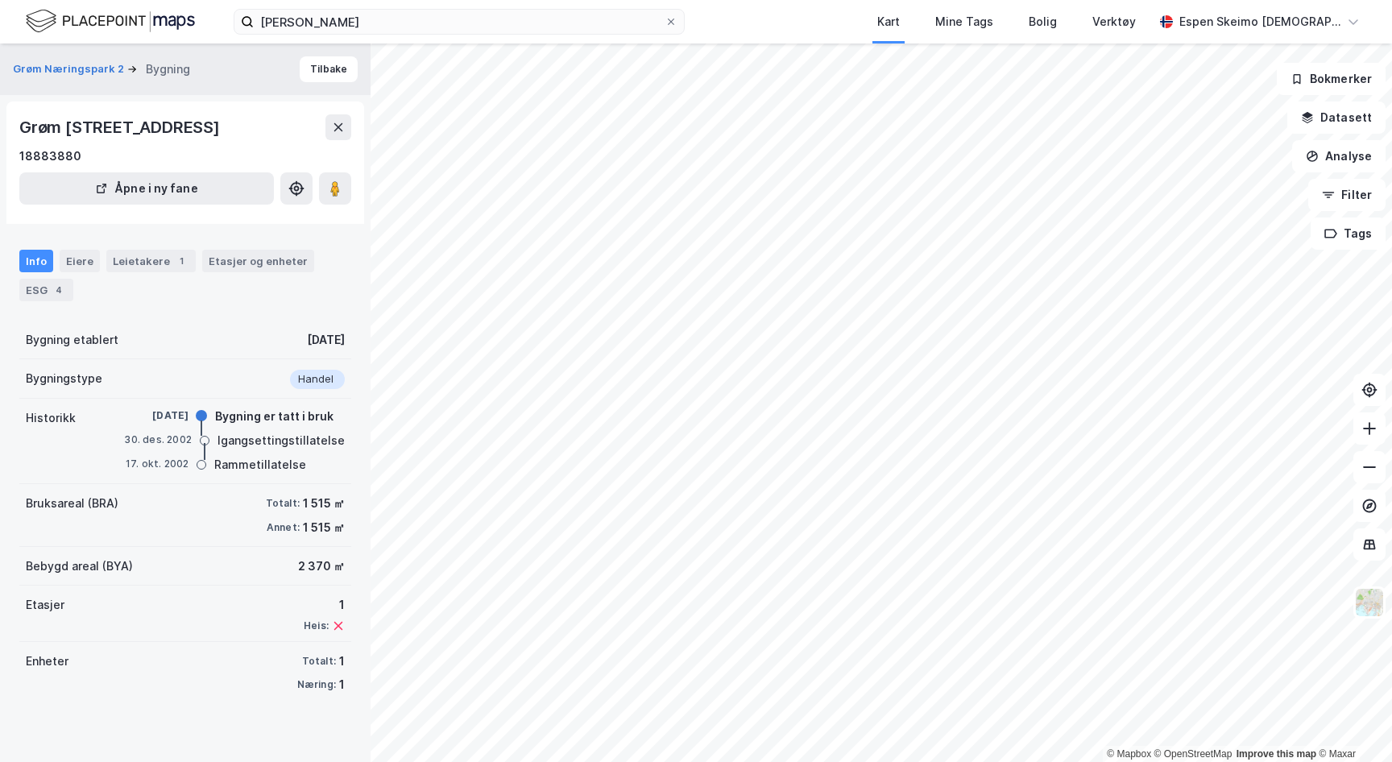
click at [88, 273] on div "Info Eiere Leietakere 1 Etasjer og enheter ESG 4" at bounding box center [185, 276] width 332 height 52
click at [81, 258] on div "Eiere" at bounding box center [80, 261] width 40 height 23
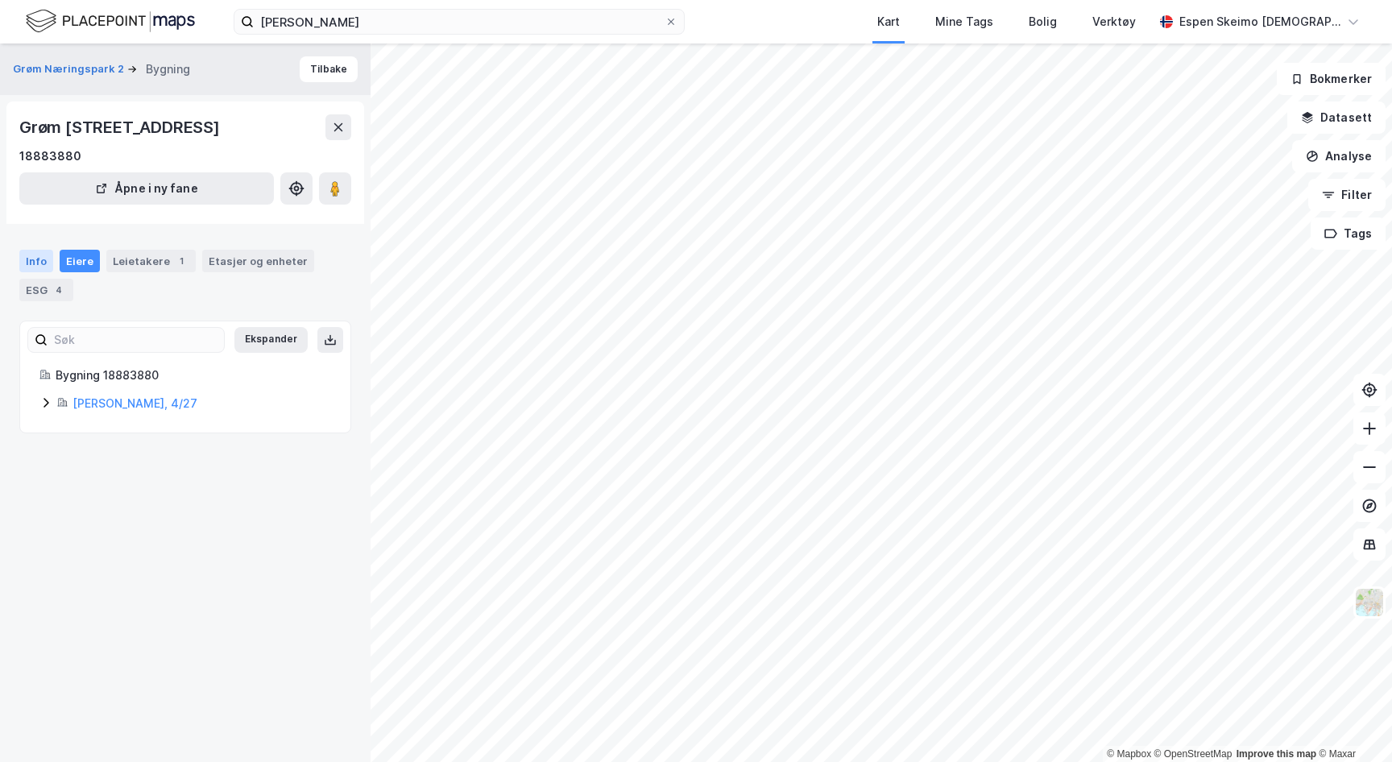
click at [38, 264] on div "Info" at bounding box center [36, 261] width 34 height 23
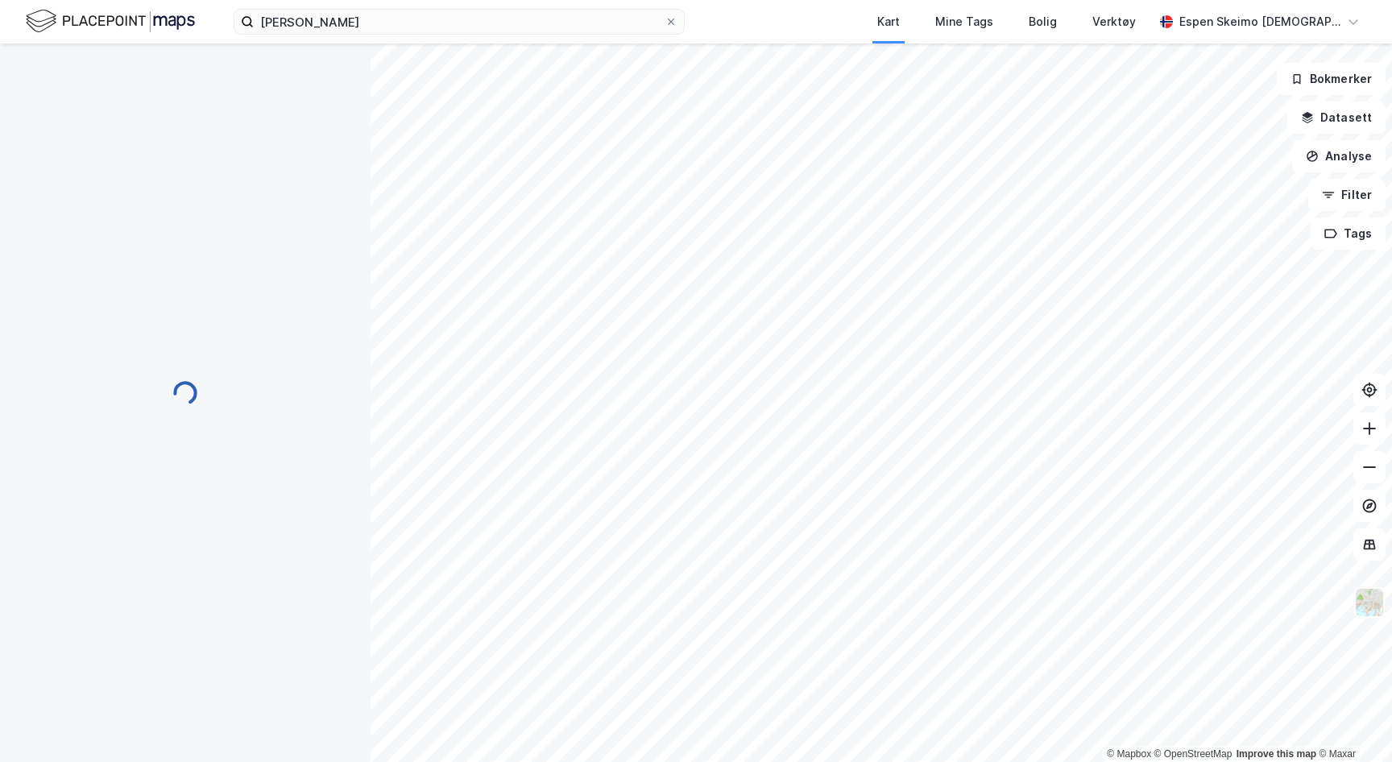
scroll to position [114, 0]
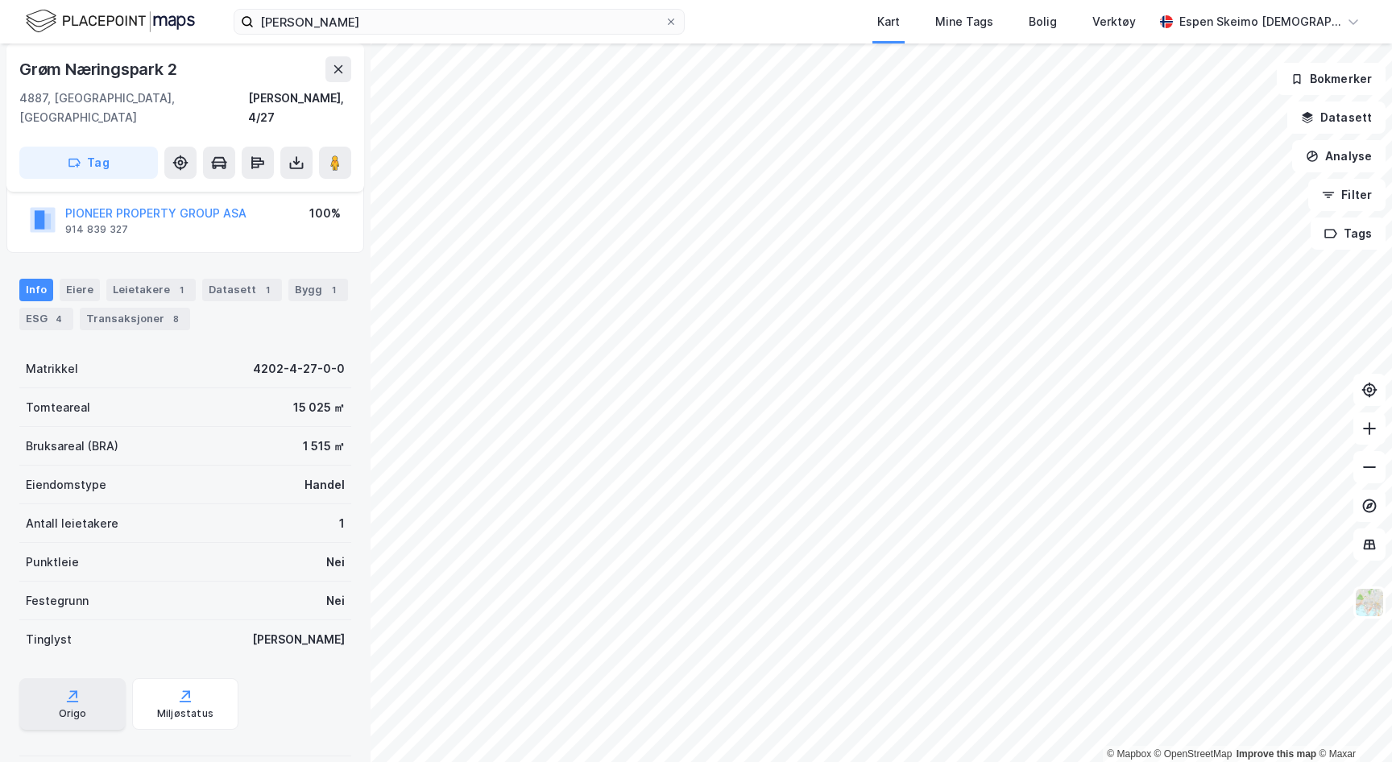
click at [97, 685] on div "Origo" at bounding box center [72, 704] width 106 height 52
